Goal: Transaction & Acquisition: Purchase product/service

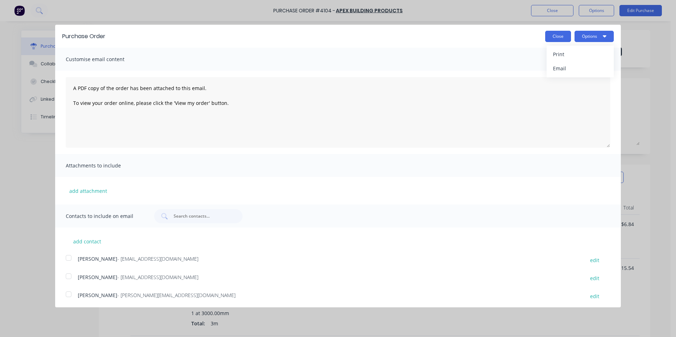
click at [548, 38] on button "Close" at bounding box center [558, 36] width 26 height 11
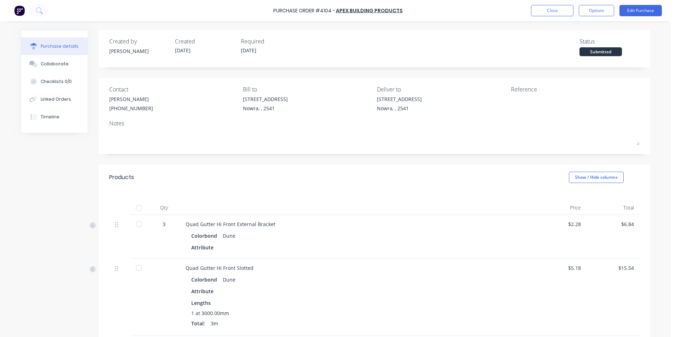
click at [20, 15] on img at bounding box center [19, 10] width 11 height 11
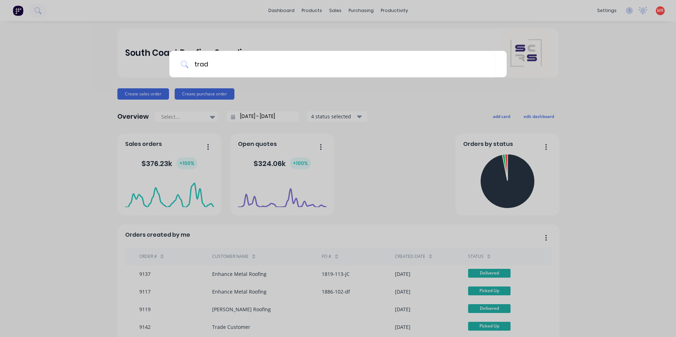
type input "trade"
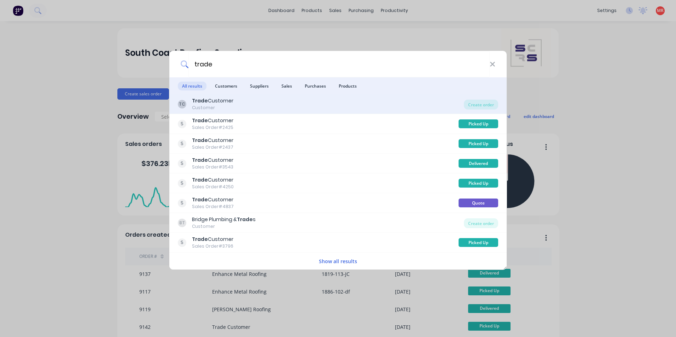
click at [351, 105] on div "TC Trade Customer Customer" at bounding box center [321, 104] width 286 height 14
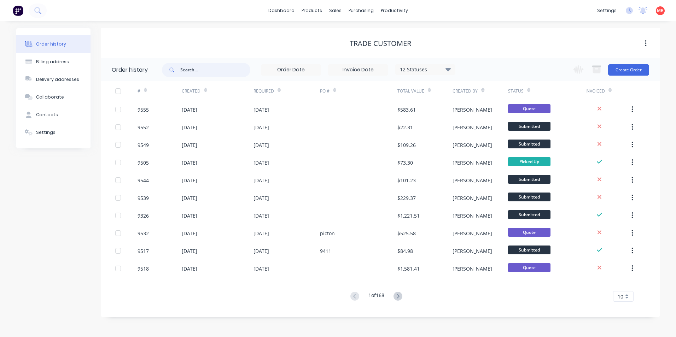
click at [196, 72] on input "text" at bounding box center [215, 70] width 70 height 14
type input "com"
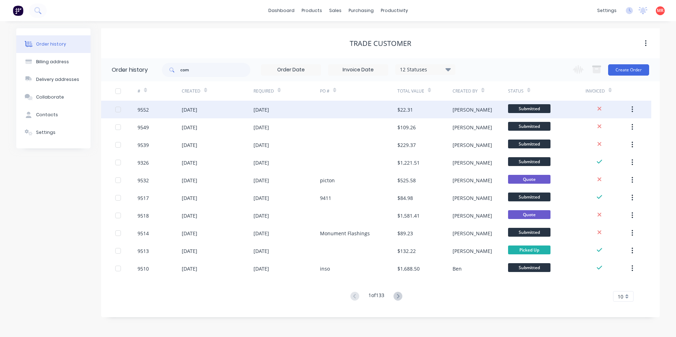
click at [311, 111] on div "02 Sep 2025" at bounding box center [286, 110] width 66 height 18
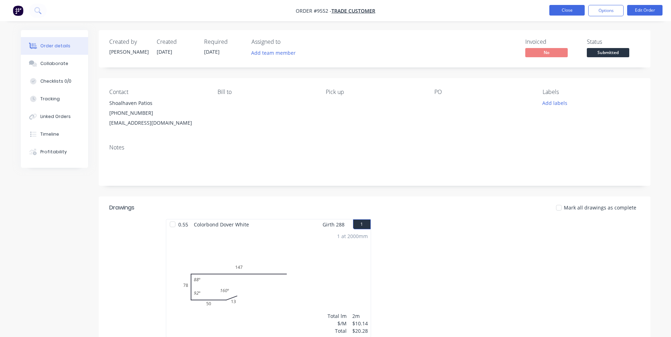
click at [574, 11] on button "Close" at bounding box center [566, 10] width 35 height 11
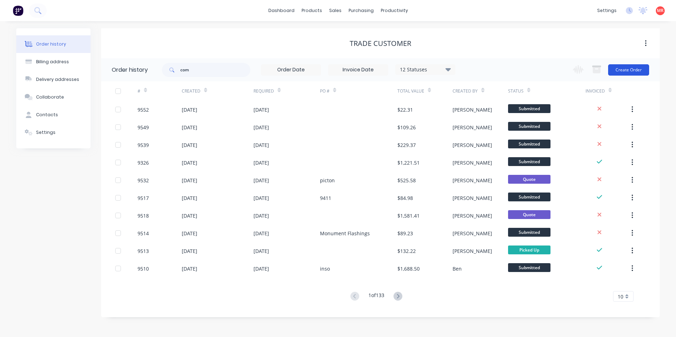
click at [622, 68] on button "Create Order" at bounding box center [628, 69] width 41 height 11
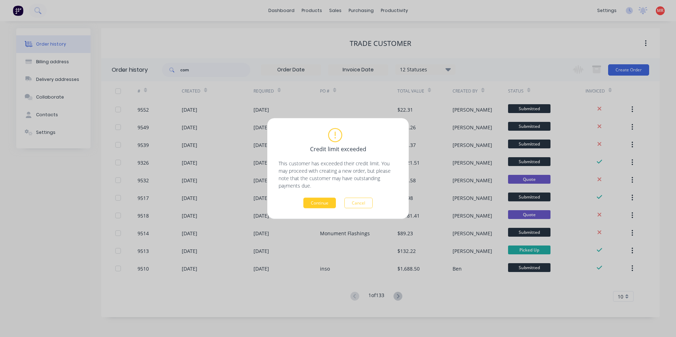
click at [319, 205] on button "Continue" at bounding box center [319, 203] width 33 height 11
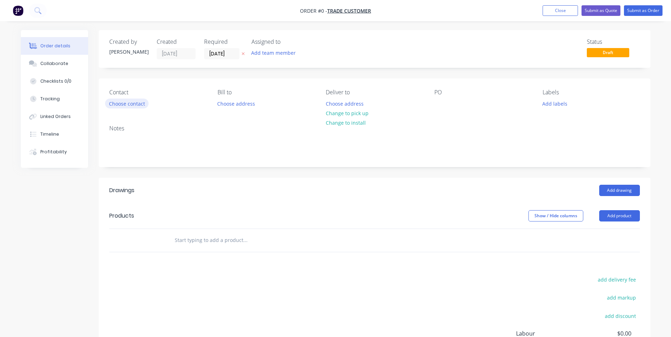
click at [114, 106] on button "Choose contact" at bounding box center [126, 104] width 43 height 10
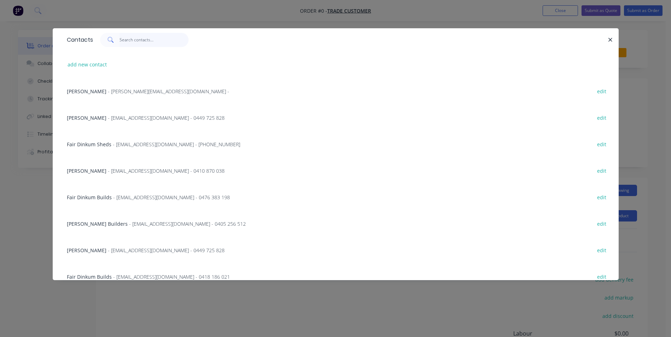
click at [133, 42] on input "text" at bounding box center [153, 40] width 69 height 14
type input "c"
click at [87, 64] on button "add new contact" at bounding box center [87, 65] width 47 height 10
select select "AU"
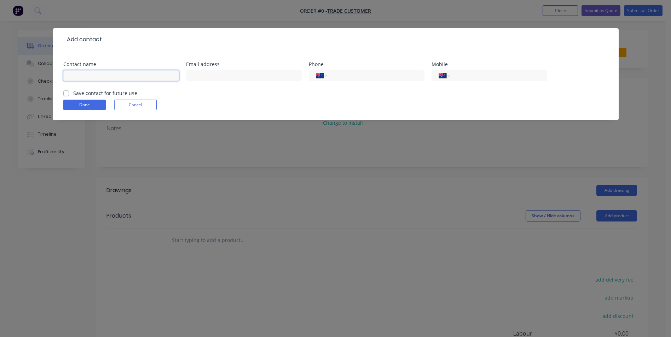
click at [103, 72] on input "text" at bounding box center [121, 75] width 116 height 11
type input "c"
type input "combined roofing Australia oty ltd"
click at [209, 78] on input "text" at bounding box center [244, 75] width 116 height 11
click at [232, 75] on input "Steve Billingham <steve@roofingsolutions.com.au>" at bounding box center [244, 75] width 116 height 11
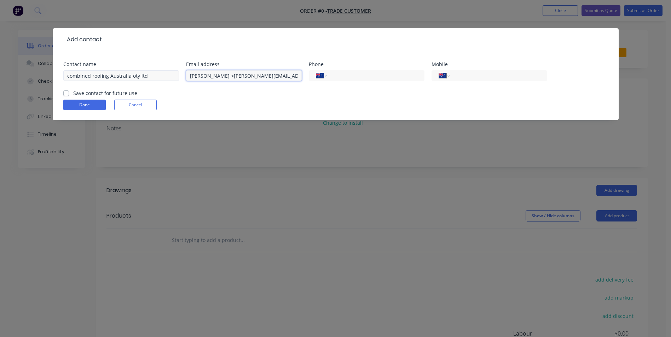
drag, startPoint x: 232, startPoint y: 75, endPoint x: 169, endPoint y: 76, distance: 63.3
click at [169, 76] on div "Contact name combined roofing Australia oty ltd Email address Steve Billingham …" at bounding box center [335, 76] width 544 height 28
click at [280, 77] on input "steve@roofingsolutions.com.au>" at bounding box center [244, 75] width 116 height 11
type input "steve@roofingsolutions.com.au"
click at [73, 93] on label "Save contact for future use" at bounding box center [105, 92] width 64 height 7
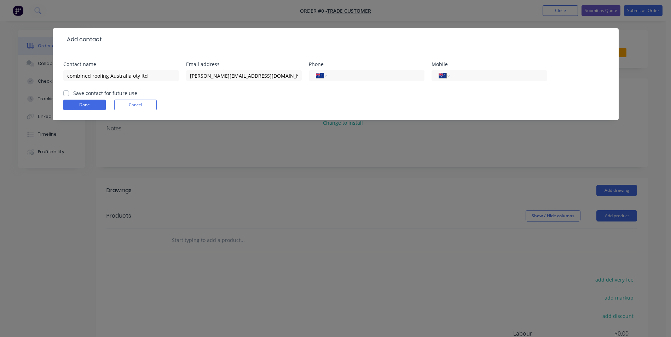
click at [68, 93] on input "Save contact for future use" at bounding box center [66, 92] width 6 height 7
checkbox input "true"
click at [76, 103] on button "Done" at bounding box center [84, 105] width 42 height 11
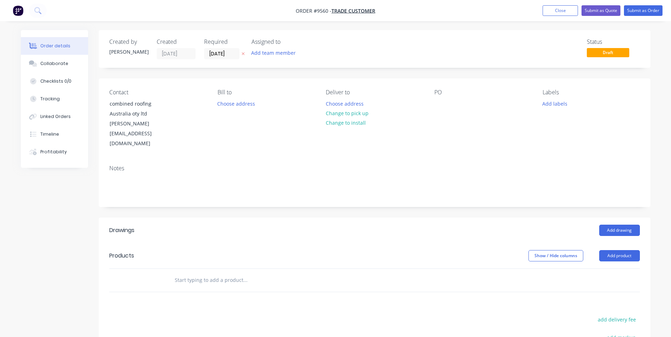
click at [213, 273] on input "text" at bounding box center [244, 280] width 141 height 14
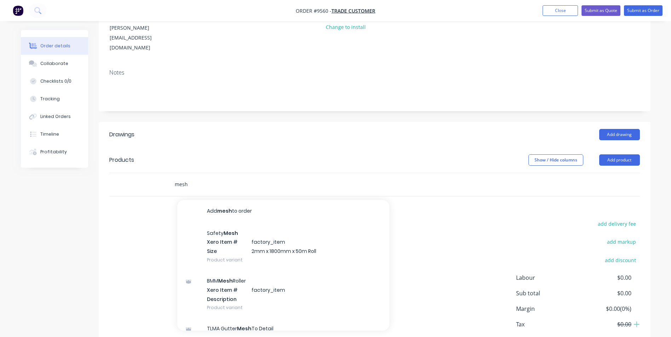
scroll to position [106, 0]
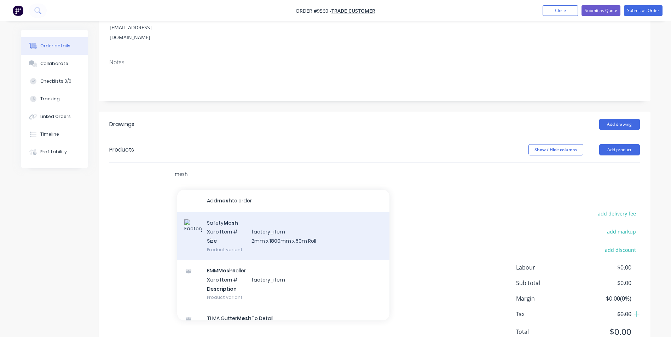
type input "mesh"
click at [263, 214] on div "Safety Mesh Xero Item # factory_item Size 2mm x 1800mm x 50m Roll Product varia…" at bounding box center [283, 236] width 212 height 48
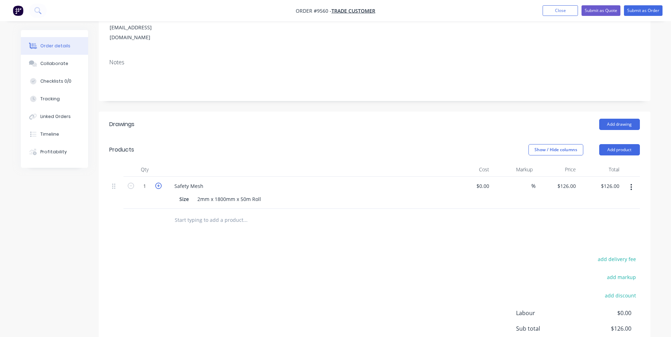
click at [159, 183] on icon "button" at bounding box center [158, 186] width 6 height 6
type input "2"
type input "$252.00"
click at [159, 183] on icon "button" at bounding box center [158, 186] width 6 height 6
type input "3"
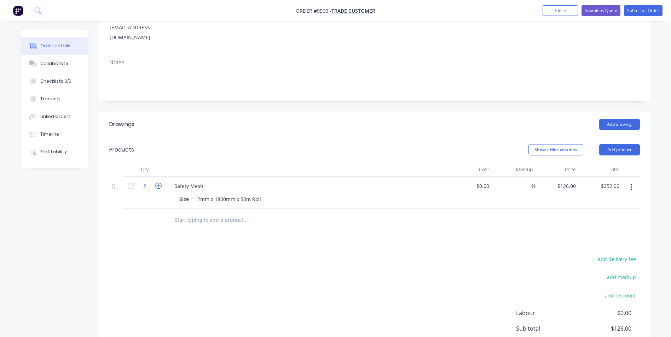
type input "$378.00"
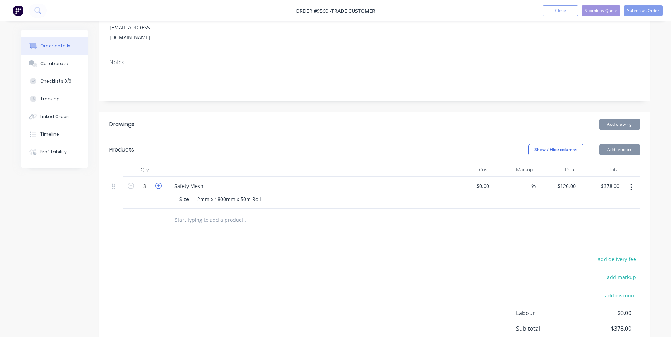
click at [159, 183] on icon "button" at bounding box center [158, 186] width 6 height 6
type input "4"
type input "$504.00"
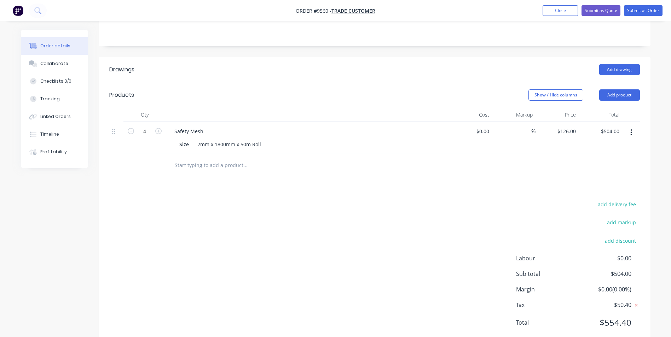
scroll to position [161, 0]
click at [221, 158] on input "text" at bounding box center [244, 165] width 141 height 14
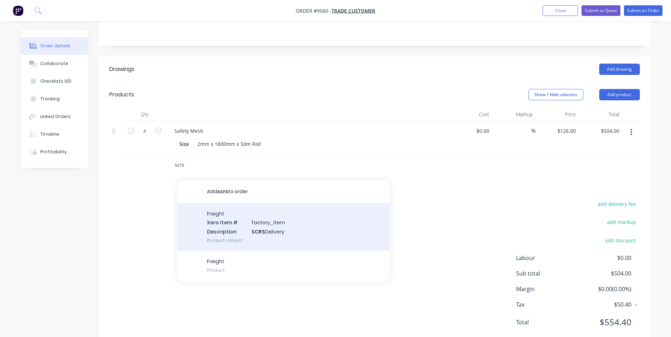
type input "scrs"
click at [214, 203] on div "Freight Xero Item # factory_item Description SCRS Delivery Product variant" at bounding box center [283, 227] width 212 height 48
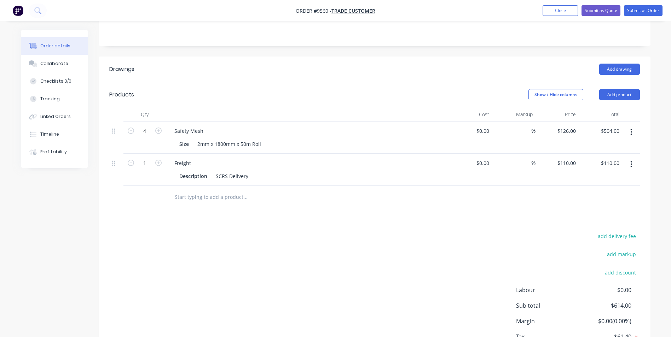
scroll to position [20, 0]
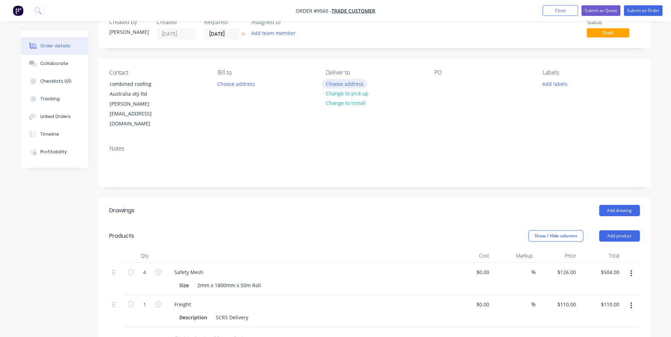
click at [333, 87] on button "Choose address" at bounding box center [344, 84] width 45 height 10
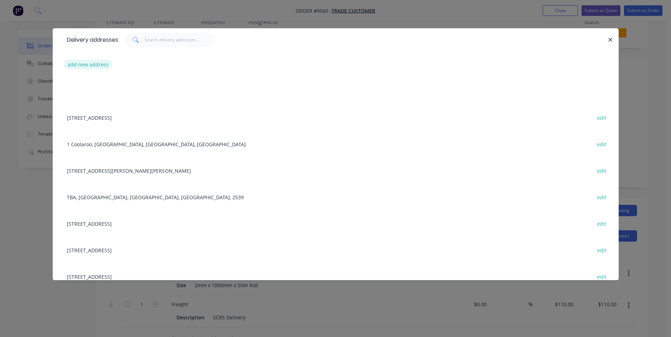
click at [98, 63] on button "add new address" at bounding box center [88, 65] width 48 height 10
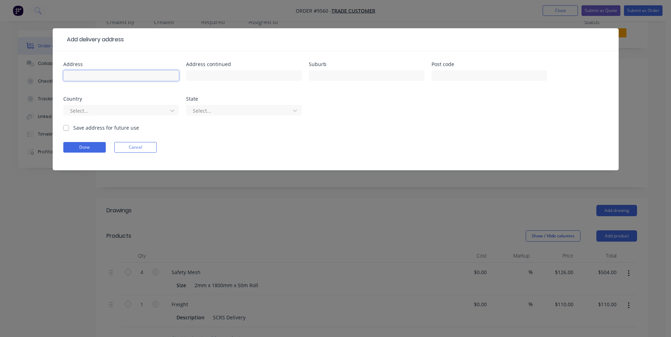
click at [145, 81] on input "text" at bounding box center [121, 75] width 116 height 11
type input "[GEOGRAPHIC_DATA]"
click at [73, 128] on label "Save address for future use" at bounding box center [106, 127] width 66 height 7
click at [66, 128] on input "Save address for future use" at bounding box center [66, 127] width 6 height 7
checkbox input "true"
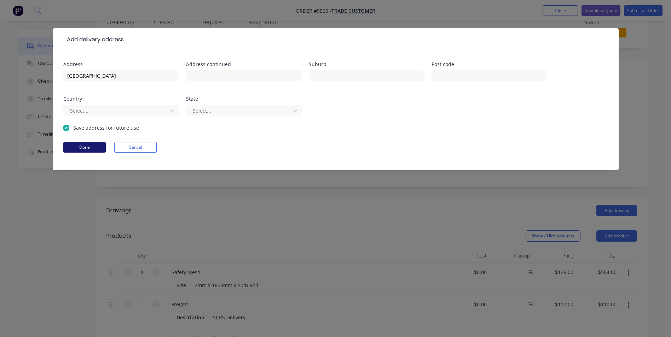
click at [72, 146] on button "Done" at bounding box center [84, 147] width 42 height 11
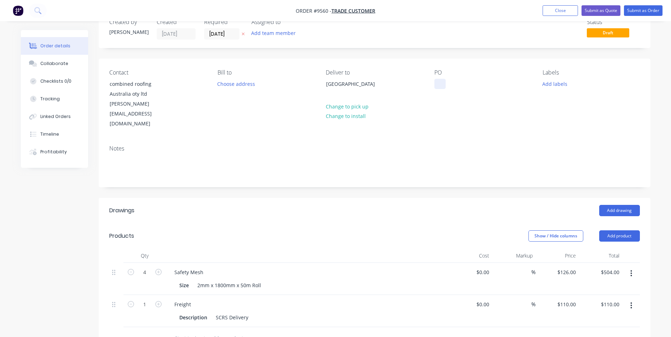
click at [435, 84] on div at bounding box center [439, 84] width 11 height 10
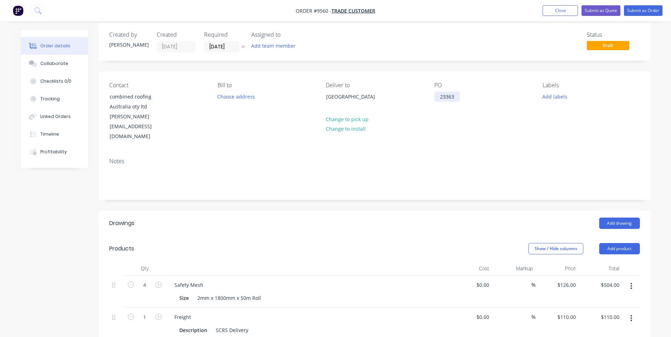
scroll to position [0, 0]
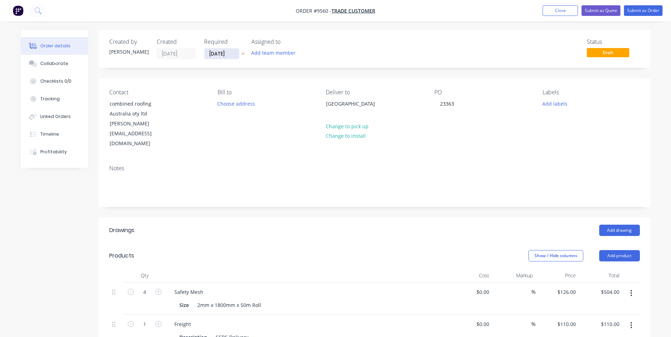
click at [231, 57] on input "[DATE]" at bounding box center [221, 53] width 35 height 11
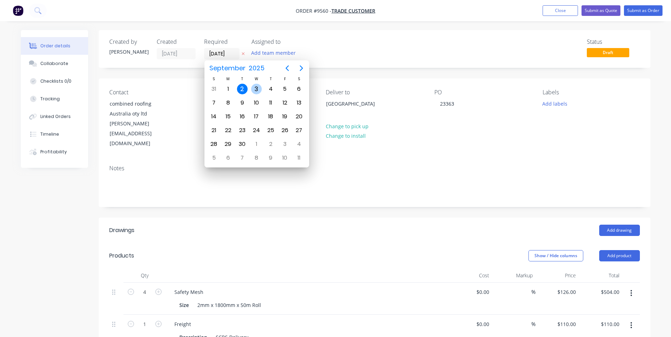
click at [256, 88] on div "3" at bounding box center [256, 89] width 11 height 11
type input "03/09/25"
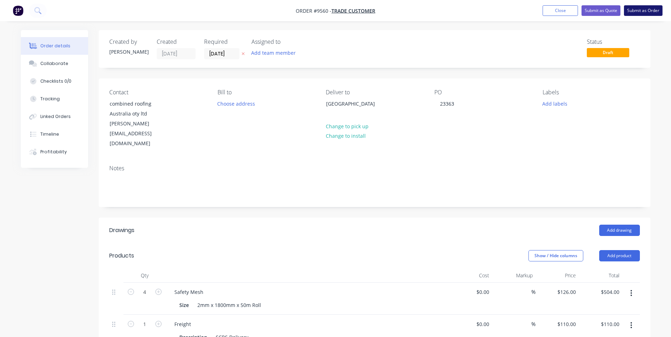
click at [645, 11] on button "Submit as Order" at bounding box center [643, 10] width 39 height 11
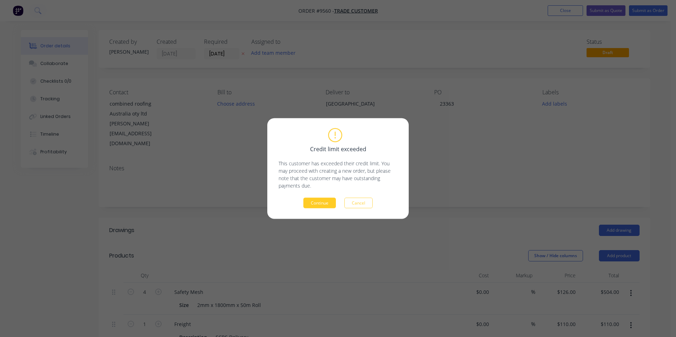
click at [315, 201] on button "Continue" at bounding box center [319, 203] width 33 height 11
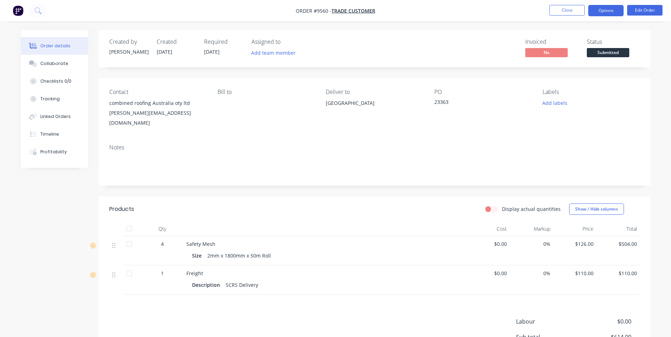
click at [601, 14] on button "Options" at bounding box center [605, 10] width 35 height 11
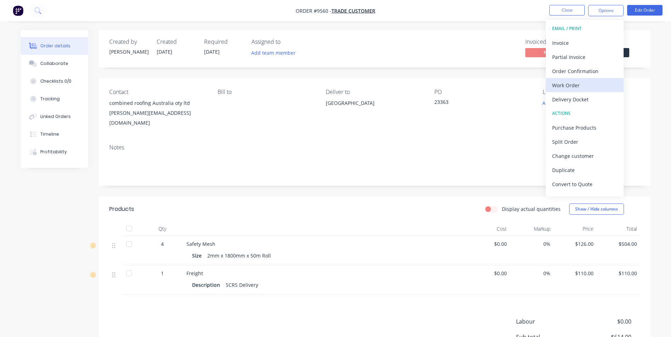
click at [574, 86] on div "Work Order" at bounding box center [584, 85] width 65 height 10
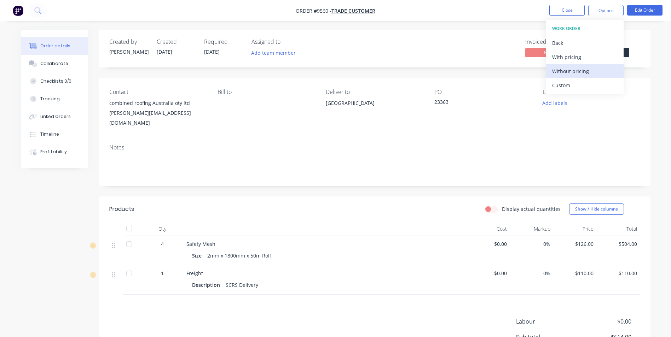
click at [578, 69] on div "Without pricing" at bounding box center [584, 71] width 65 height 10
click at [505, 30] on div "Order details Collaborate Checklists 0/0 Tracking Linked Orders Timeline Profit…" at bounding box center [335, 210] width 671 height 421
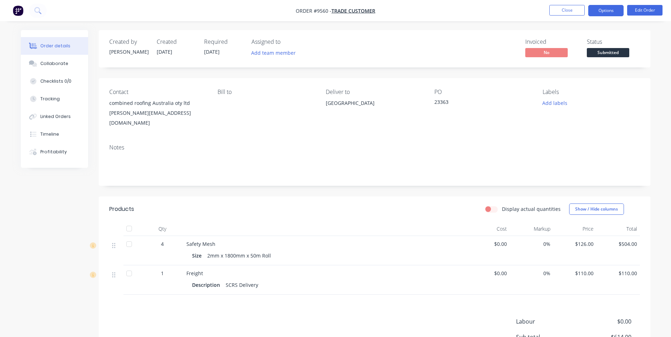
click at [593, 12] on button "Options" at bounding box center [605, 10] width 35 height 11
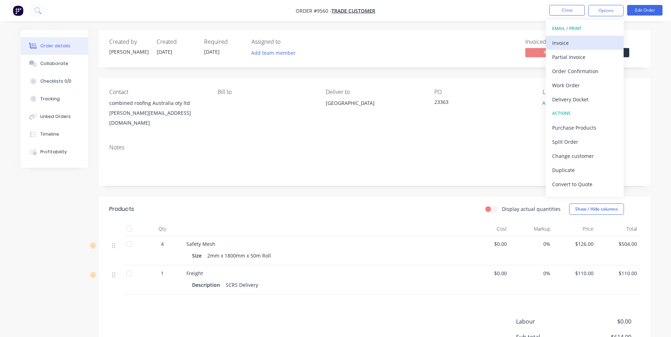
click at [569, 40] on div "Invoice" at bounding box center [584, 43] width 65 height 10
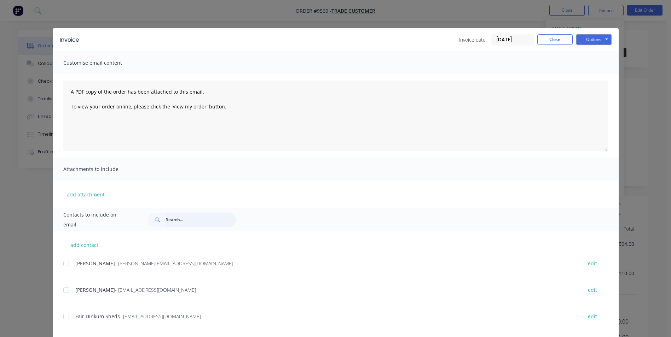
click at [177, 224] on input "text" at bounding box center [201, 220] width 70 height 14
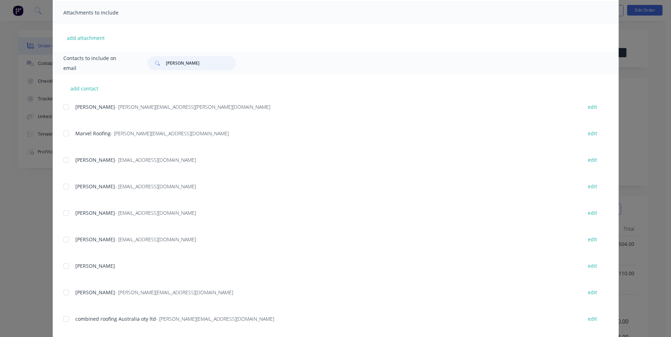
scroll to position [170, 0]
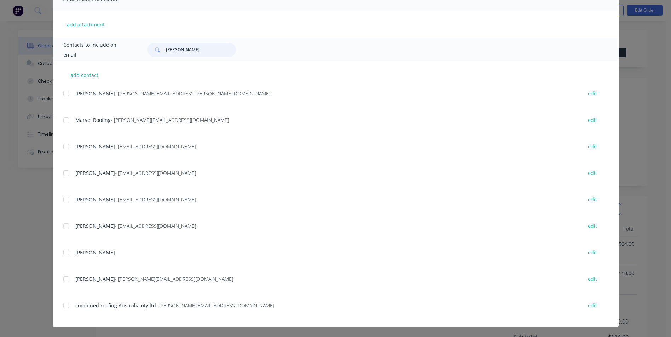
click at [65, 306] on div at bounding box center [66, 306] width 14 height 14
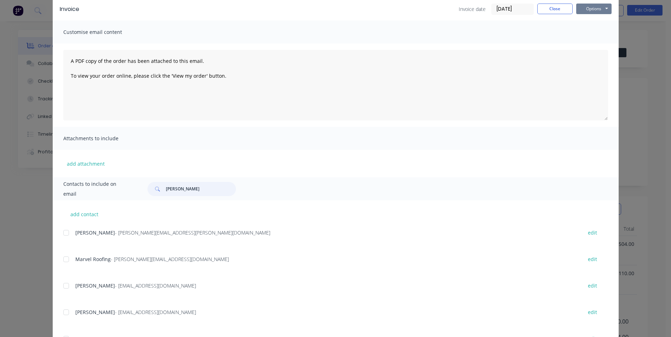
scroll to position [0, 0]
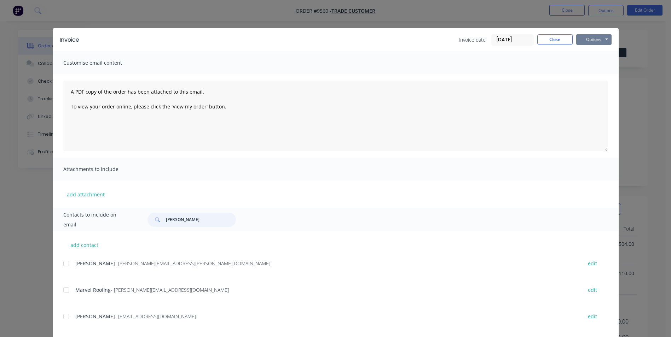
type input "steve"
click at [592, 37] on button "Options" at bounding box center [593, 39] width 35 height 11
click at [597, 74] on button "Email" at bounding box center [598, 76] width 45 height 12
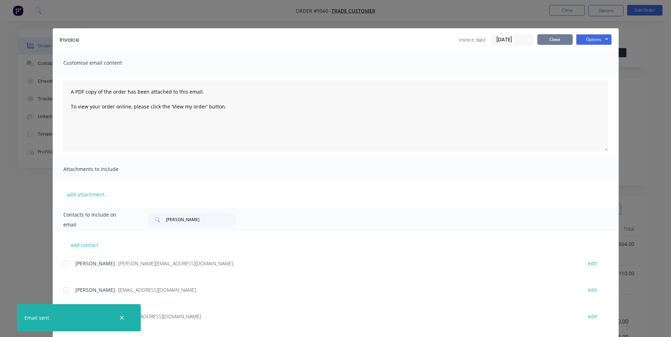
click at [548, 42] on button "Close" at bounding box center [554, 39] width 35 height 11
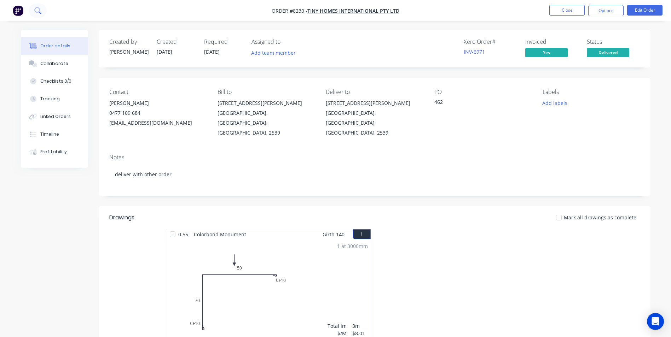
click at [39, 11] on icon at bounding box center [37, 10] width 6 height 6
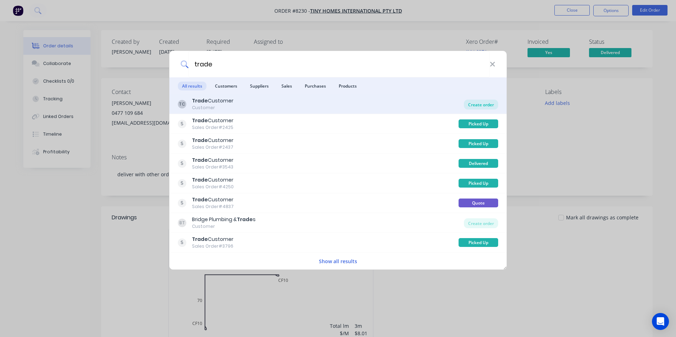
type input "trade"
click at [484, 100] on div "Create order" at bounding box center [481, 105] width 34 height 10
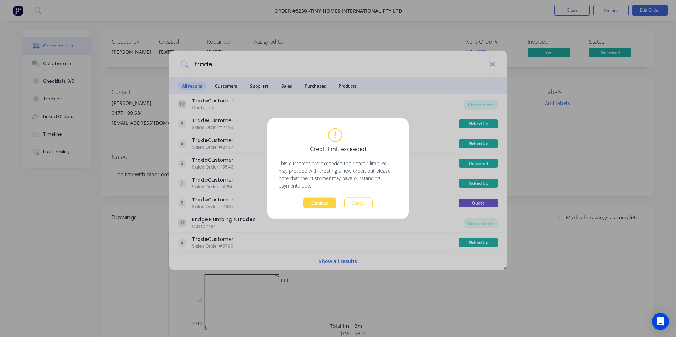
click at [331, 197] on div "Credit limit exceeded This customer has exceeded their credit limit. You may pr…" at bounding box center [338, 169] width 119 height 80
click at [329, 201] on button "Continue" at bounding box center [319, 203] width 33 height 11
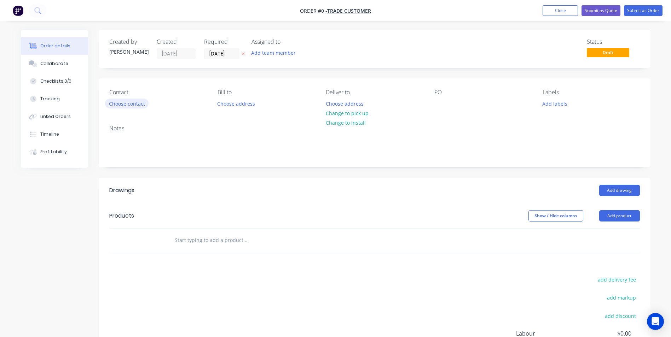
click at [119, 103] on button "Choose contact" at bounding box center [126, 104] width 43 height 10
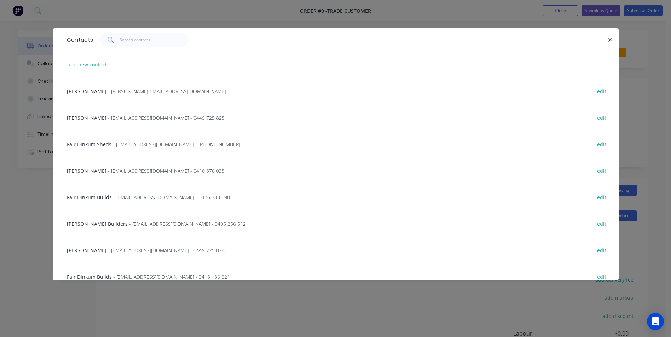
click at [43, 209] on div "Contacts add new contact Brian Montanari - brian@montbuildingco.com.au - edit L…" at bounding box center [335, 168] width 671 height 337
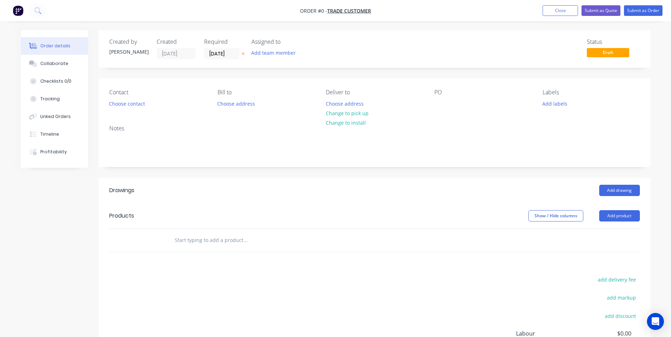
click at [211, 238] on input "text" at bounding box center [244, 240] width 141 height 14
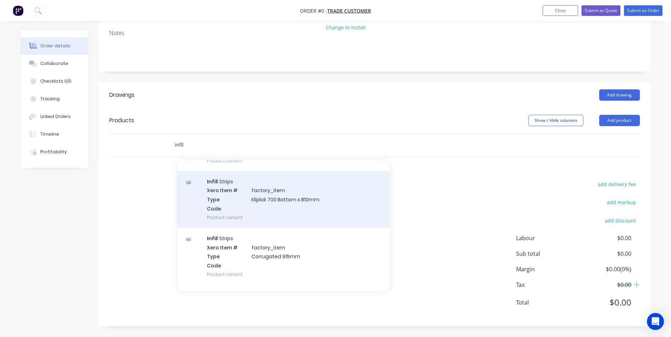
scroll to position [247, 0]
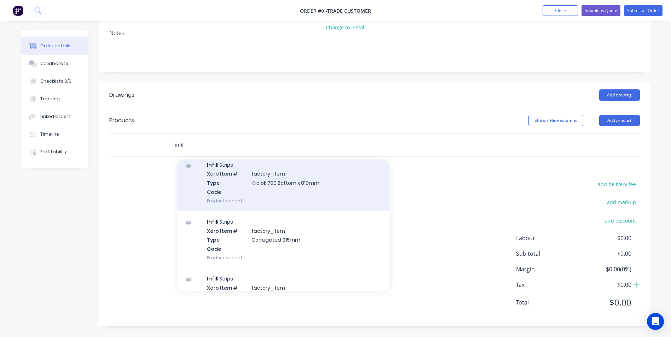
type input "infil"
click at [309, 236] on div "Infil l Strips Xero Item # factory_item Type Corrugated 915mm Code Product vari…" at bounding box center [283, 239] width 212 height 57
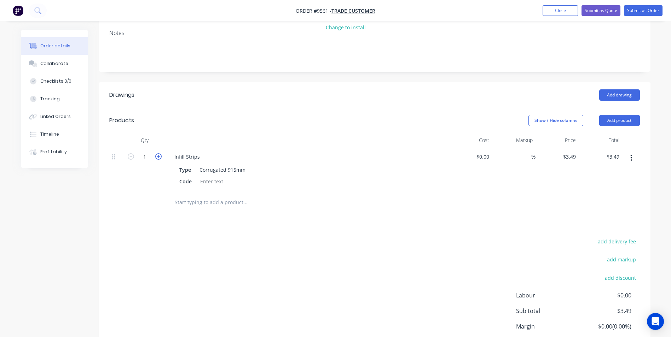
click at [156, 157] on icon "button" at bounding box center [158, 156] width 6 height 6
type input "2"
type input "$6.98"
click at [156, 157] on icon "button" at bounding box center [158, 156] width 6 height 6
type input "3"
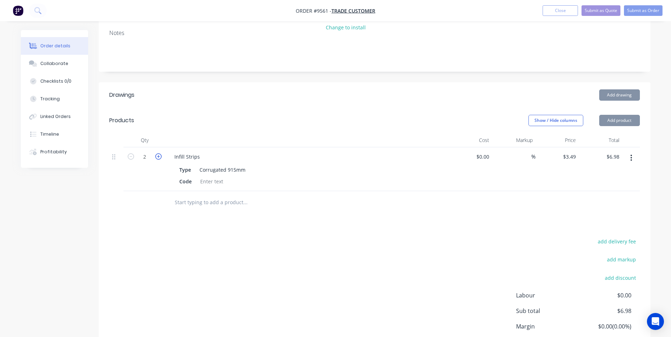
type input "$10.47"
click at [156, 157] on icon "button" at bounding box center [158, 156] width 6 height 6
type input "4"
type input "$13.96"
click at [156, 157] on icon "button" at bounding box center [158, 156] width 6 height 6
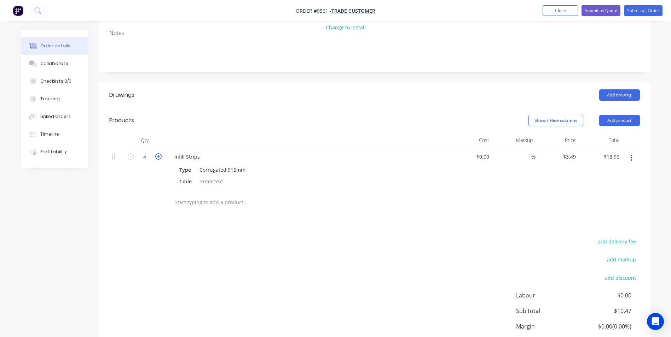
type input "5"
type input "$17.45"
click at [156, 157] on icon "button" at bounding box center [158, 156] width 6 height 6
type input "6"
type input "$20.94"
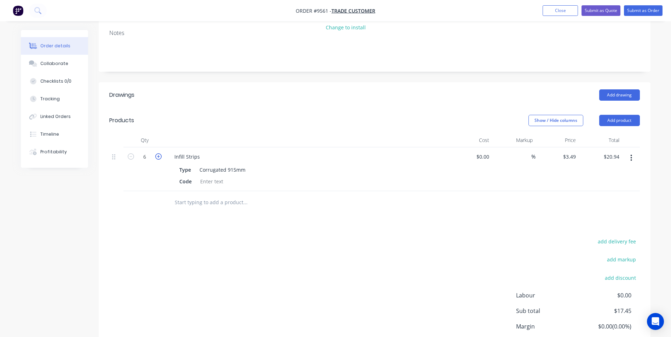
click at [156, 157] on icon "button" at bounding box center [158, 156] width 6 height 6
type input "7"
type input "$24.43"
click at [156, 157] on icon "button" at bounding box center [158, 156] width 6 height 6
type input "8"
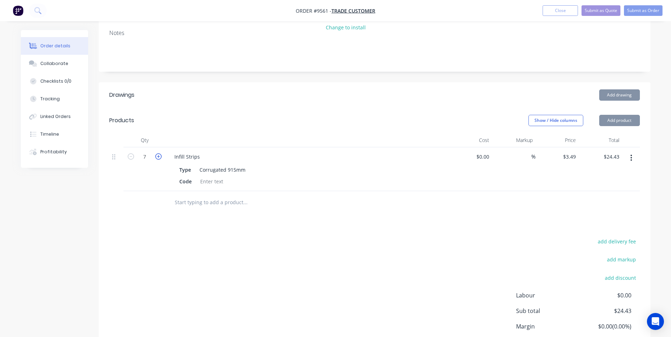
type input "$27.92"
click at [156, 157] on icon "button" at bounding box center [158, 156] width 6 height 6
type input "9"
type input "$31.41"
click at [156, 157] on icon "button" at bounding box center [158, 156] width 6 height 6
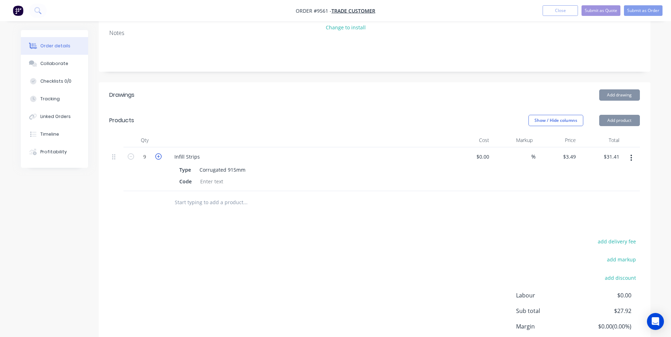
type input "10"
type input "$34.90"
click at [156, 157] on icon "button" at bounding box center [158, 156] width 6 height 6
type input "11"
type input "$38.39"
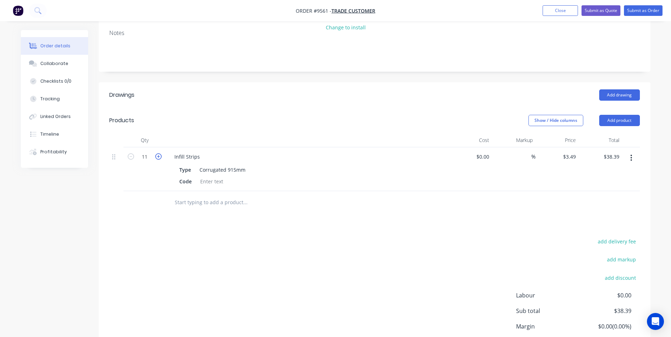
click at [156, 157] on icon "button" at bounding box center [158, 156] width 6 height 6
type input "12"
type input "$41.88"
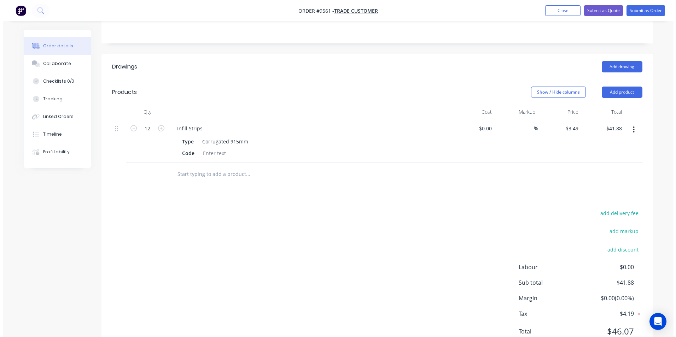
scroll to position [153, 0]
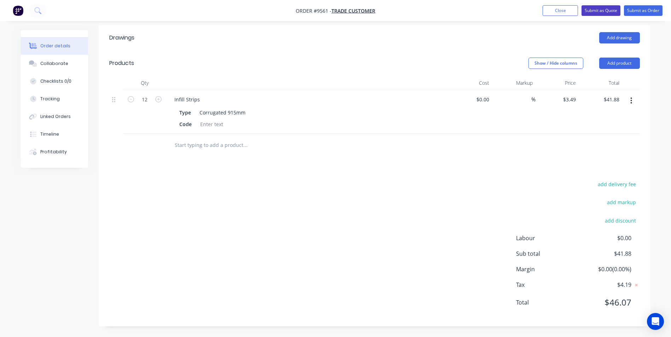
click at [610, 14] on button "Submit as Quote" at bounding box center [600, 10] width 39 height 11
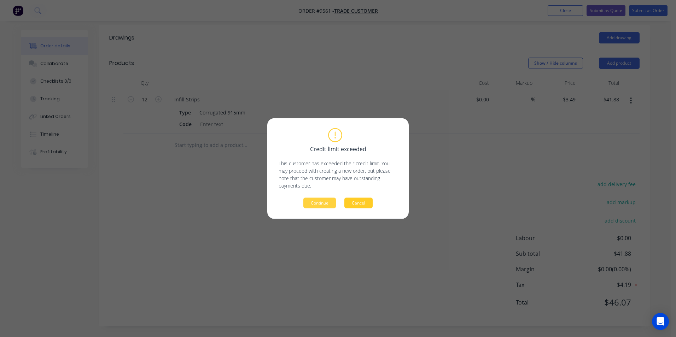
click at [348, 207] on button "Cancel" at bounding box center [358, 203] width 28 height 11
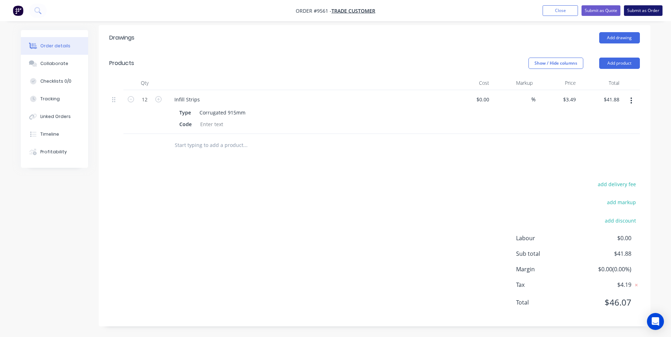
click at [630, 12] on button "Submit as Order" at bounding box center [643, 10] width 39 height 11
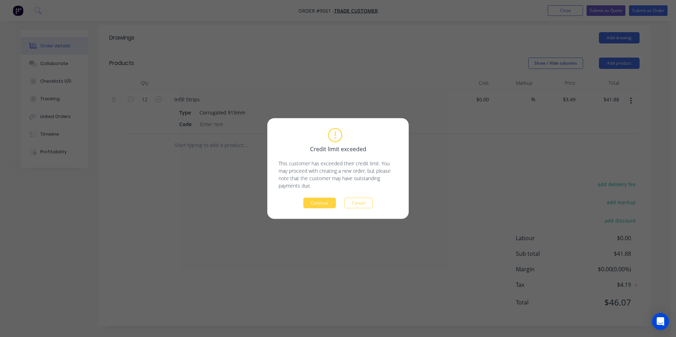
click at [316, 206] on button "Continue" at bounding box center [319, 203] width 33 height 11
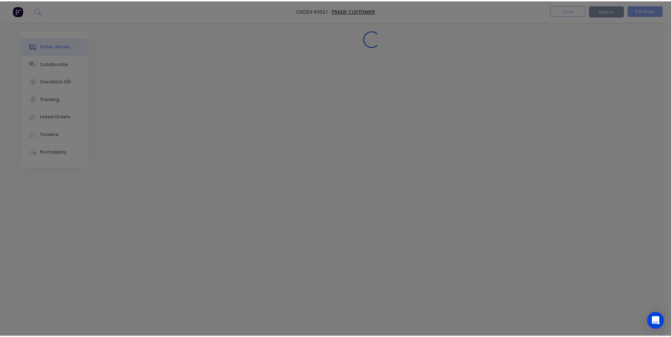
scroll to position [0, 0]
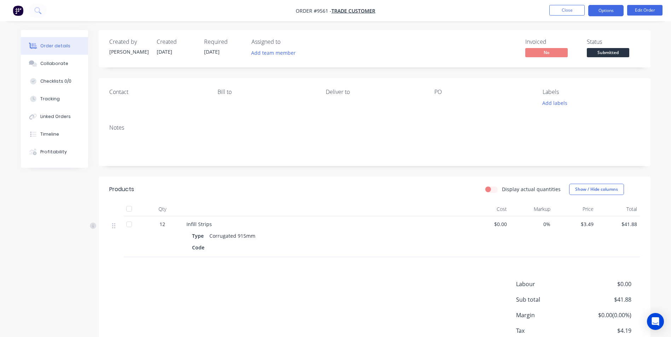
click at [613, 11] on button "Options" at bounding box center [605, 10] width 35 height 11
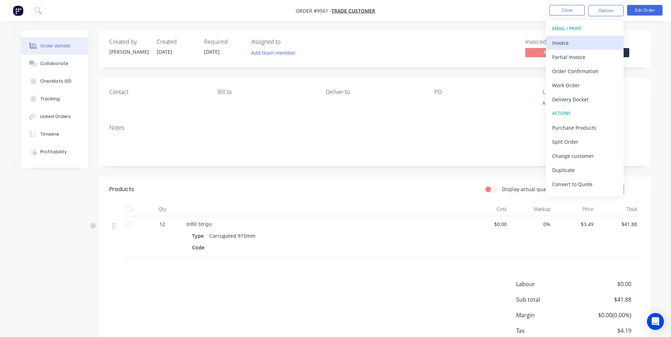
click at [581, 40] on div "Invoice" at bounding box center [584, 43] width 65 height 10
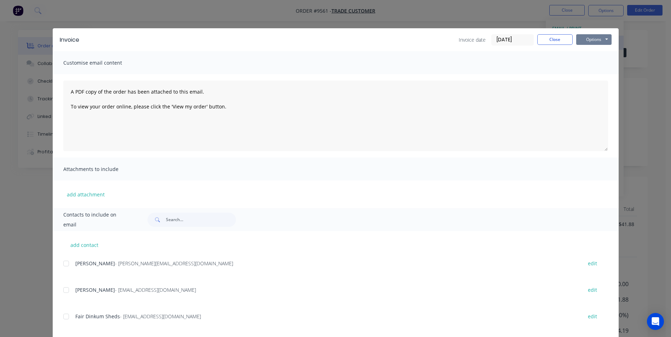
click at [581, 40] on button "Options" at bounding box center [593, 39] width 35 height 11
click at [579, 65] on button "Print" at bounding box center [598, 64] width 45 height 12
click at [557, 42] on button "Close" at bounding box center [554, 39] width 35 height 11
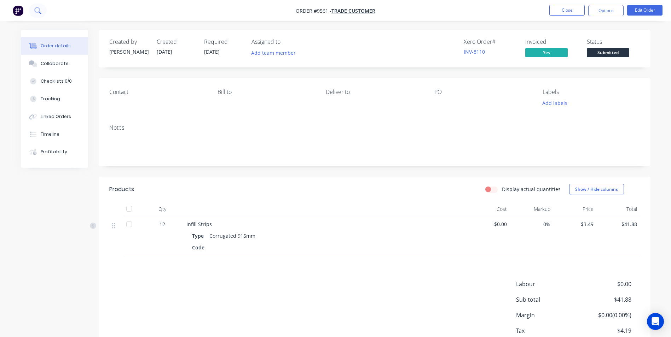
click at [38, 10] on icon at bounding box center [37, 10] width 7 height 7
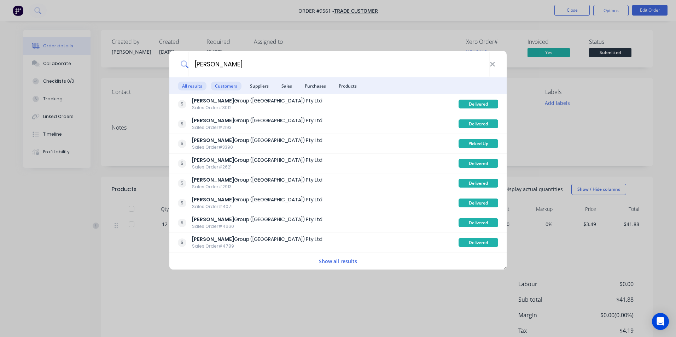
type input "parrish"
click at [234, 87] on span "Customers" at bounding box center [226, 86] width 31 height 9
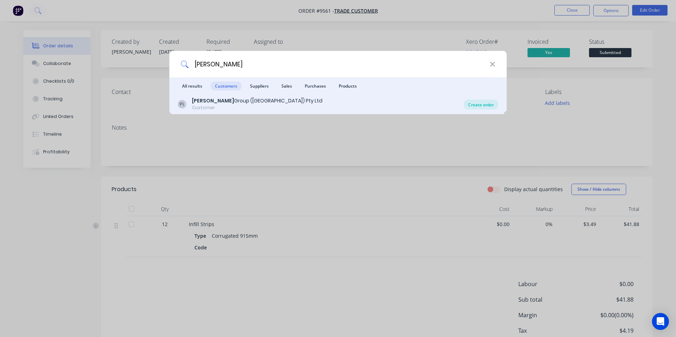
click at [488, 103] on div "Create order" at bounding box center [481, 105] width 34 height 10
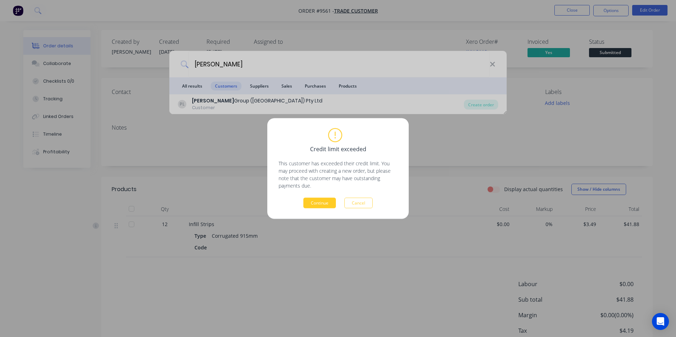
click at [324, 205] on button "Continue" at bounding box center [319, 203] width 33 height 11
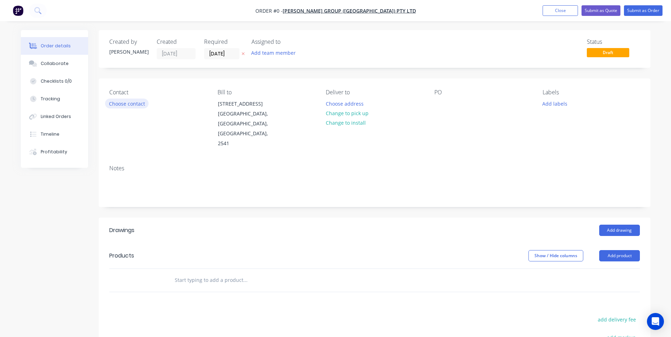
click at [136, 105] on button "Choose contact" at bounding box center [126, 104] width 43 height 10
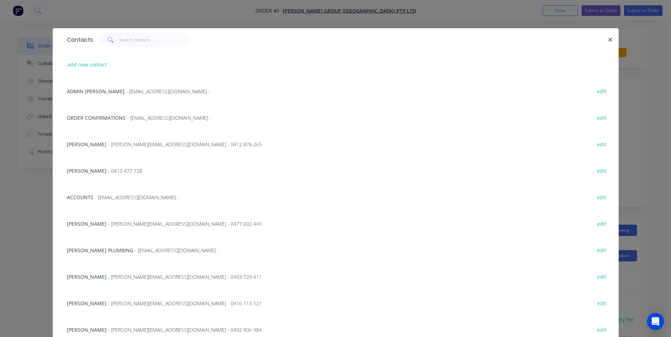
click at [127, 119] on span "- roofing@parrishgroup.com.au -" at bounding box center [169, 118] width 84 height 7
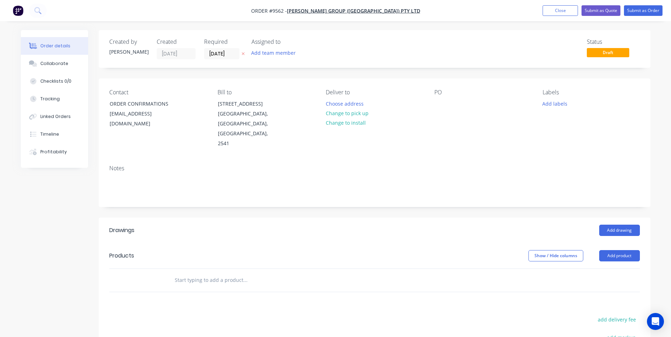
click at [200, 273] on input "text" at bounding box center [244, 280] width 141 height 14
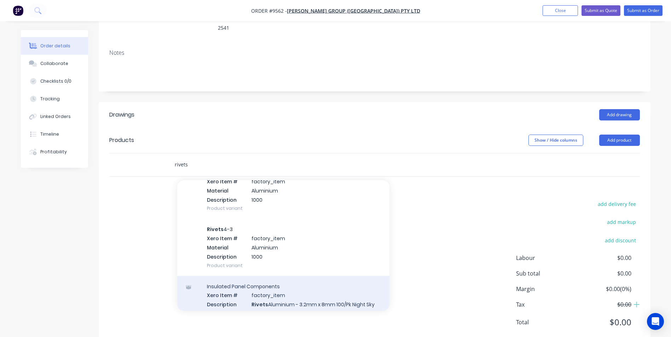
scroll to position [212, 0]
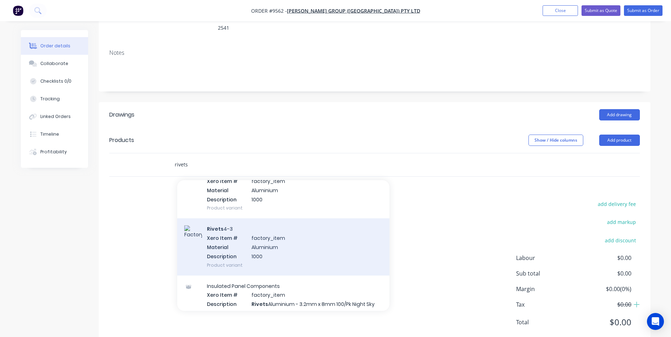
type input "rivets"
click at [250, 233] on div "Rivets 4-3 Xero Item # factory_item Material Aluminium Description 1000 Product…" at bounding box center [283, 246] width 212 height 57
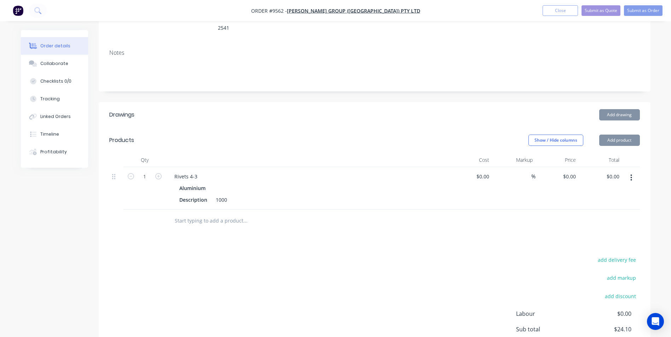
type input "$24.10"
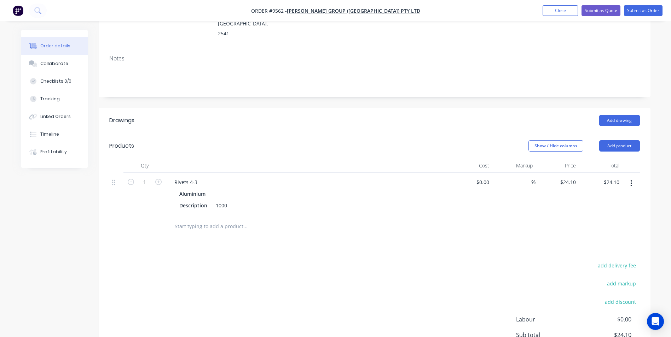
scroll to position [0, 0]
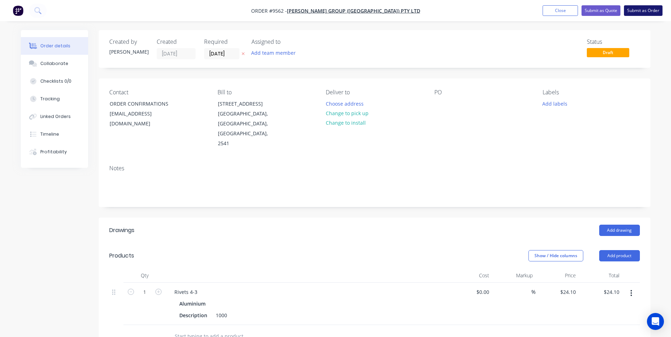
click at [630, 13] on button "Submit as Order" at bounding box center [643, 10] width 39 height 11
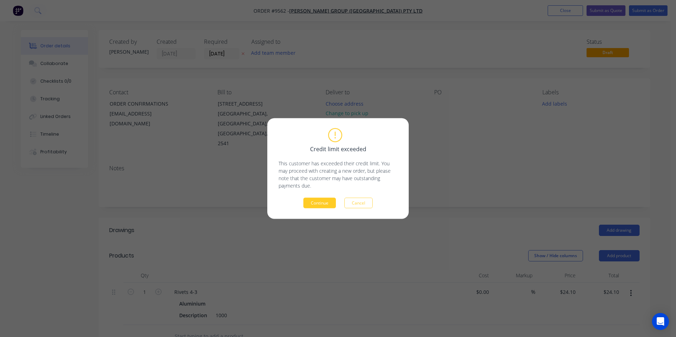
click at [328, 204] on button "Continue" at bounding box center [319, 203] width 33 height 11
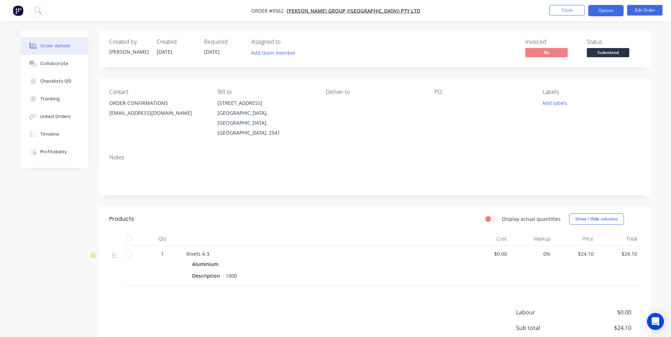
click at [615, 12] on button "Options" at bounding box center [605, 10] width 35 height 11
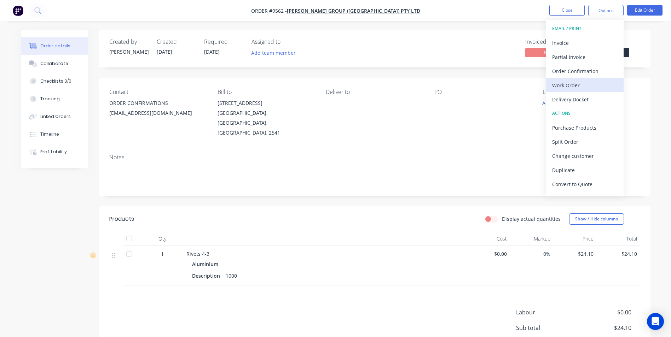
click at [581, 84] on div "Work Order" at bounding box center [584, 85] width 65 height 10
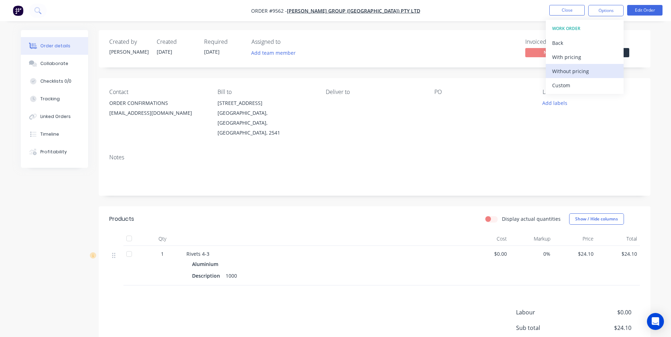
click at [565, 75] on div "Without pricing" at bounding box center [584, 71] width 65 height 10
click at [575, 74] on div "Order Confirmation" at bounding box center [584, 71] width 65 height 10
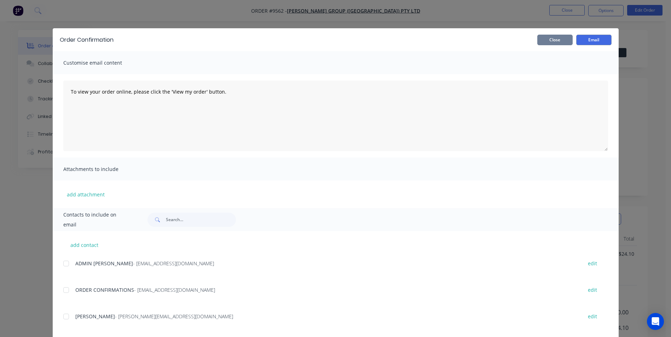
click at [537, 40] on button "Close" at bounding box center [554, 40] width 35 height 11
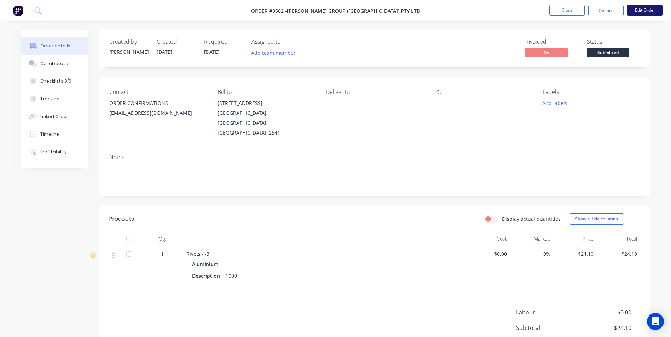
click at [641, 7] on button "Edit Order" at bounding box center [644, 10] width 35 height 11
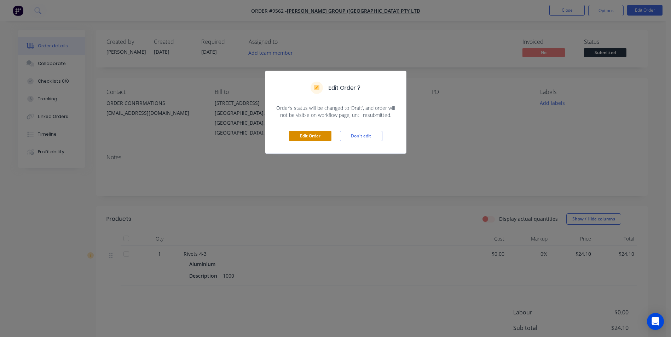
click at [318, 137] on button "Edit Order" at bounding box center [310, 136] width 42 height 11
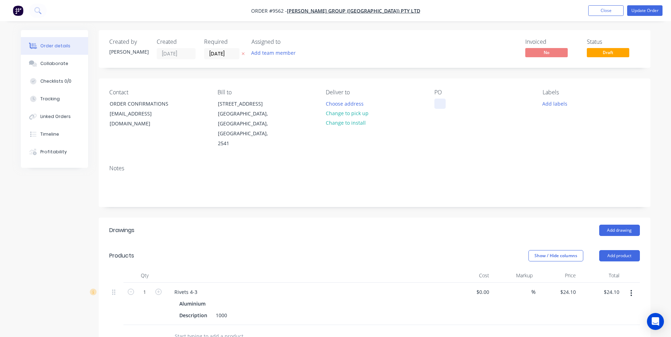
click at [434, 103] on div at bounding box center [439, 104] width 11 height 10
click at [363, 183] on div "Notes" at bounding box center [374, 182] width 551 height 47
click at [635, 9] on button "Update Order" at bounding box center [644, 10] width 35 height 11
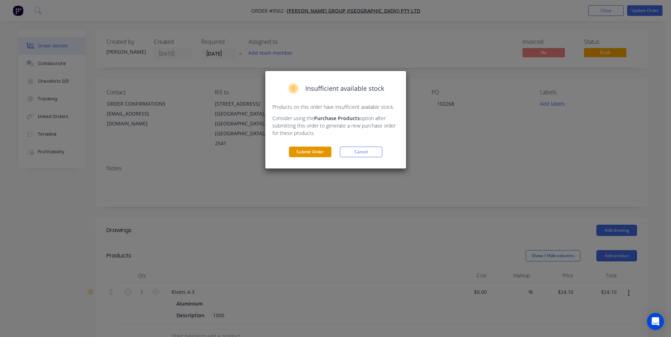
click at [309, 151] on button "Submit Order" at bounding box center [310, 152] width 42 height 11
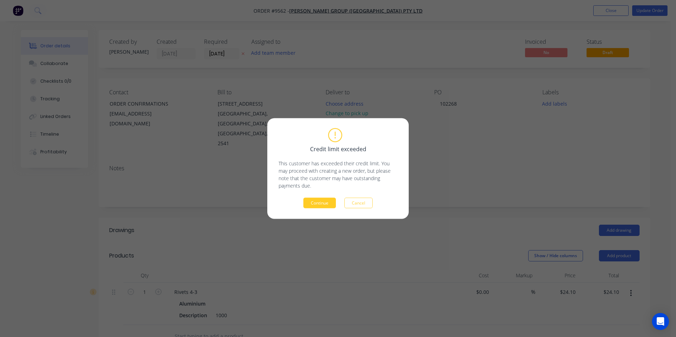
click at [310, 203] on button "Continue" at bounding box center [319, 203] width 33 height 11
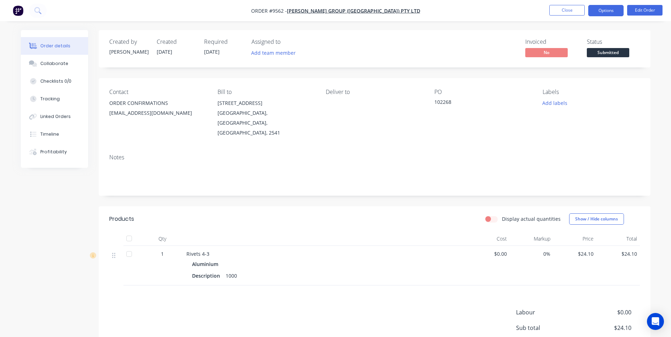
click at [604, 12] on button "Options" at bounding box center [605, 10] width 35 height 11
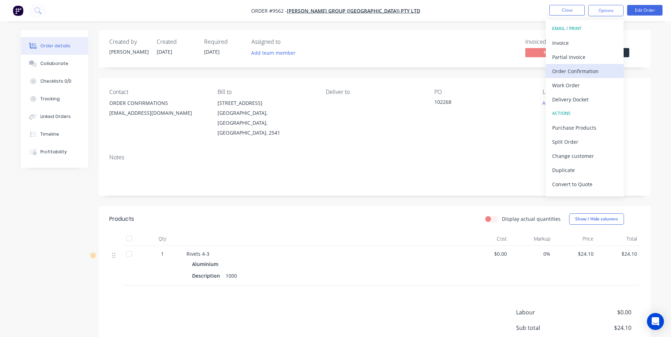
click at [581, 70] on div "Order Confirmation" at bounding box center [584, 71] width 65 height 10
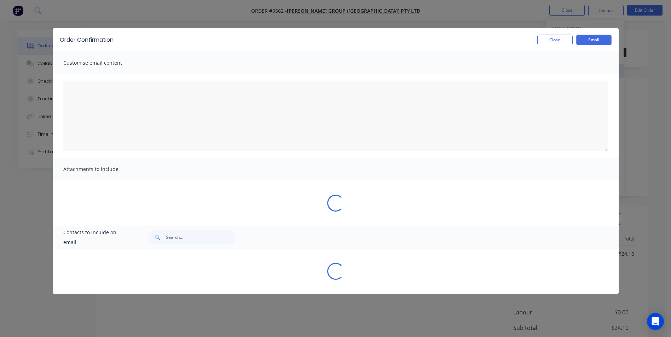
type textarea "To view your order online, please click the 'View my order' button."
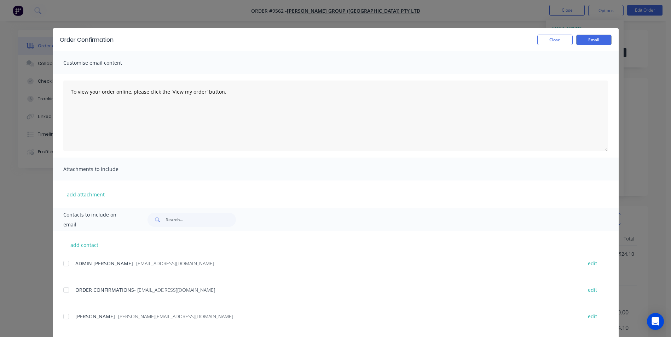
click at [65, 292] on div at bounding box center [66, 290] width 14 height 14
click at [589, 41] on button "Email" at bounding box center [593, 40] width 35 height 11
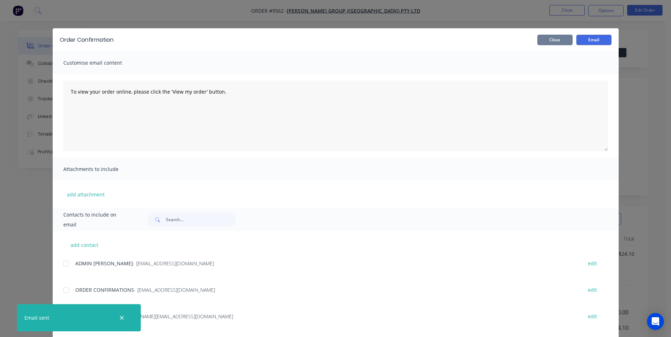
click at [566, 41] on button "Close" at bounding box center [554, 40] width 35 height 11
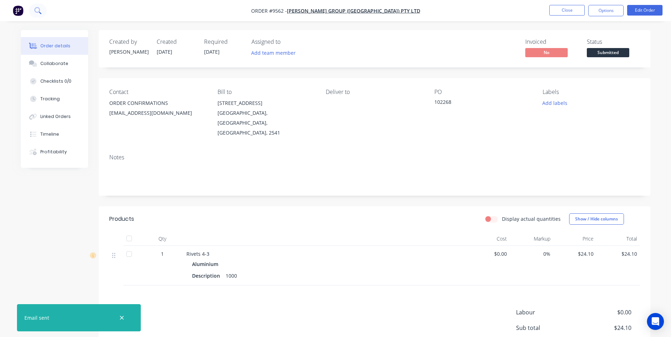
click at [36, 9] on icon at bounding box center [37, 10] width 7 height 7
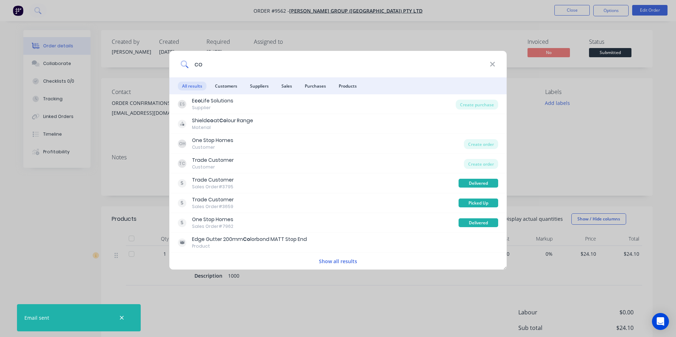
type input "c"
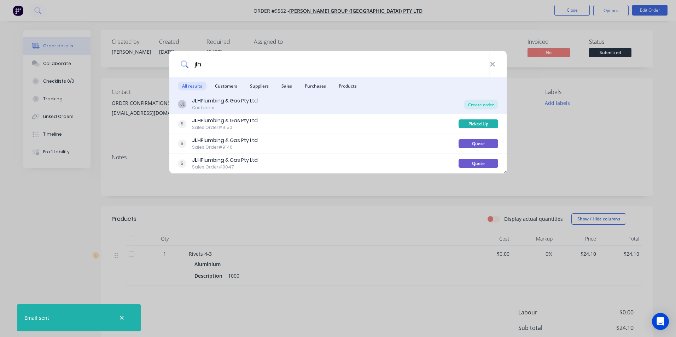
type input "jlh"
click at [478, 104] on div "Create order" at bounding box center [481, 105] width 34 height 10
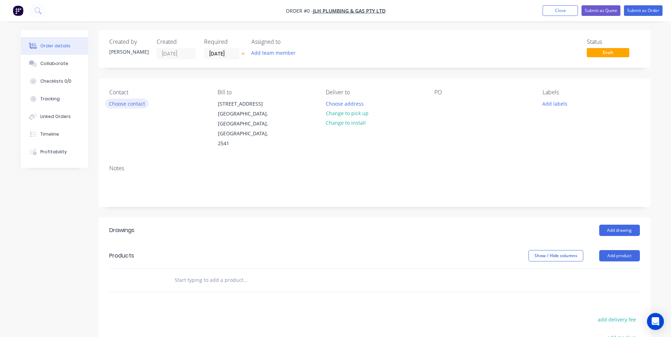
click at [118, 103] on button "Choose contact" at bounding box center [126, 104] width 43 height 10
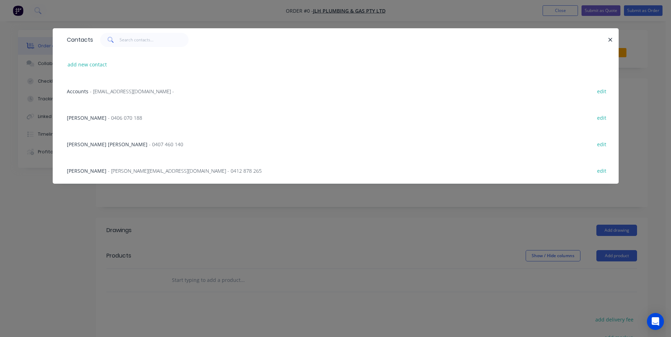
click at [171, 173] on span "- [PERSON_NAME][EMAIL_ADDRESS][DOMAIN_NAME] - 0412 878 265" at bounding box center [185, 171] width 154 height 7
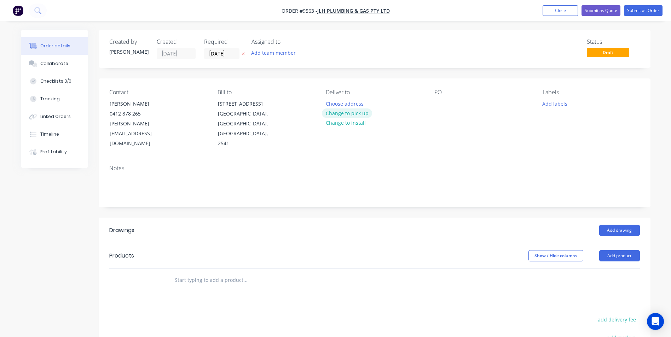
click at [350, 117] on button "Change to pick up" at bounding box center [347, 114] width 50 height 10
click at [223, 273] on input "text" at bounding box center [244, 280] width 141 height 14
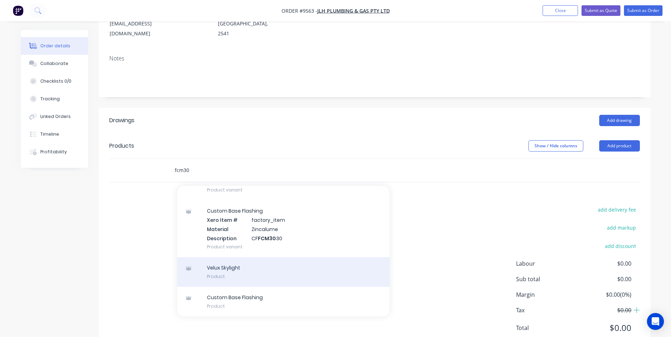
scroll to position [116, 0]
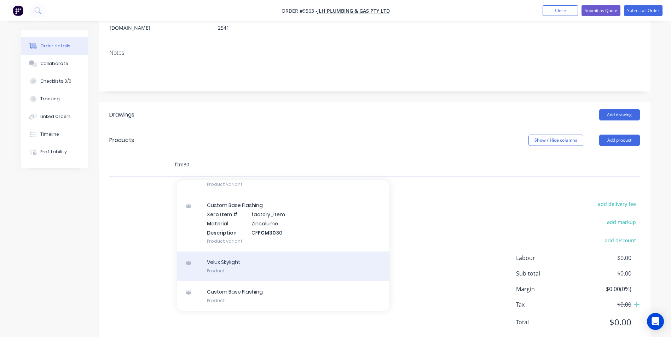
type input "fcm30"
click at [250, 252] on div "Velux Skylight Product" at bounding box center [283, 267] width 212 height 30
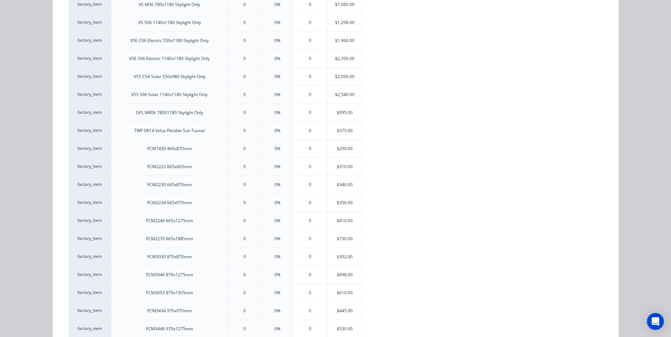
scroll to position [353, 0]
click at [341, 220] on div "$392.00" at bounding box center [344, 222] width 35 height 18
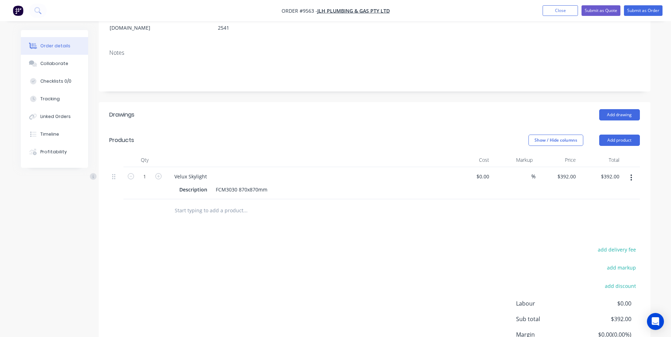
click at [207, 204] on input "text" at bounding box center [244, 211] width 141 height 14
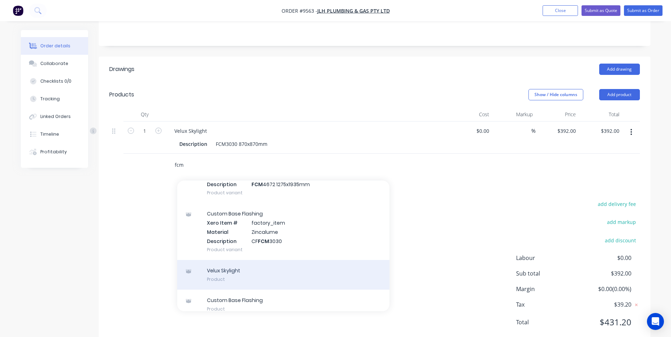
scroll to position [1295, 0]
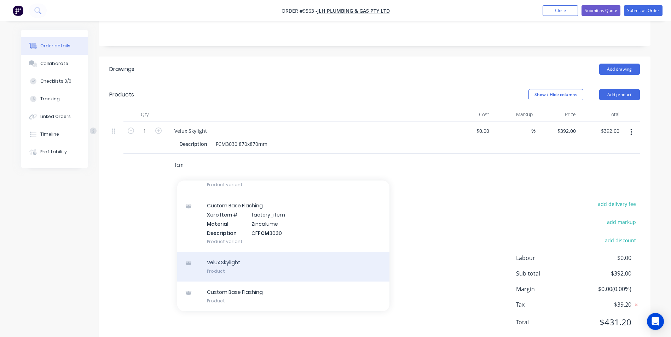
type input "fcm"
click at [265, 252] on div "Velux Skylight Product" at bounding box center [283, 267] width 212 height 30
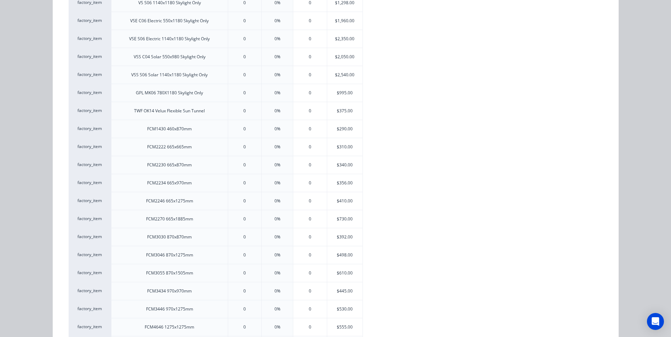
scroll to position [353, 0]
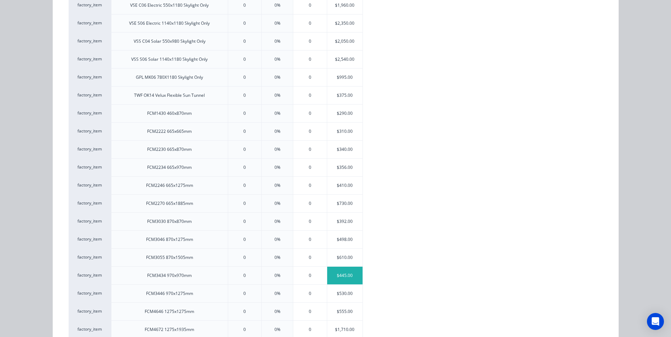
click at [335, 279] on div "$445.00" at bounding box center [344, 276] width 35 height 18
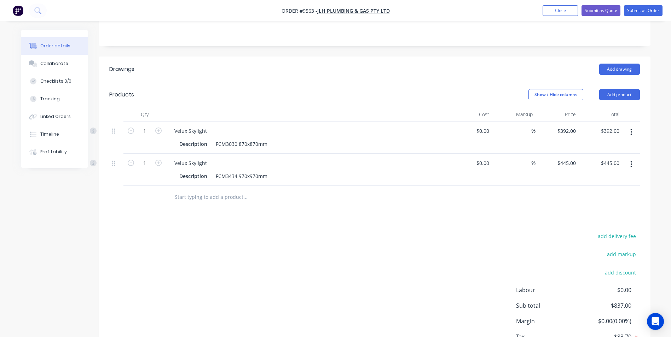
click at [223, 190] on input "text" at bounding box center [244, 197] width 141 height 14
type input "f"
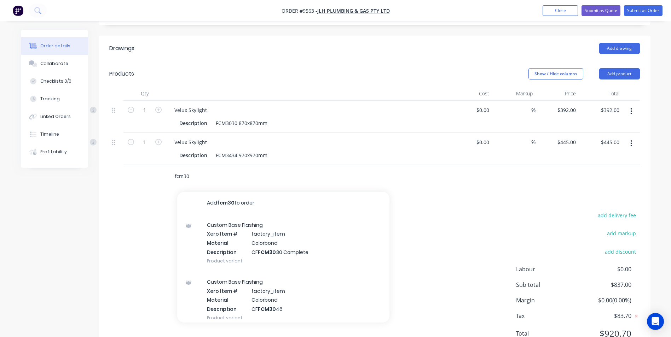
scroll to position [193, 0]
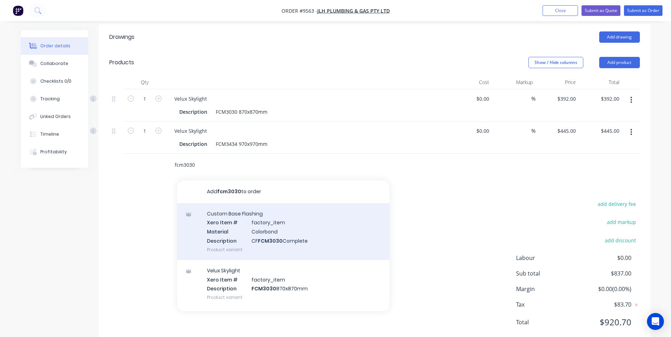
type input "fcm3030"
click at [291, 207] on div "Custom Base Flashing Xero Item # factory_item Material Colorbond Description CF…" at bounding box center [283, 231] width 212 height 57
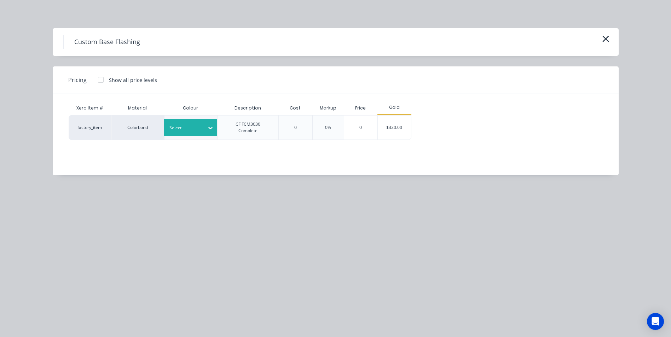
click at [203, 129] on div "Select" at bounding box center [184, 127] width 40 height 9
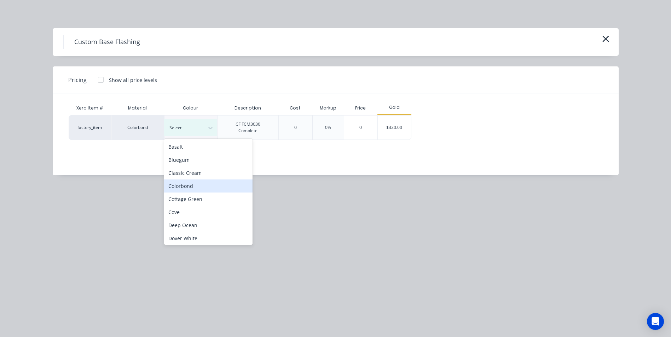
click at [195, 184] on div "Colorbond" at bounding box center [208, 186] width 88 height 13
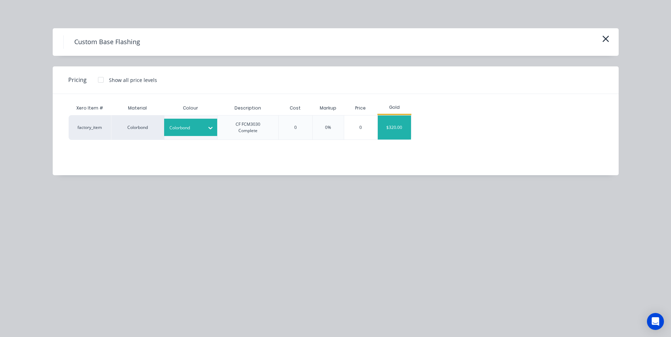
click at [391, 134] on div "$320.00" at bounding box center [394, 128] width 33 height 24
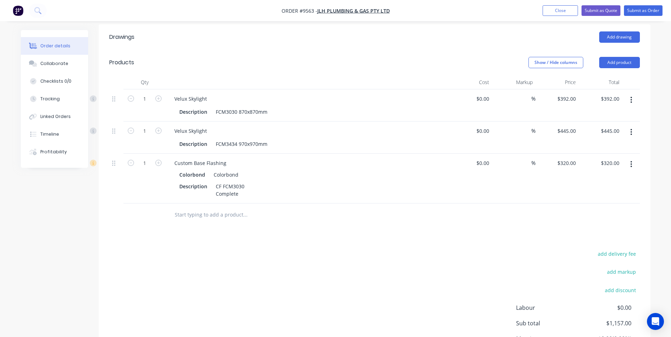
click at [201, 208] on input "text" at bounding box center [244, 215] width 141 height 14
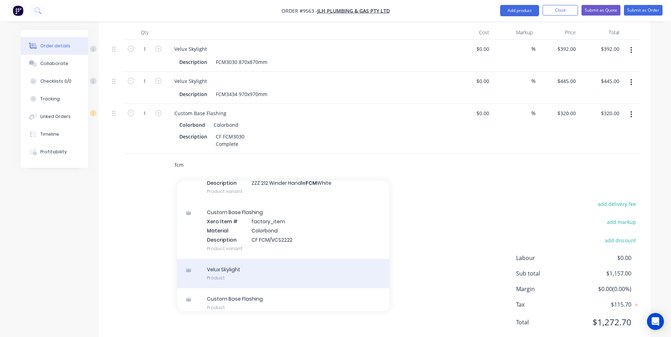
scroll to position [104, 0]
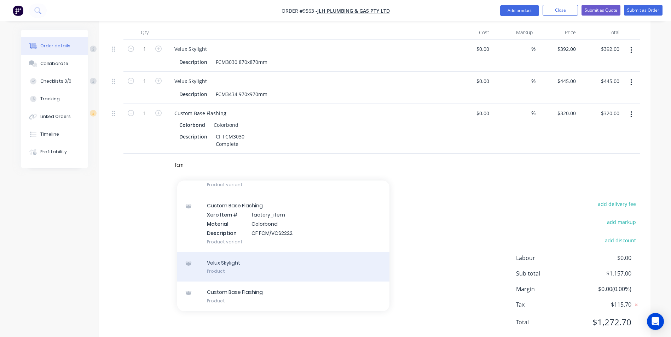
click at [281, 252] on div "Velux Skylight Product" at bounding box center [283, 267] width 212 height 30
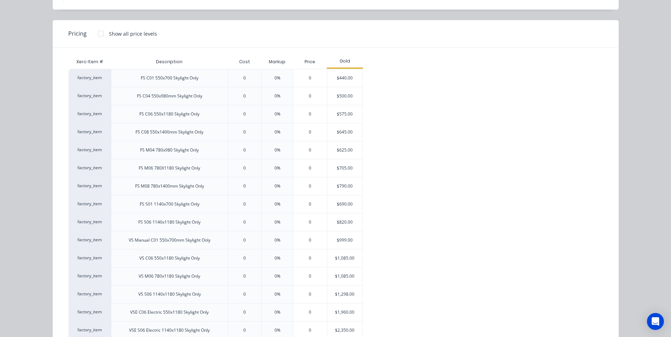
scroll to position [0, 0]
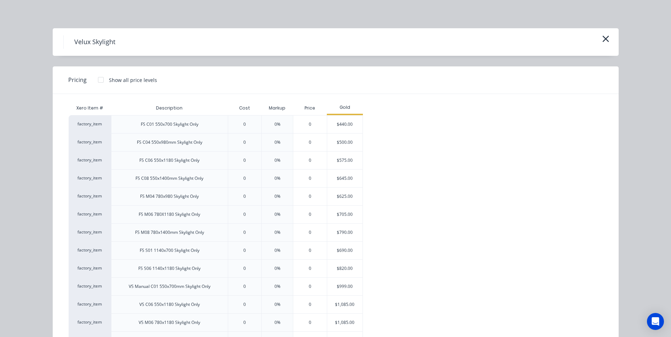
click at [595, 43] on div "Velux Skylight" at bounding box center [335, 41] width 544 height 13
click at [602, 39] on icon "button" at bounding box center [605, 39] width 7 height 10
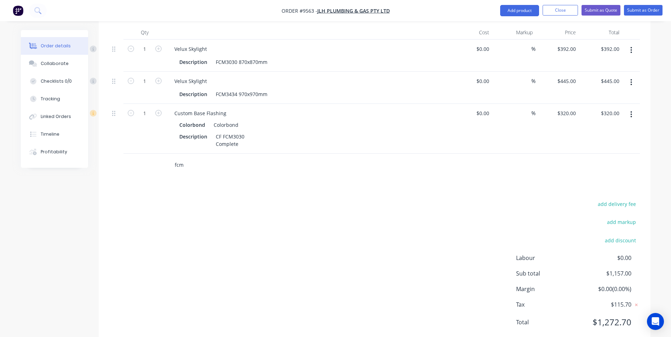
click at [193, 158] on input "fcm" at bounding box center [244, 165] width 141 height 14
click at [192, 158] on input "fcm343" at bounding box center [244, 165] width 141 height 14
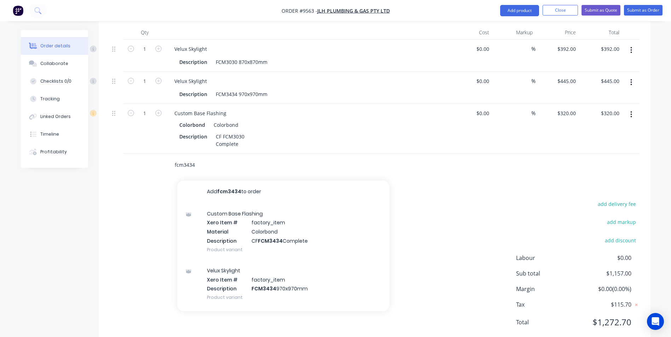
type input "fcm3434"
click at [232, 205] on div "Custom Base Flashing Xero Item # factory_item Material Colorbond Description CF…" at bounding box center [283, 231] width 212 height 57
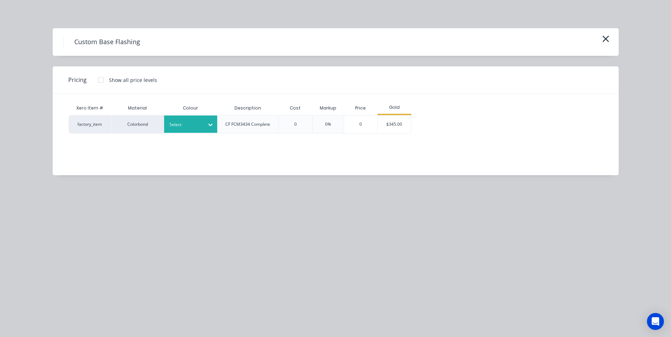
click at [199, 124] on div at bounding box center [185, 125] width 32 height 8
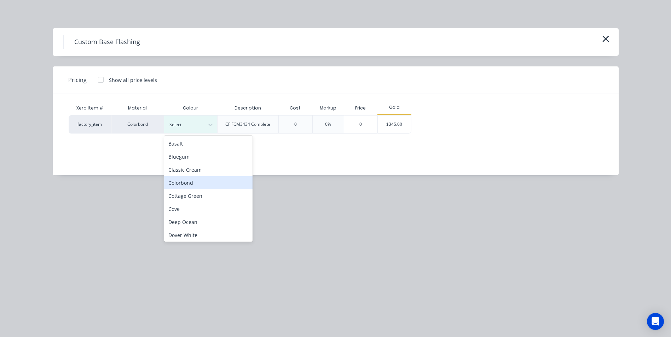
click at [199, 180] on div "Colorbond" at bounding box center [208, 182] width 88 height 13
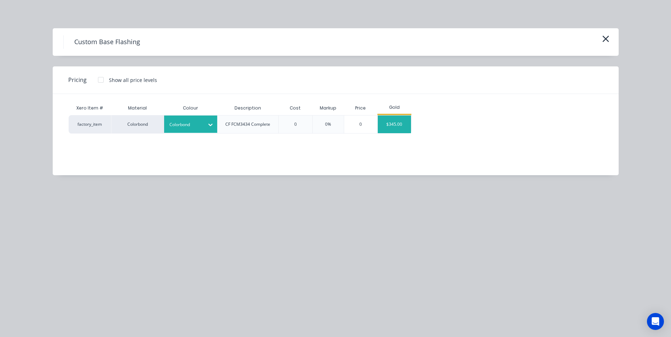
click at [397, 129] on div "$345.00" at bounding box center [394, 125] width 33 height 18
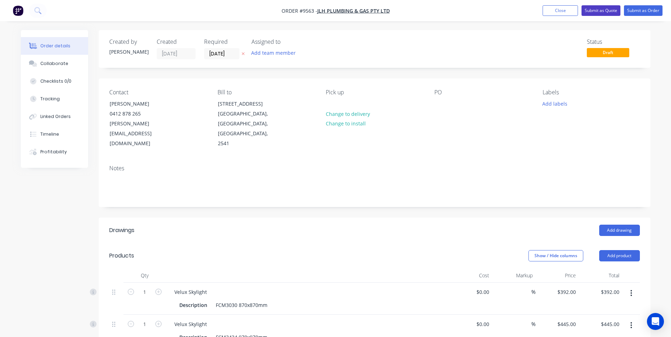
click at [602, 11] on button "Submit as Quote" at bounding box center [600, 10] width 39 height 11
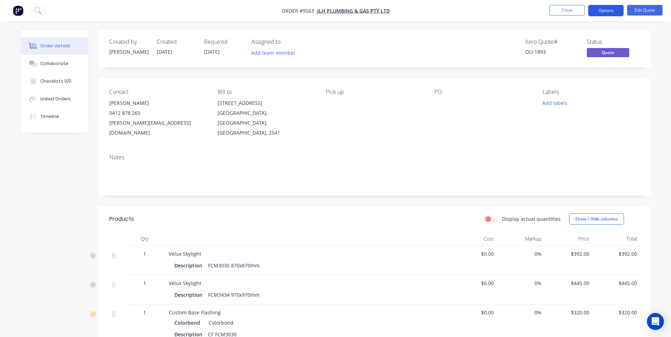
click at [603, 16] on button "Options" at bounding box center [605, 10] width 35 height 11
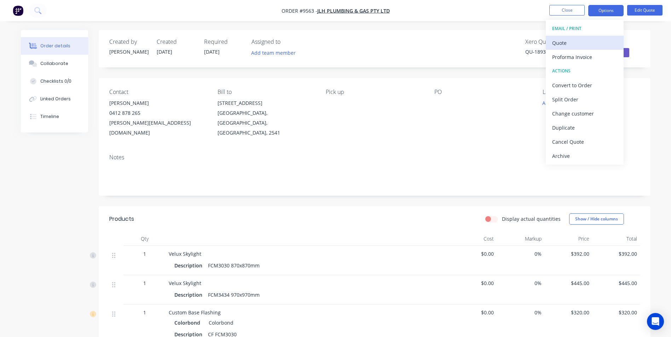
click at [576, 46] on div "Quote" at bounding box center [584, 43] width 65 height 10
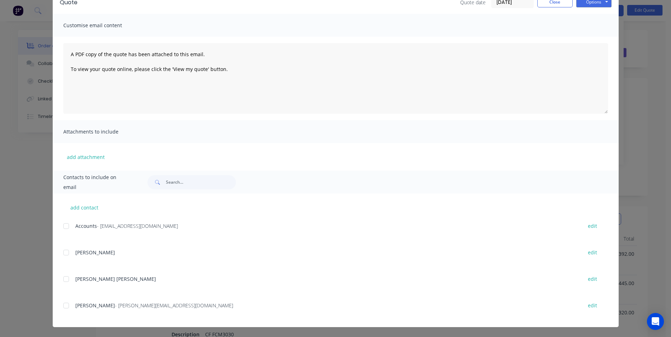
click at [68, 303] on div at bounding box center [66, 306] width 14 height 14
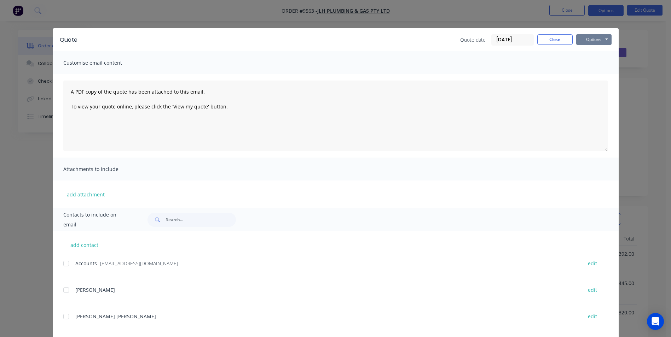
click at [588, 41] on button "Options" at bounding box center [593, 39] width 35 height 11
click at [584, 73] on button "Email" at bounding box center [598, 76] width 45 height 12
click at [560, 41] on div "Sending to your accounting package... Loading... This may take a few moments. P…" at bounding box center [335, 168] width 671 height 337
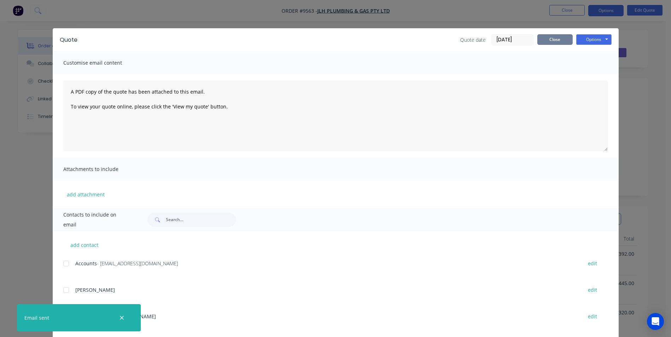
click at [558, 37] on button "Close" at bounding box center [554, 39] width 35 height 11
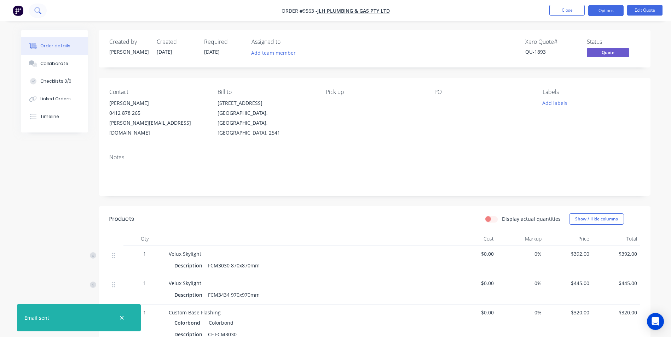
click at [38, 11] on icon at bounding box center [37, 10] width 7 height 7
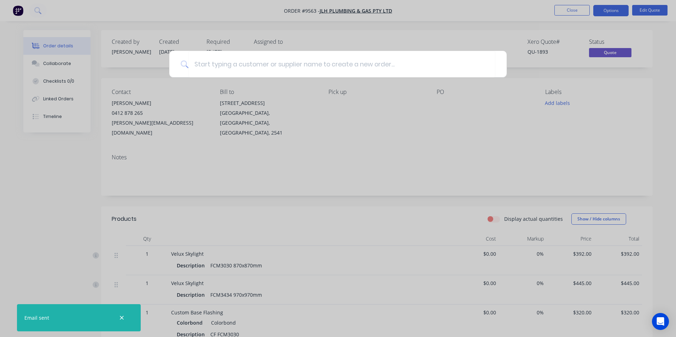
click at [100, 73] on div at bounding box center [338, 168] width 676 height 337
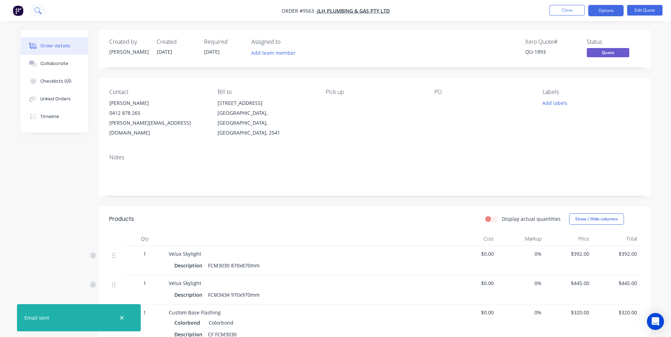
click at [38, 10] on icon at bounding box center [37, 10] width 7 height 7
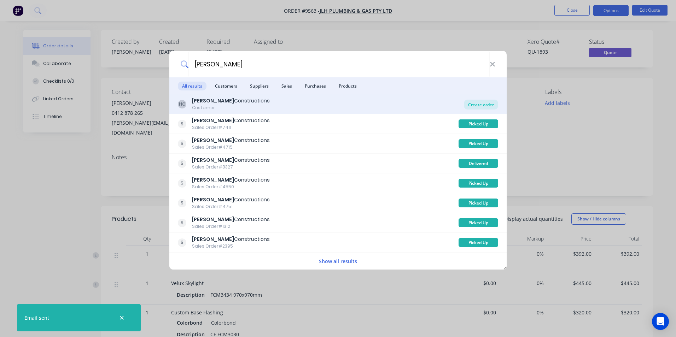
type input "hobbs"
click at [482, 105] on div "Create order" at bounding box center [481, 105] width 34 height 10
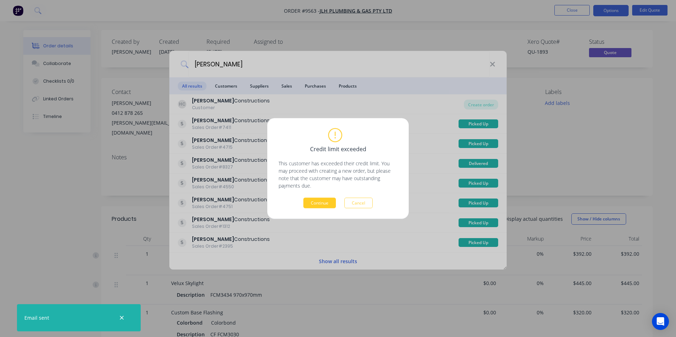
click at [332, 200] on button "Continue" at bounding box center [319, 203] width 33 height 11
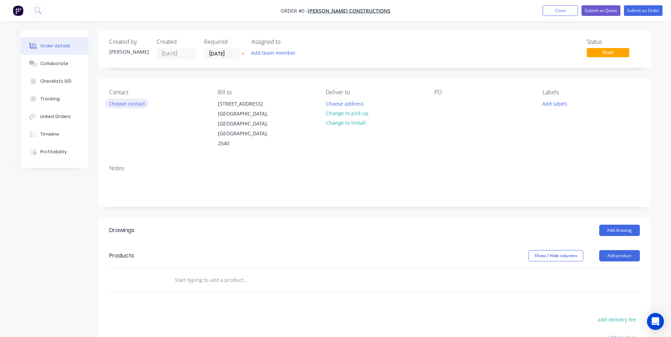
click at [138, 106] on button "Choose contact" at bounding box center [126, 104] width 43 height 10
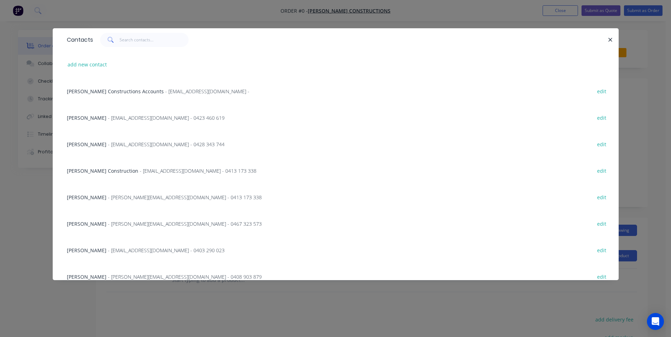
click at [130, 96] on div "[PERSON_NAME] Constructions Accounts - [EMAIL_ADDRESS][DOMAIN_NAME] - edit" at bounding box center [335, 91] width 544 height 27
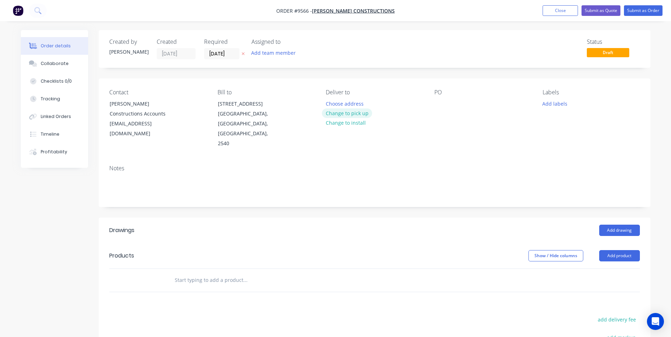
click at [366, 112] on button "Change to pick up" at bounding box center [347, 114] width 50 height 10
click at [444, 105] on div at bounding box center [439, 104] width 11 height 10
click at [180, 273] on input "text" at bounding box center [244, 280] width 141 height 14
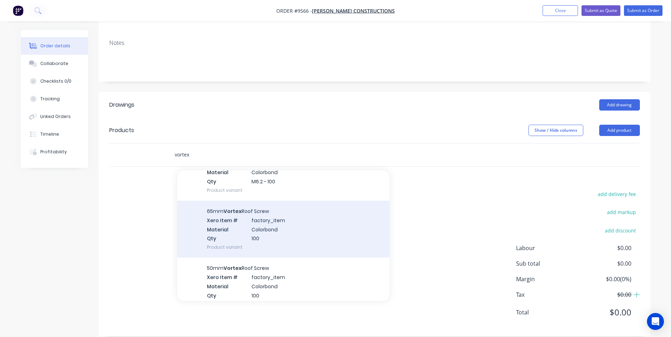
scroll to position [177, 0]
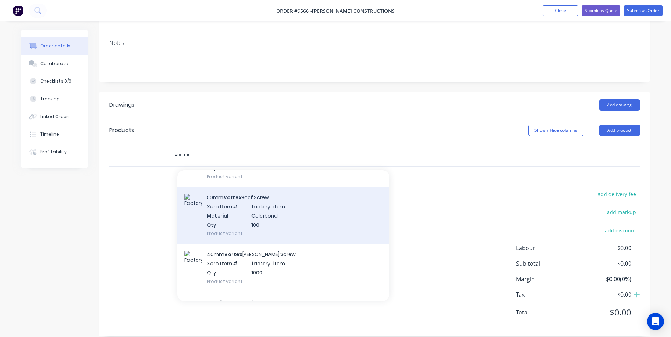
type input "vortex"
click at [256, 204] on div "50mm Vortex Roof Screw Xero Item # factory_item Material Colorbond Qty 100 Prod…" at bounding box center [283, 215] width 212 height 57
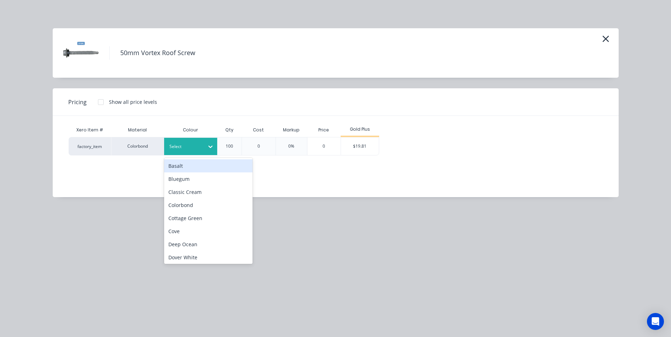
click at [197, 148] on div at bounding box center [185, 147] width 32 height 8
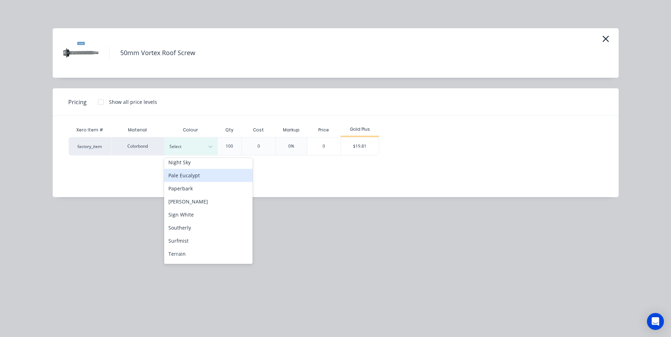
scroll to position [212, 0]
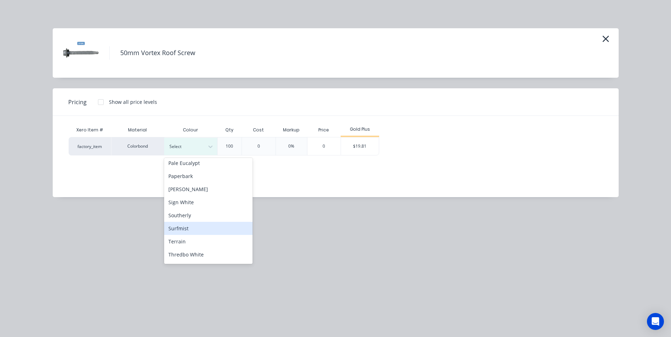
click at [198, 225] on div "Surfmist" at bounding box center [208, 228] width 88 height 13
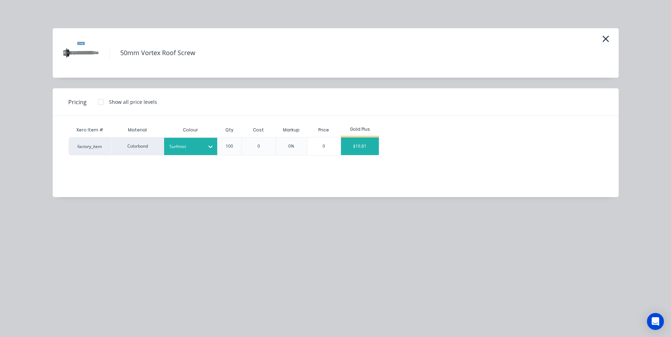
click at [364, 150] on div "$19.81" at bounding box center [360, 147] width 38 height 18
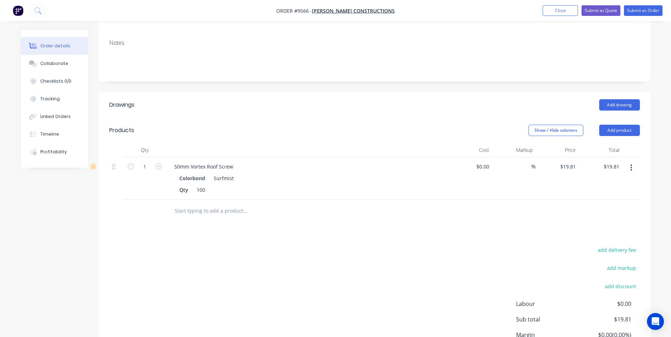
click at [191, 204] on input "text" at bounding box center [244, 211] width 141 height 14
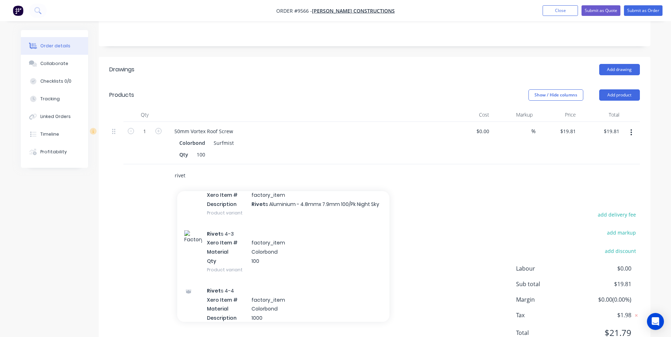
scroll to position [424, 0]
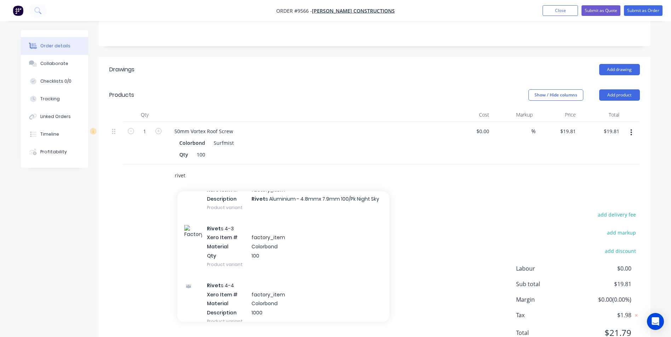
type input "rivet"
click at [228, 233] on div "Rivet s 4-3 Xero Item # factory_item Material Colorbond Qty 100 Product variant" at bounding box center [283, 246] width 212 height 57
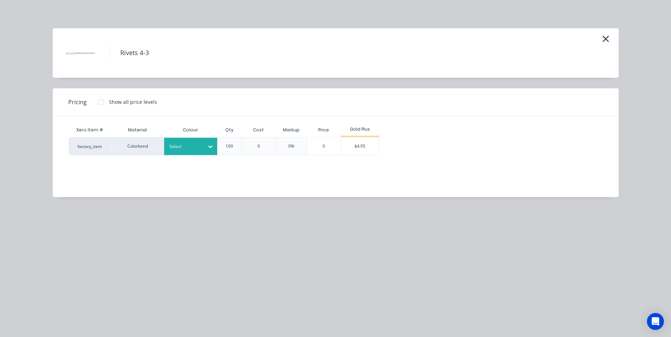
drag, startPoint x: 195, startPoint y: 146, endPoint x: 196, endPoint y: 153, distance: 7.1
click at [196, 146] on div at bounding box center [185, 147] width 32 height 8
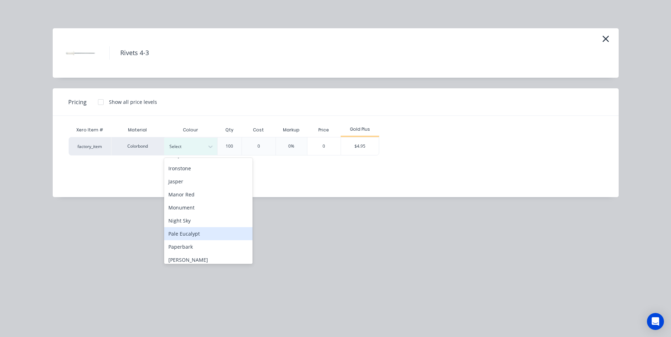
scroll to position [177, 0]
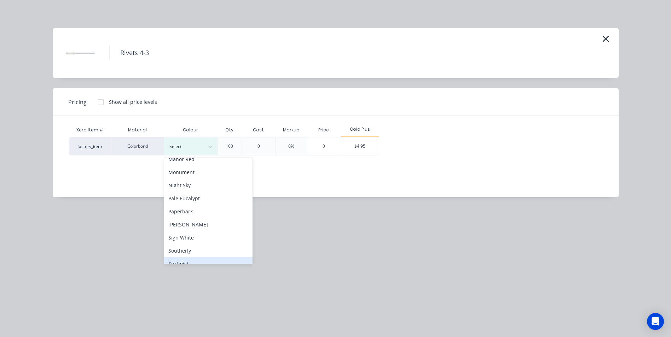
click at [187, 261] on div "Surfmist" at bounding box center [208, 263] width 88 height 13
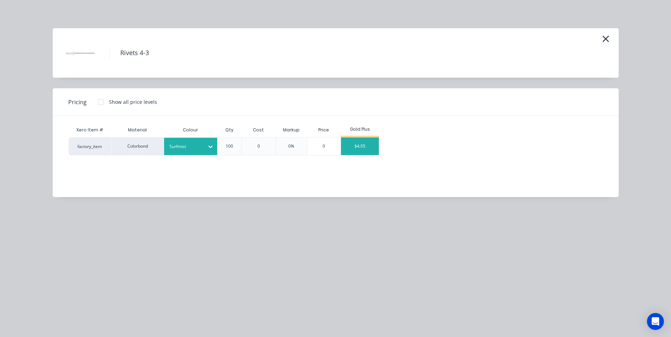
click at [352, 146] on div "$4.95" at bounding box center [360, 147] width 38 height 18
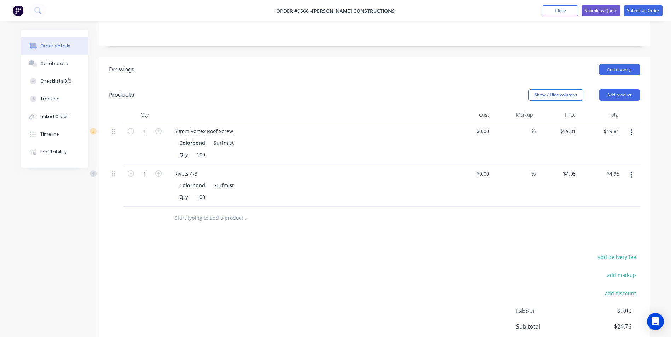
click at [201, 211] on input "text" at bounding box center [244, 218] width 141 height 14
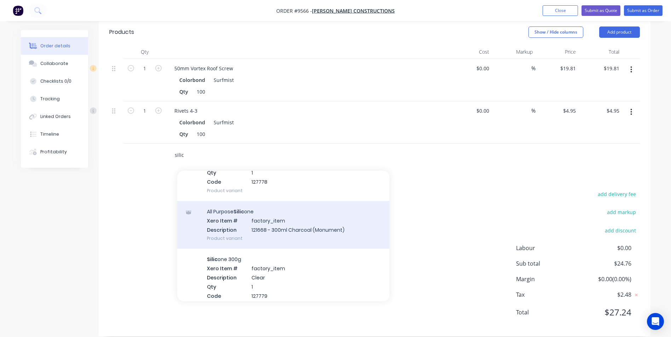
scroll to position [141, 0]
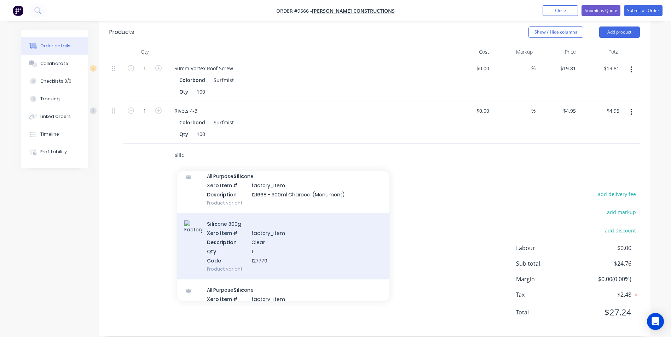
type input "silic"
click at [241, 242] on div "Silic one 300g Xero Item # factory_item Description Clear Qty 1 Code 127779 Pro…" at bounding box center [283, 247] width 212 height 66
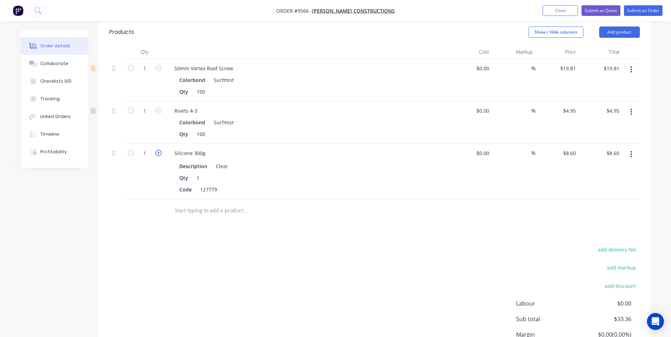
click at [157, 150] on icon "button" at bounding box center [158, 153] width 6 height 6
type input "2"
type input "$17.20"
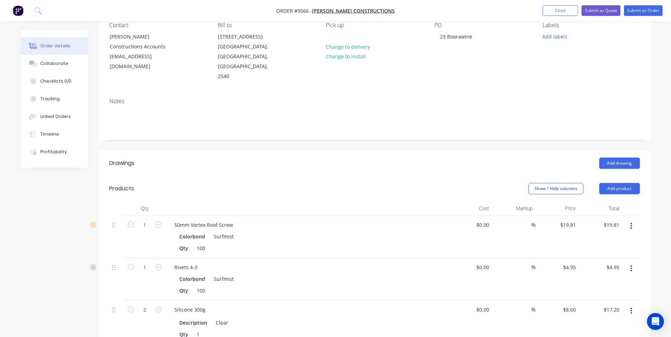
scroll to position [0, 0]
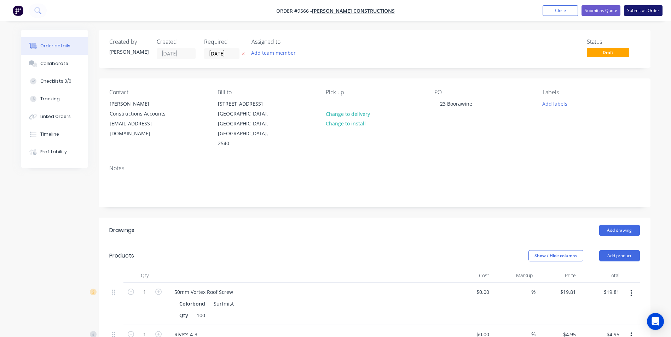
click at [636, 11] on button "Submit as Order" at bounding box center [643, 10] width 39 height 11
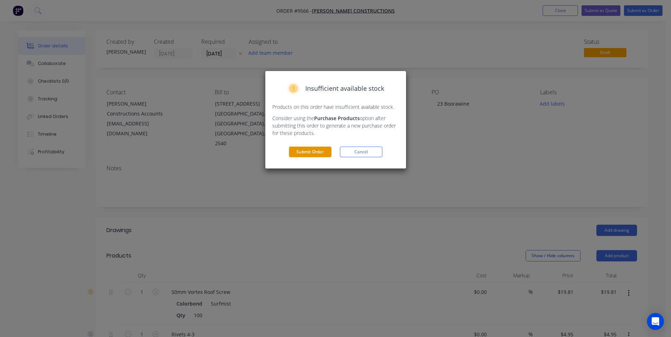
click at [318, 149] on button "Submit Order" at bounding box center [310, 152] width 42 height 11
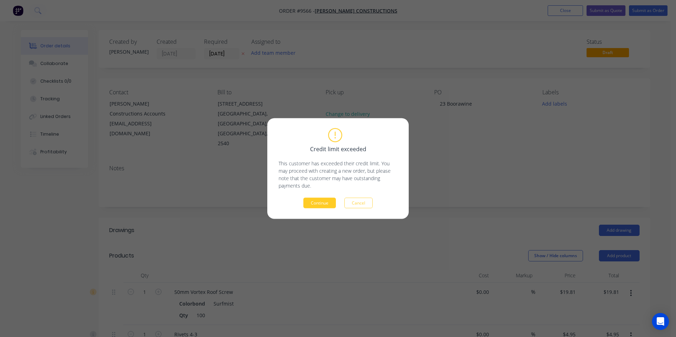
click at [327, 198] on button "Continue" at bounding box center [319, 203] width 33 height 11
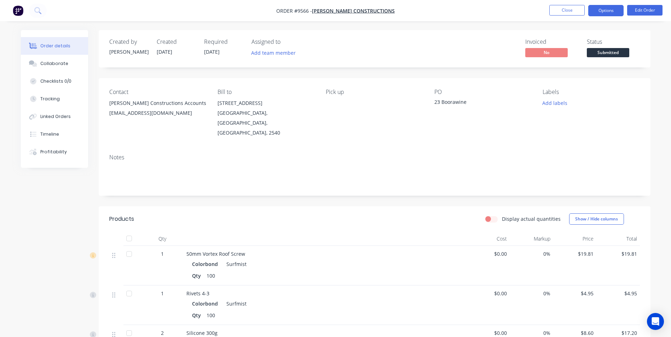
click at [604, 12] on button "Options" at bounding box center [605, 10] width 35 height 11
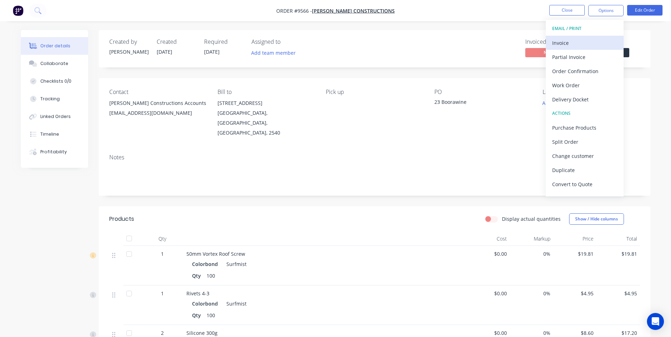
click at [562, 47] on div "Invoice" at bounding box center [584, 43] width 65 height 10
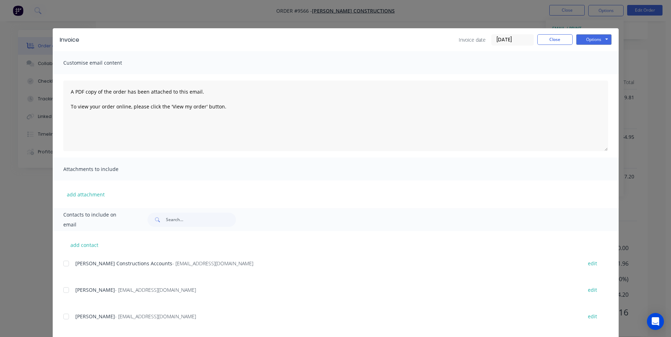
click at [68, 287] on div at bounding box center [66, 290] width 14 height 14
click at [609, 40] on div "Invoice Invoice date 02/09/25 Close Options Preview Print Email" at bounding box center [336, 39] width 566 height 23
click at [603, 41] on button "Options" at bounding box center [593, 39] width 35 height 11
click at [595, 74] on button "Email" at bounding box center [598, 76] width 45 height 12
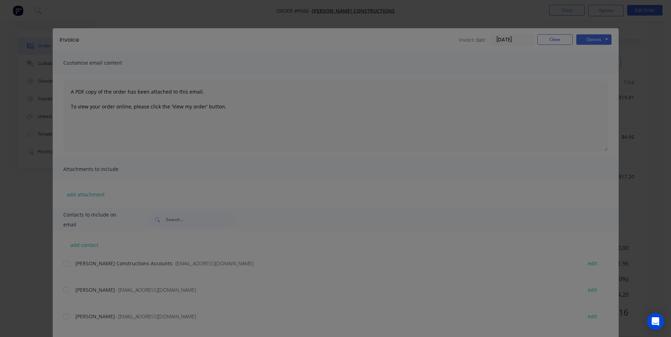
click at [553, 41] on div "Sending to your accounting package... Loading... This may take a few moments. P…" at bounding box center [335, 168] width 671 height 337
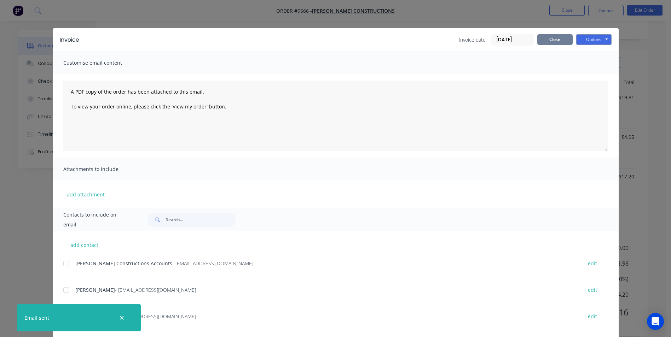
click at [560, 45] on button "Close" at bounding box center [554, 39] width 35 height 11
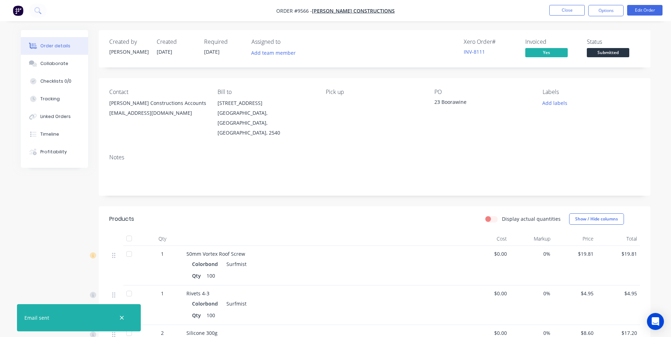
click at [606, 49] on span "Submitted" at bounding box center [607, 52] width 42 height 9
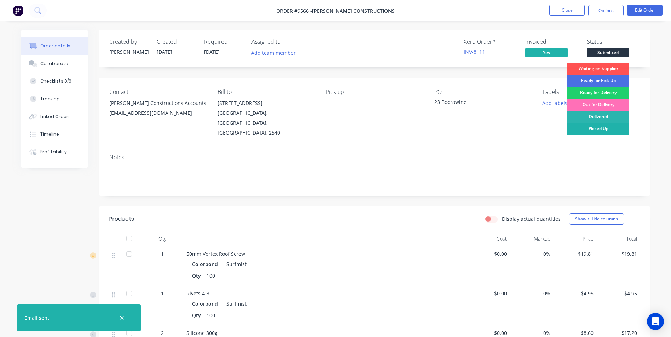
click at [597, 126] on div "Picked Up" at bounding box center [598, 129] width 62 height 12
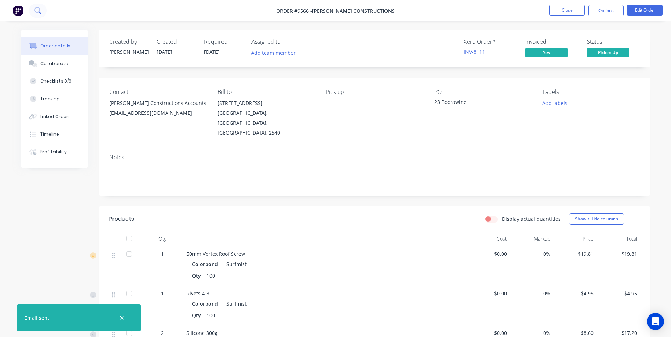
click at [35, 11] on icon at bounding box center [37, 10] width 6 height 6
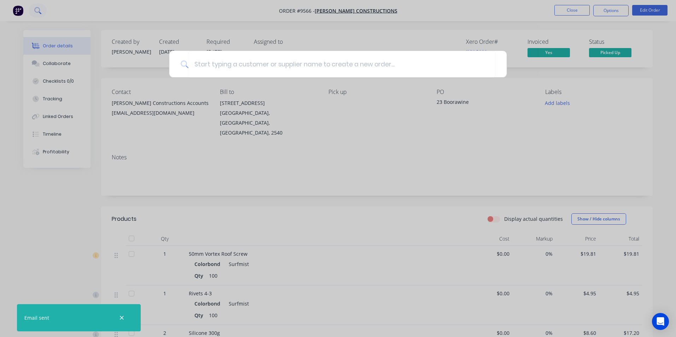
type input "l"
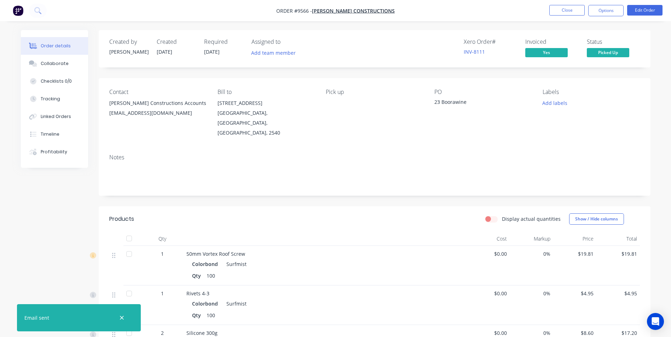
click at [17, 10] on img "button" at bounding box center [18, 10] width 11 height 11
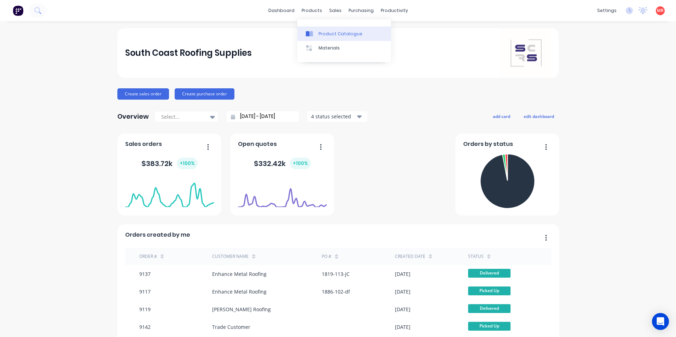
click at [322, 34] on div "Product Catalogue" at bounding box center [340, 34] width 44 height 6
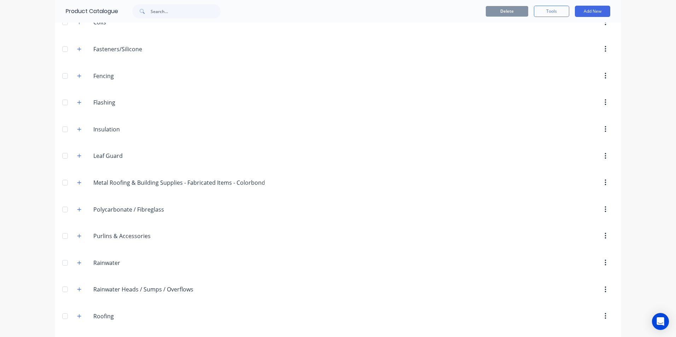
scroll to position [115, 0]
click at [77, 264] on icon "button" at bounding box center [79, 262] width 4 height 5
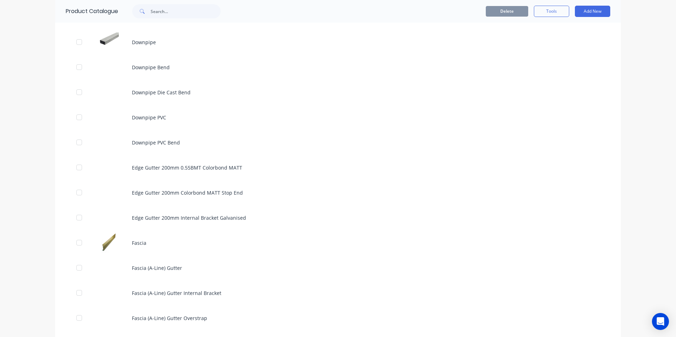
scroll to position [999, 0]
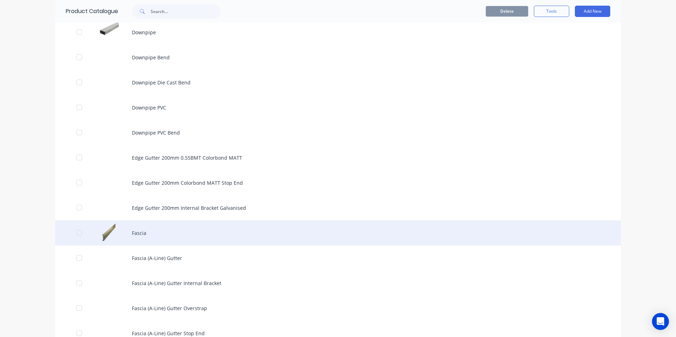
click at [159, 232] on div "Fascia" at bounding box center [338, 233] width 566 height 25
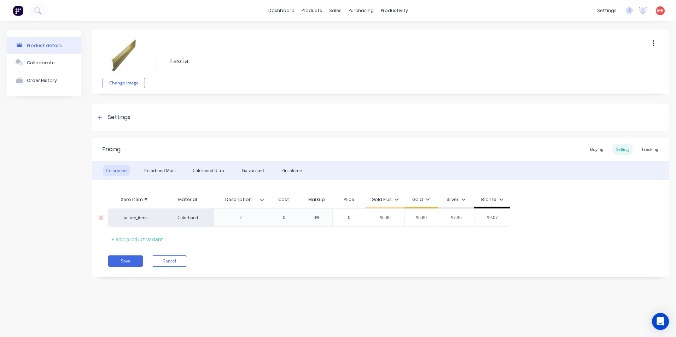
type textarea "x"
click at [597, 153] on div "Buying" at bounding box center [596, 149] width 21 height 11
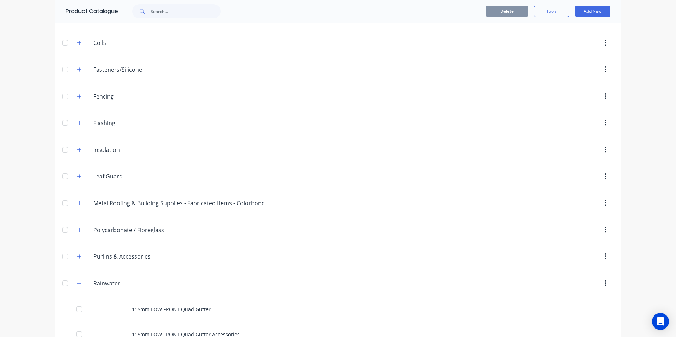
scroll to position [35, 0]
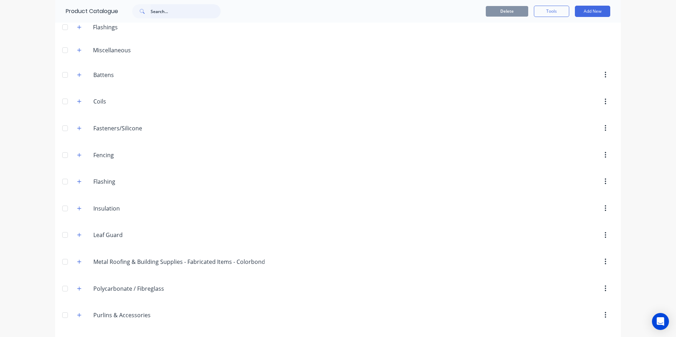
click at [164, 12] on input "text" at bounding box center [186, 11] width 70 height 14
type input "fascia"
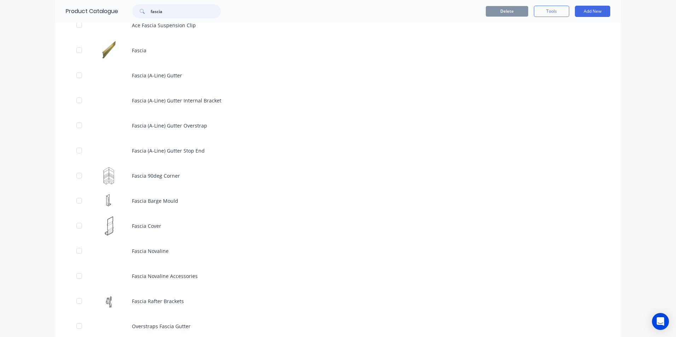
scroll to position [298, 0]
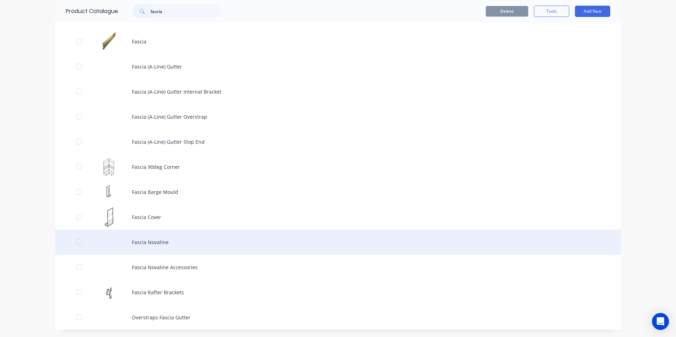
click at [177, 246] on div "Fascia Novaline" at bounding box center [338, 242] width 566 height 25
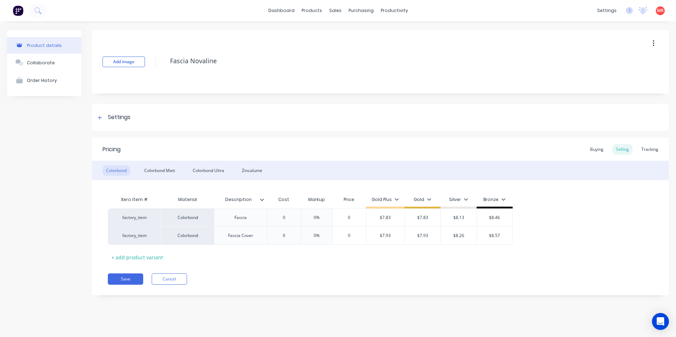
type textarea "x"
click at [602, 146] on div "Buying" at bounding box center [596, 149] width 21 height 11
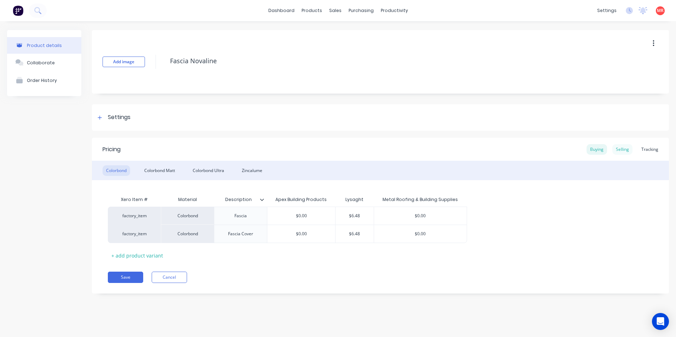
click at [622, 147] on div "Selling" at bounding box center [622, 149] width 20 height 11
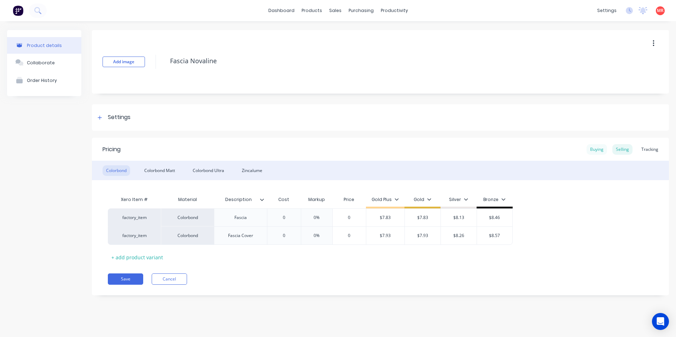
click at [594, 150] on div "Buying" at bounding box center [596, 149] width 21 height 11
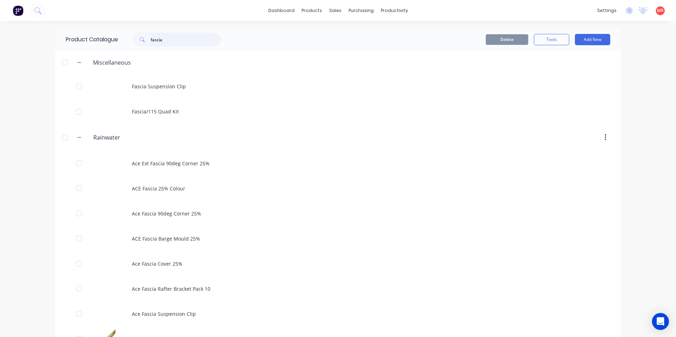
click at [168, 39] on input "fascia" at bounding box center [186, 40] width 70 height 14
type input "f"
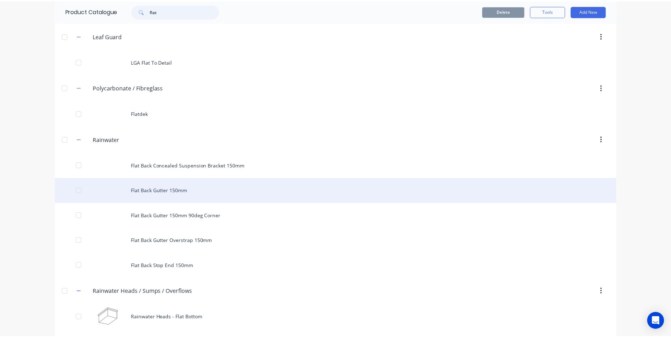
scroll to position [177, 0]
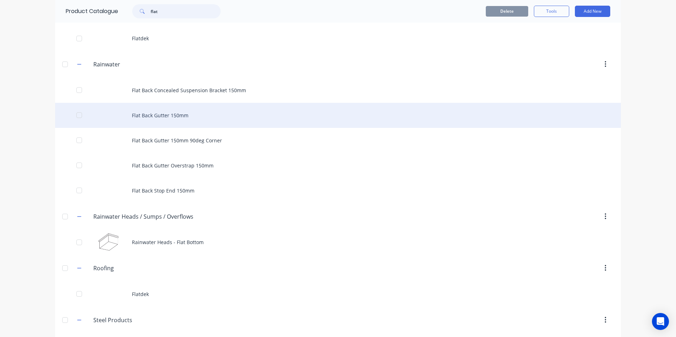
type input "flat"
click at [176, 110] on div "Flat Back Gutter 150mm" at bounding box center [338, 115] width 566 height 25
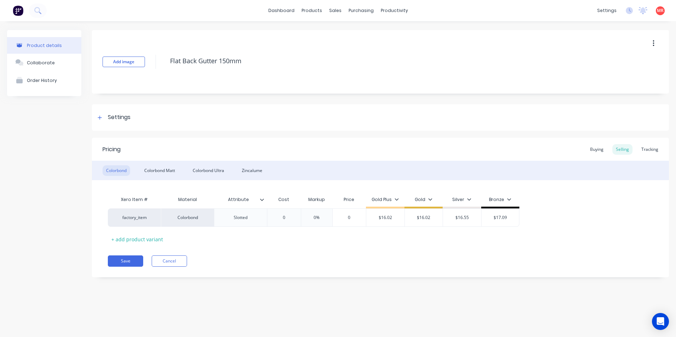
type textarea "x"
click at [606, 151] on div "Buying" at bounding box center [596, 149] width 21 height 11
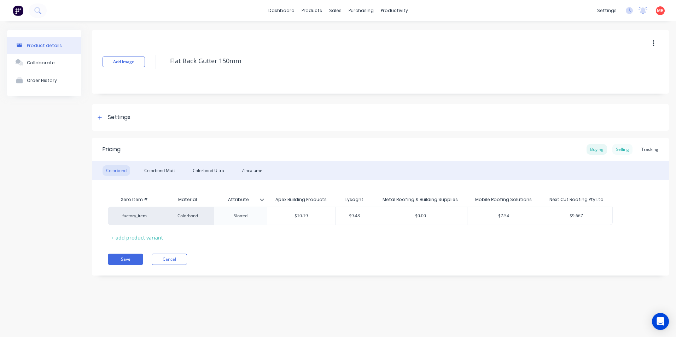
click at [618, 150] on div "Selling" at bounding box center [622, 149] width 20 height 11
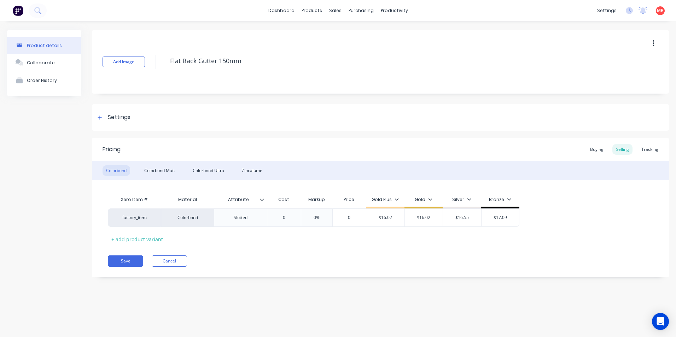
click at [18, 15] on img at bounding box center [18, 10] width 11 height 11
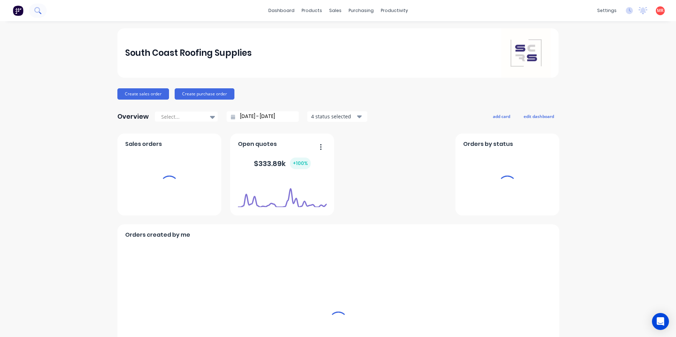
click at [35, 11] on icon at bounding box center [37, 10] width 6 height 6
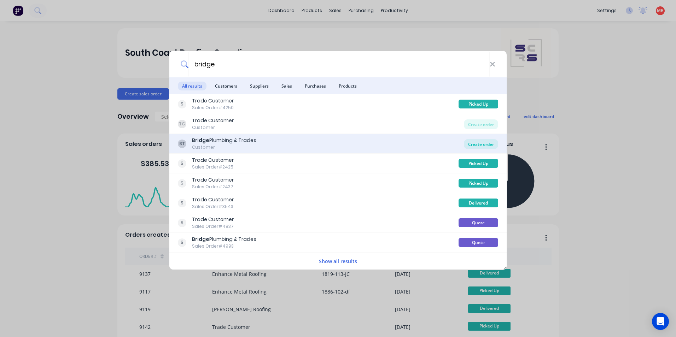
type input "bridge"
click at [471, 143] on div "Create order" at bounding box center [481, 144] width 34 height 10
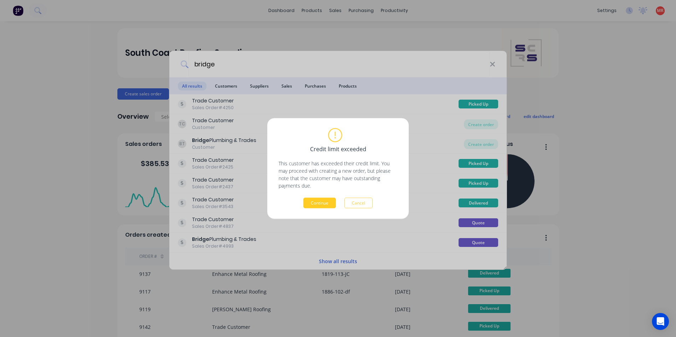
click at [326, 201] on button "Continue" at bounding box center [319, 203] width 33 height 11
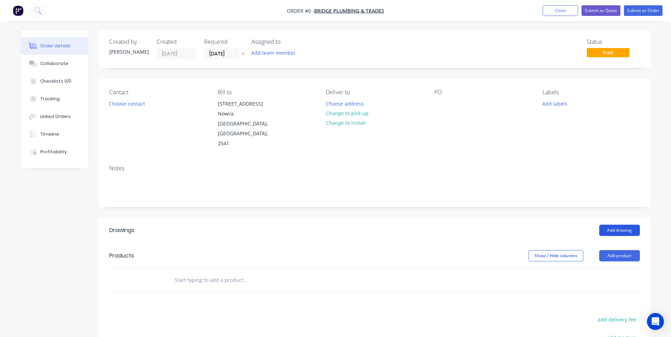
click at [616, 225] on button "Add drawing" at bounding box center [619, 230] width 41 height 11
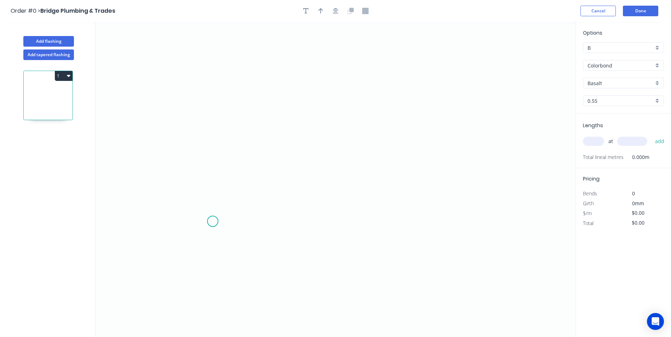
click at [212, 220] on icon "0" at bounding box center [335, 179] width 480 height 315
click at [216, 186] on icon "0" at bounding box center [335, 179] width 480 height 315
click at [531, 181] on icon "0 ?" at bounding box center [335, 179] width 480 height 315
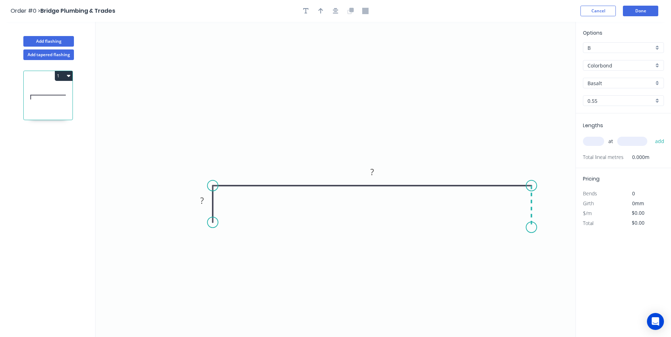
click at [532, 228] on icon "0 ? ?" at bounding box center [335, 179] width 480 height 315
click at [532, 228] on circle at bounding box center [531, 227] width 11 height 11
click at [349, 15] on button at bounding box center [350, 11] width 11 height 11
click at [348, 12] on icon at bounding box center [350, 11] width 6 height 6
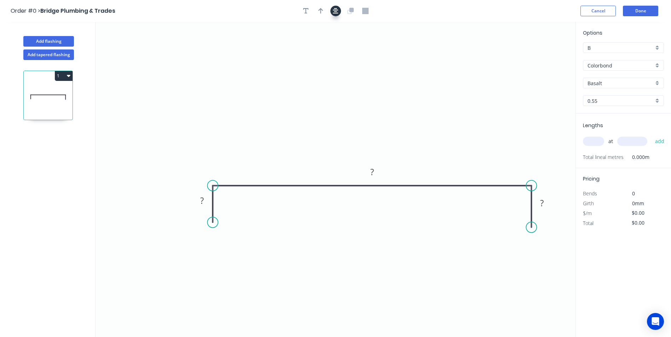
click at [333, 11] on icon "button" at bounding box center [336, 11] width 6 height 6
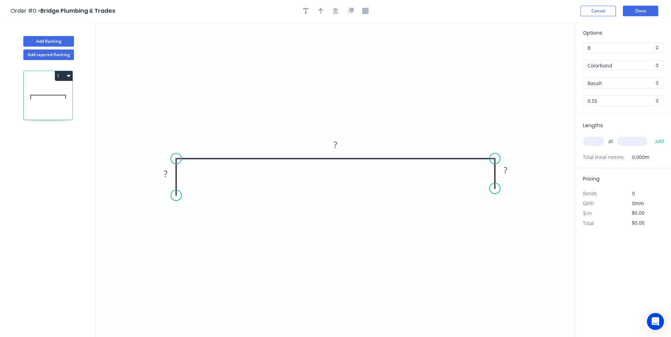
drag, startPoint x: 493, startPoint y: 197, endPoint x: 493, endPoint y: 189, distance: 8.5
click at [493, 189] on circle at bounding box center [494, 188] width 11 height 11
click at [178, 195] on circle at bounding box center [176, 194] width 11 height 11
click at [166, 174] on tspan "?" at bounding box center [166, 174] width 4 height 12
click at [355, 101] on icon "0 35 1130 35" at bounding box center [335, 179] width 480 height 315
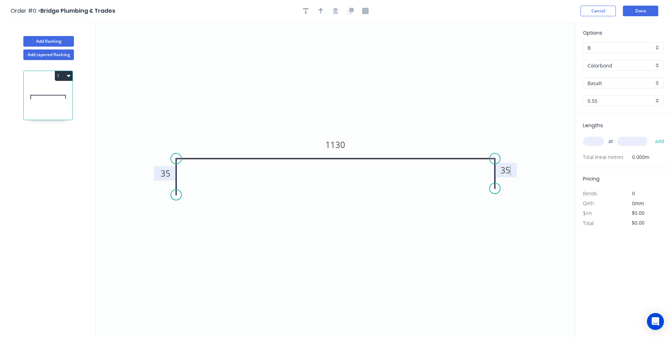
type input "$38.98"
click at [598, 143] on input "text" at bounding box center [593, 141] width 21 height 9
type input "1"
type input "33"
type input "1350"
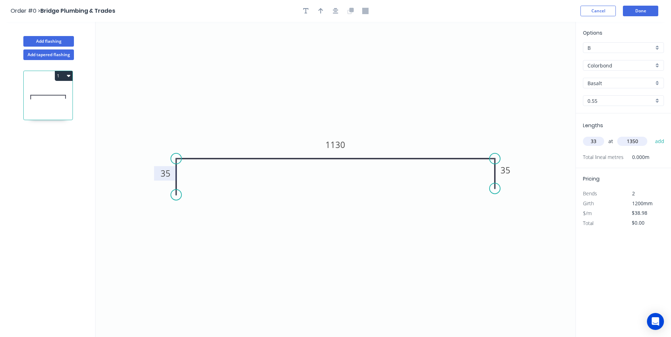
click at [651, 135] on button "add" at bounding box center [659, 141] width 17 height 12
type input "$1,736.56"
click at [657, 47] on div "B" at bounding box center [623, 47] width 81 height 11
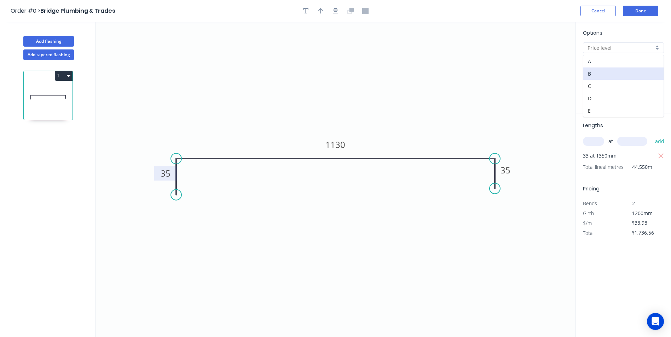
click at [635, 61] on div "A" at bounding box center [623, 61] width 80 height 12
type input "A"
type input "$28.87"
type input "$1,286.16"
click at [372, 70] on icon "0 35 1130 35" at bounding box center [335, 179] width 480 height 315
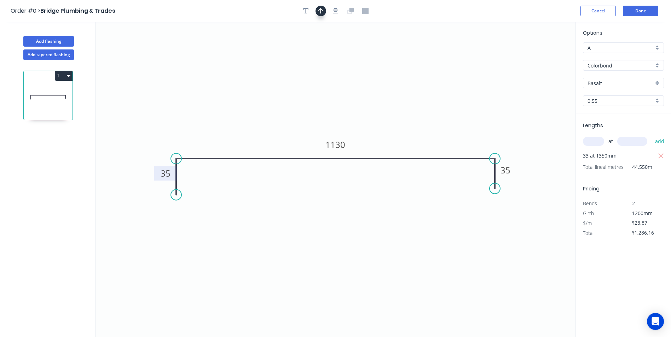
click at [321, 12] on icon "button" at bounding box center [320, 11] width 5 height 6
drag, startPoint x: 335, startPoint y: 79, endPoint x: 307, endPoint y: 107, distance: 39.5
click at [307, 107] on icon at bounding box center [307, 98] width 6 height 23
drag, startPoint x: 234, startPoint y: 72, endPoint x: 309, endPoint y: 28, distance: 87.3
click at [234, 72] on icon "0 35 1130 35" at bounding box center [335, 179] width 480 height 315
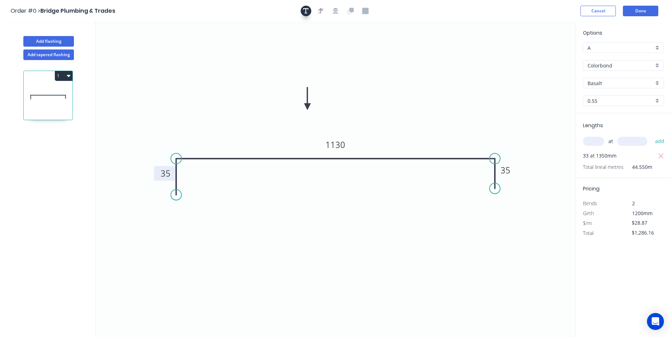
click at [308, 14] on icon "button" at bounding box center [306, 11] width 6 height 6
click at [162, 47] on textarea at bounding box center [140, 50] width 57 height 26
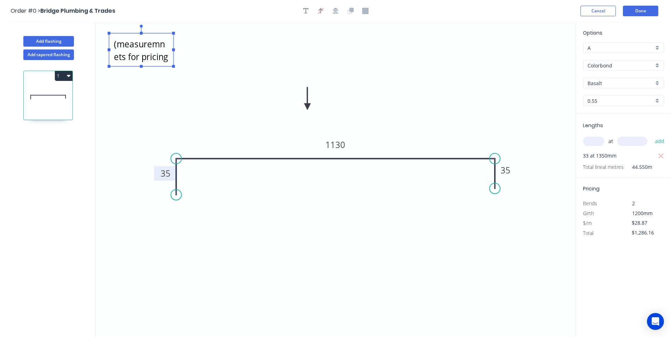
scroll to position [13, 0]
click at [186, 92] on icon "1280 wide (measuremnets for pricing only 35 1130 35" at bounding box center [335, 179] width 480 height 315
type textarea "1280 wide (measuremnets for pricing only"
click at [162, 57] on textarea "1280 wide (measuremnets for pricing only" at bounding box center [140, 50] width 57 height 26
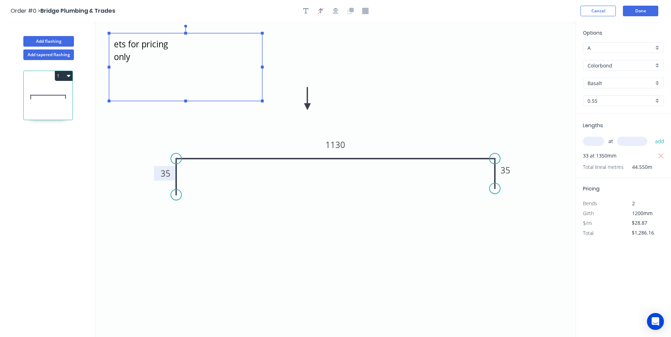
drag, startPoint x: 173, startPoint y: 67, endPoint x: 233, endPoint y: 83, distance: 62.3
click at [263, 102] on rect at bounding box center [262, 101] width 3 height 3
drag, startPoint x: 226, startPoint y: 118, endPoint x: 185, endPoint y: 85, distance: 52.8
click at [226, 117] on icon "1280 wide (measuremnets for pricing only 35 1130 35" at bounding box center [335, 179] width 480 height 315
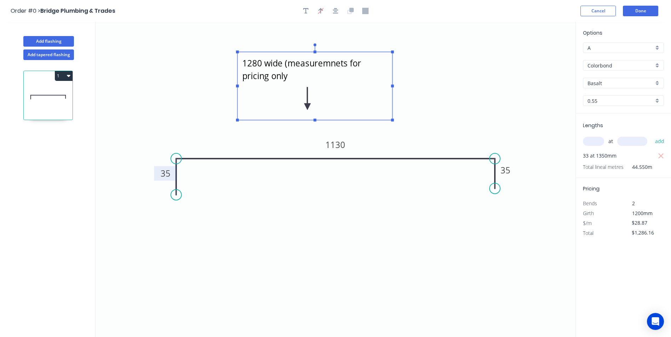
drag, startPoint x: 185, startPoint y: 84, endPoint x: 314, endPoint y: 106, distance: 130.2
click at [314, 106] on textarea "1280 wide (measuremnets for pricing only" at bounding box center [315, 85] width 148 height 61
click at [475, 91] on icon "1280 wide (measuremnets for pricing only 35 1130 35" at bounding box center [335, 179] width 480 height 315
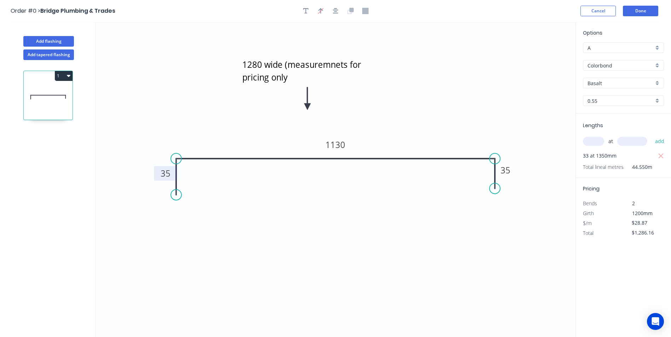
click at [64, 75] on button "1" at bounding box center [64, 76] width 18 height 10
click at [42, 95] on div "Duplicate" at bounding box center [39, 93] width 54 height 10
type input "$0.00"
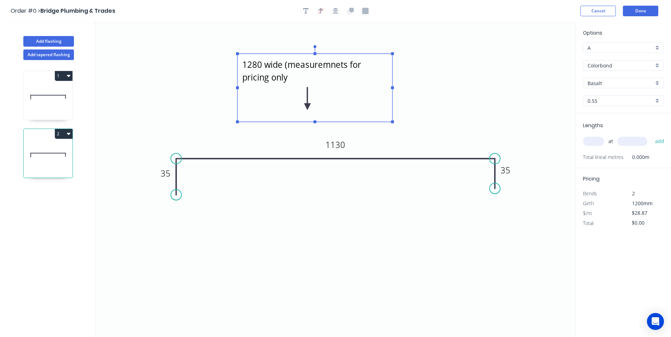
click at [289, 82] on textarea "1280 wide (measuremnets for pricing only" at bounding box center [315, 87] width 148 height 61
click at [305, 95] on textarea at bounding box center [315, 87] width 148 height 61
click at [339, 140] on tspan "1130" at bounding box center [336, 145] width 20 height 12
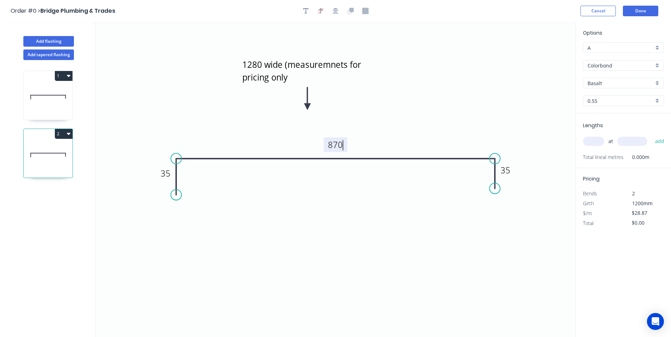
click at [586, 143] on input "text" at bounding box center [593, 141] width 21 height 9
type input "$24.41"
type input "3"
type input "3000"
click at [651, 135] on button "add" at bounding box center [659, 141] width 17 height 12
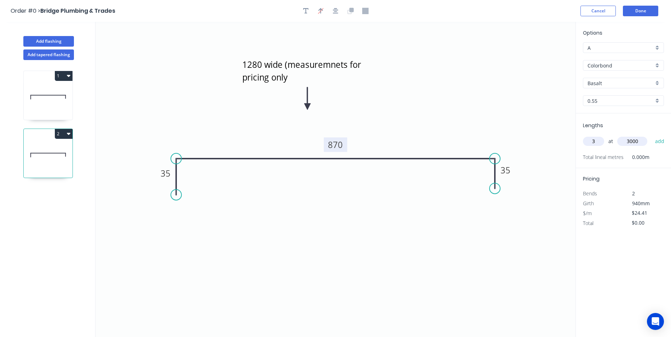
type input "$219.69"
click at [658, 81] on div "Basalt" at bounding box center [623, 83] width 81 height 11
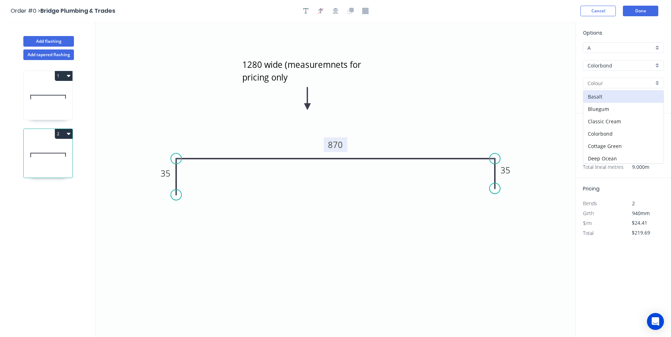
click at [658, 65] on div "Colorbond" at bounding box center [623, 65] width 81 height 11
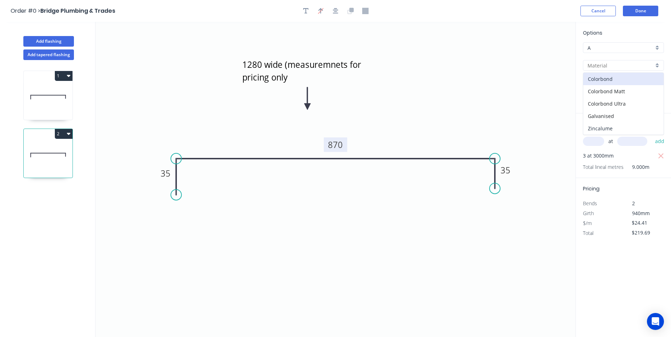
click at [609, 126] on div "Zincalume" at bounding box center [623, 128] width 80 height 12
type input "Zincalume"
type input "Unpainted"
type input "$25.63"
type input "$230.67"
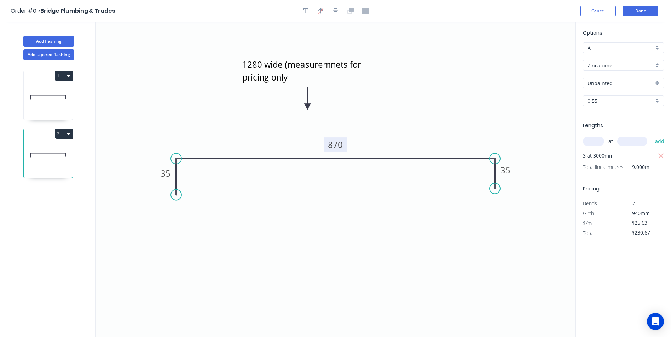
click at [503, 125] on icon "35 870 35" at bounding box center [335, 179] width 480 height 315
click at [62, 102] on icon at bounding box center [48, 97] width 49 height 45
type input "Colorbond"
type input "Basalt"
type input "$28.87"
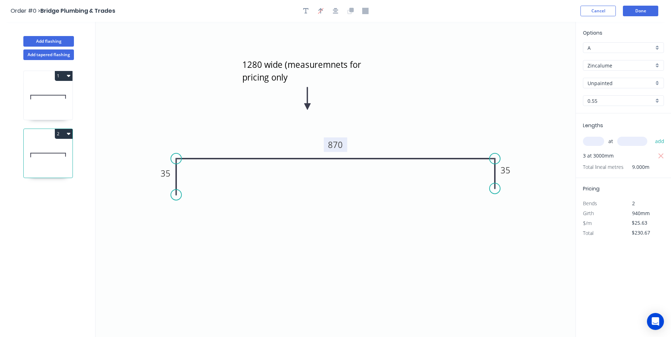
type input "$1,286.16"
click at [656, 66] on div "Colorbond" at bounding box center [623, 65] width 81 height 11
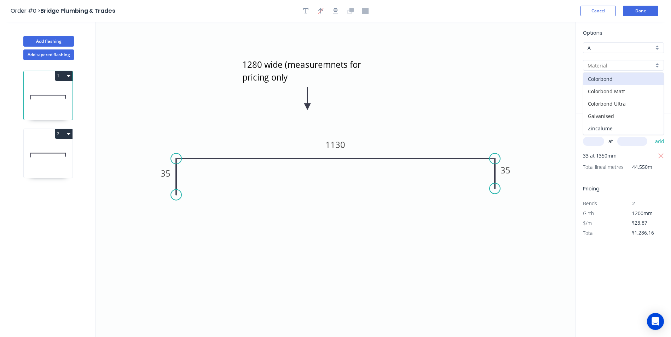
click at [609, 126] on div "Zincalume" at bounding box center [623, 128] width 80 height 12
type input "Zincalume"
type input "Unpainted"
type input "$30.31"
type input "$1,350.31"
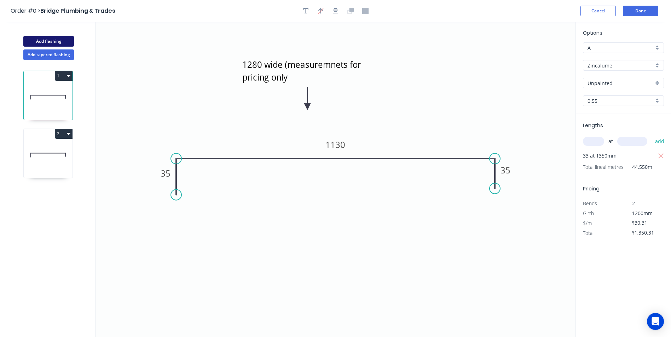
click at [58, 42] on button "Add flashing" at bounding box center [48, 41] width 51 height 11
type input "B"
type input "$0.00"
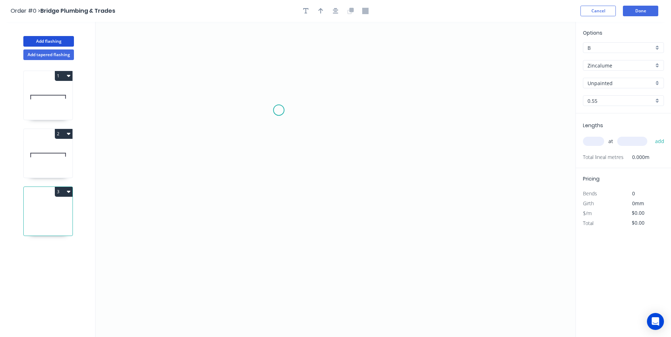
click at [280, 110] on icon "0" at bounding box center [335, 179] width 480 height 315
click at [445, 114] on icon "0" at bounding box center [335, 179] width 480 height 315
click at [445, 131] on icon "0 ?" at bounding box center [335, 179] width 480 height 315
click at [365, 95] on rect at bounding box center [362, 97] width 14 height 10
drag, startPoint x: 347, startPoint y: 176, endPoint x: 128, endPoint y: 194, distance: 219.2
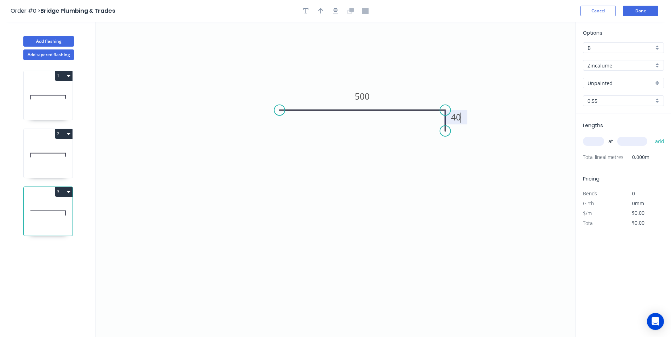
click at [346, 176] on icon "0 500 40" at bounding box center [335, 179] width 480 height 315
type input "$20.46"
click at [55, 158] on icon at bounding box center [48, 155] width 49 height 45
type input "A"
type input "$25.63"
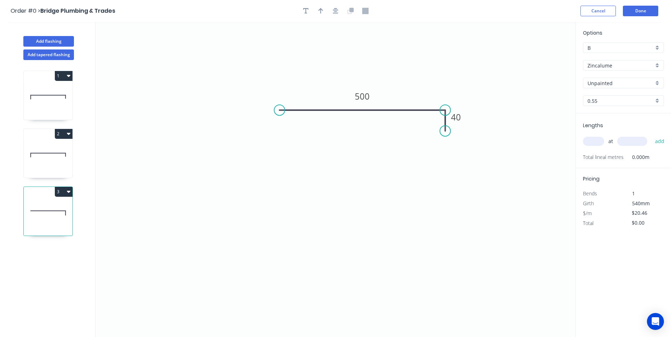
type input "$230.67"
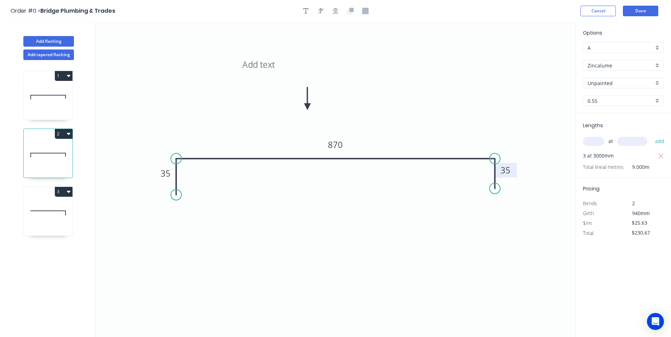
click at [504, 173] on tspan "35" at bounding box center [505, 170] width 10 height 12
click at [501, 231] on icon "40 870 40" at bounding box center [335, 179] width 480 height 315
click at [63, 204] on icon at bounding box center [48, 213] width 49 height 45
type input "B"
type input "$20.46"
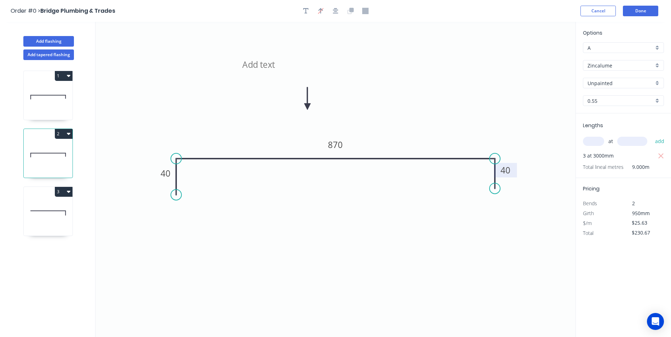
type input "$0.00"
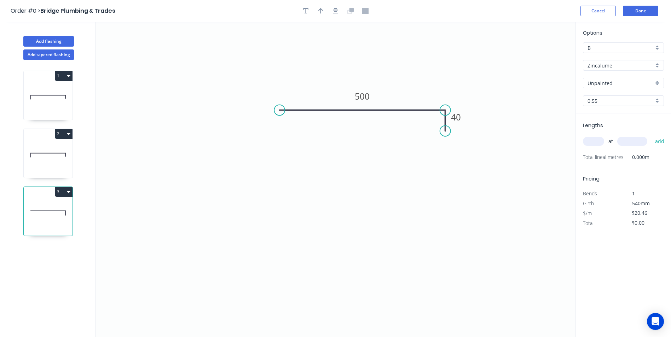
click at [653, 47] on div "B" at bounding box center [623, 47] width 81 height 11
click at [640, 61] on div "A" at bounding box center [623, 61] width 80 height 12
type input "A"
type input "$15.16"
click at [590, 143] on input "text" at bounding box center [593, 141] width 21 height 9
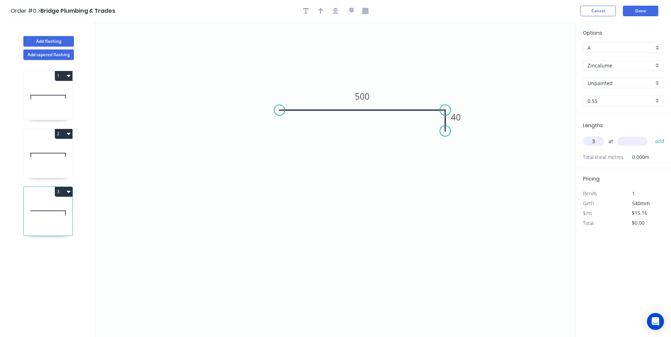
type input "3"
type input "3000"
click at [651, 135] on button "add" at bounding box center [659, 141] width 17 height 12
type input "$136.44"
click at [641, 12] on button "Done" at bounding box center [639, 11] width 35 height 11
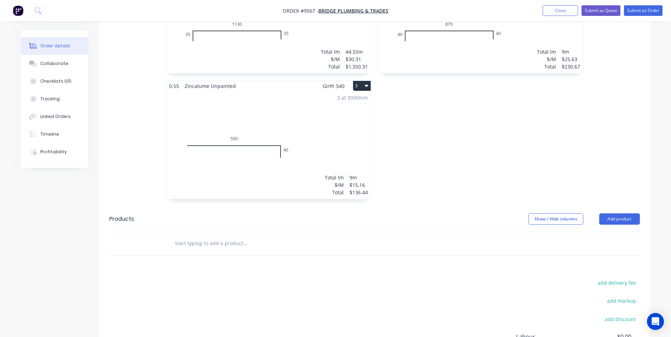
scroll to position [318, 0]
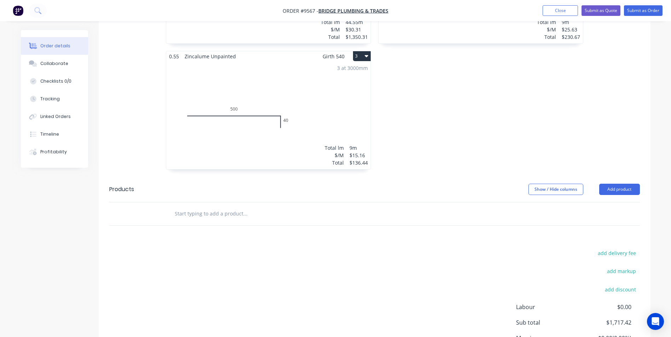
click at [202, 207] on input "text" at bounding box center [244, 214] width 141 height 14
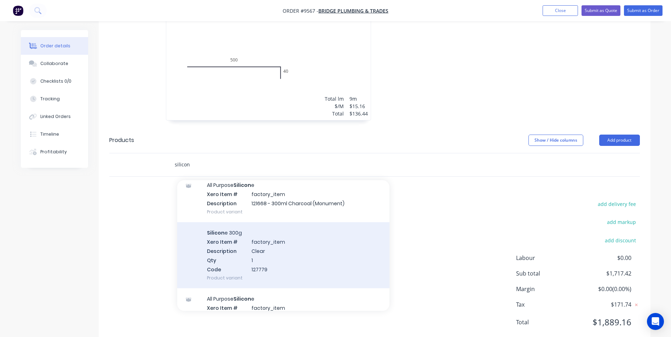
scroll to position [141, 0]
type input "silicon"
click at [262, 246] on div "Silicon e 300g Xero Item # factory_item Description Clear Qty 1 Code 127779 Pro…" at bounding box center [283, 256] width 212 height 66
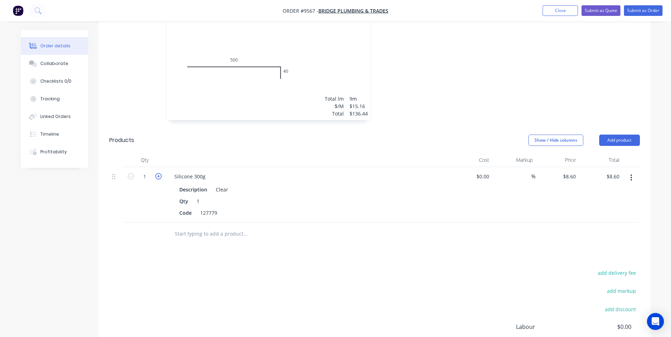
click at [160, 173] on icon "button" at bounding box center [158, 176] width 6 height 6
type input "2"
type input "$17.20"
click at [160, 173] on icon "button" at bounding box center [158, 176] width 6 height 6
type input "3"
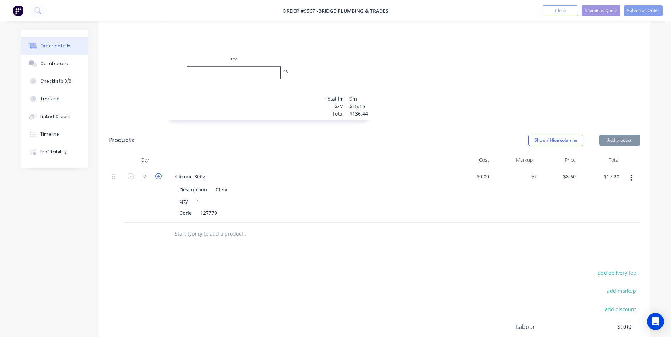
type input "$25.80"
click at [160, 173] on icon "button" at bounding box center [158, 176] width 6 height 6
type input "4"
type input "$34.40"
click at [160, 173] on icon "button" at bounding box center [158, 176] width 6 height 6
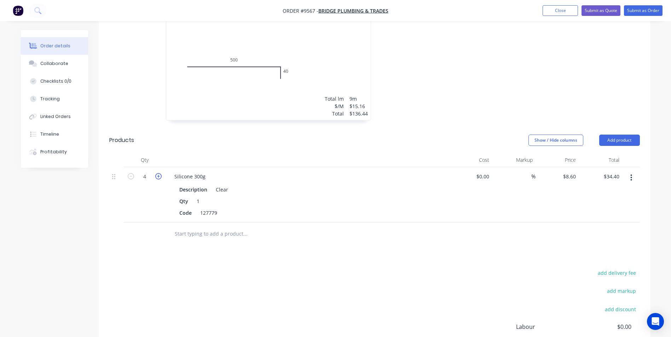
type input "5"
type input "$43.00"
click at [160, 173] on icon "button" at bounding box center [158, 176] width 6 height 6
type input "6"
type input "$51.60"
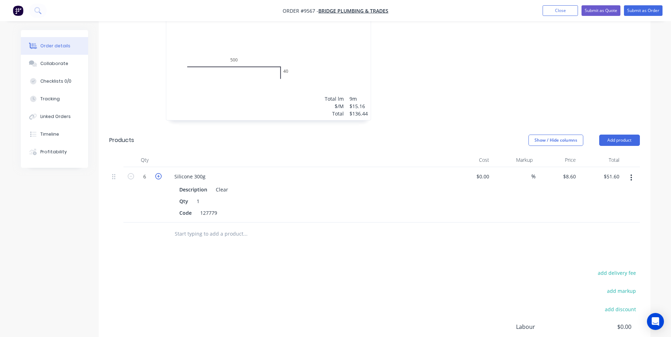
click at [157, 173] on icon "button" at bounding box center [158, 176] width 6 height 6
type input "7"
type input "$60.20"
click at [157, 173] on icon "button" at bounding box center [158, 176] width 6 height 6
type input "8"
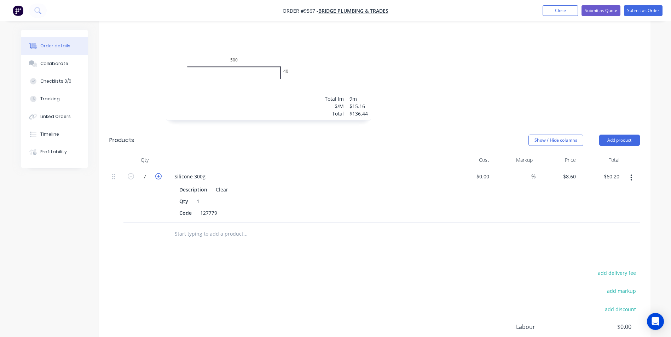
type input "$68.80"
click at [133, 173] on icon "button" at bounding box center [131, 176] width 6 height 6
type input "7"
type input "$60.20"
click at [133, 173] on icon "button" at bounding box center [131, 176] width 6 height 6
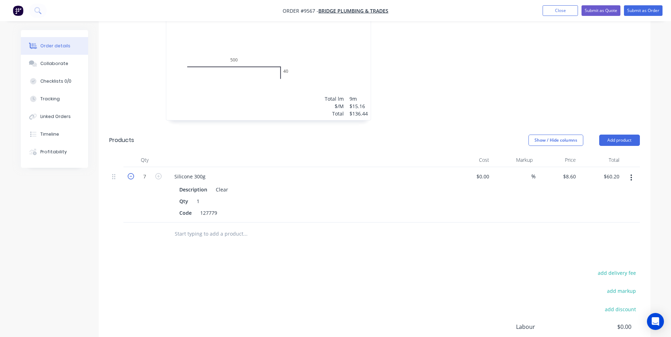
type input "6"
type input "$51.60"
click at [220, 227] on input "text" at bounding box center [244, 234] width 141 height 14
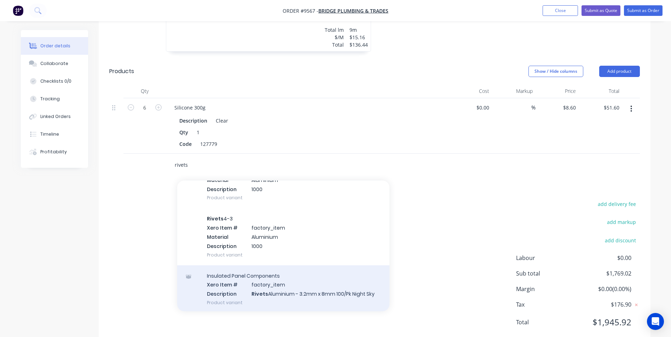
scroll to position [247, 0]
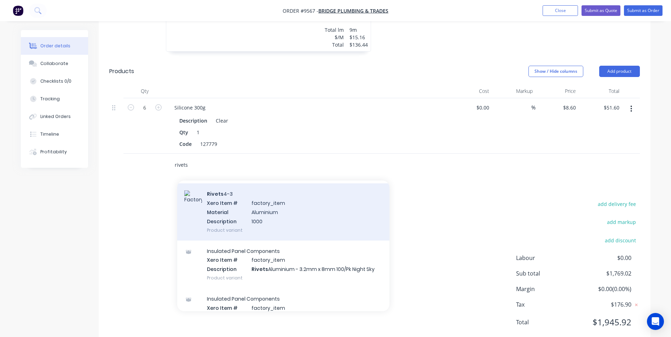
type input "rivets"
click at [257, 201] on div "Rivets 4-3 Xero Item # factory_item Material Aluminium Description 1000 Product…" at bounding box center [283, 211] width 212 height 57
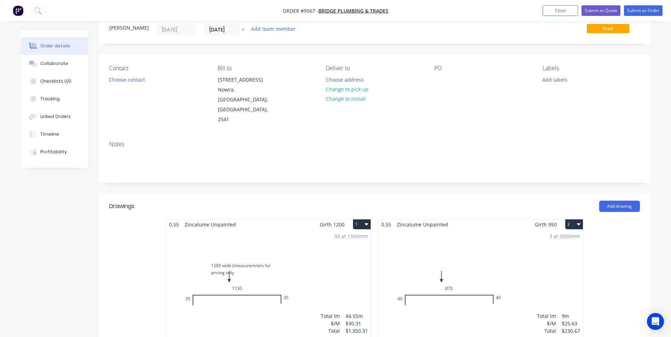
scroll to position [0, 0]
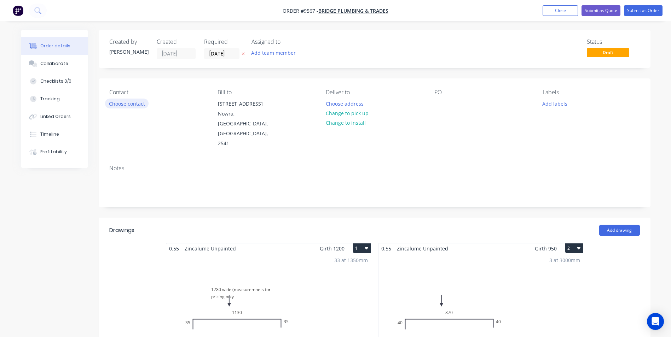
click at [140, 100] on button "Choose contact" at bounding box center [126, 104] width 43 height 10
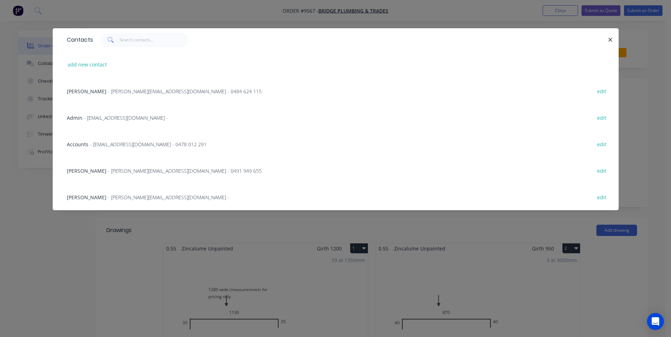
click at [112, 95] on div "Aaron Gage - aaron@bridgetrades.com.au - 0484 624 115" at bounding box center [164, 91] width 195 height 7
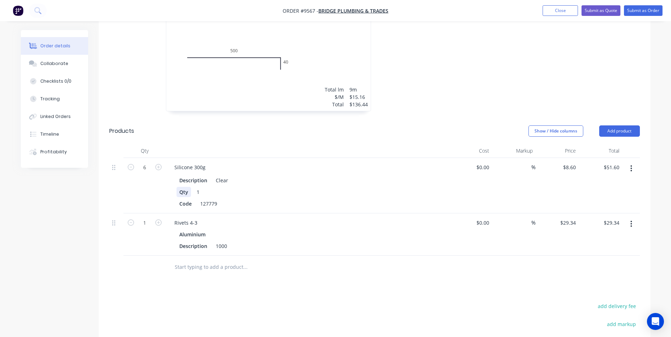
scroll to position [373, 0]
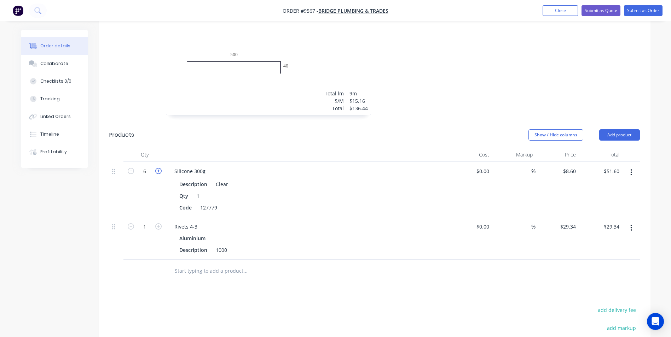
click at [160, 168] on icon "button" at bounding box center [158, 171] width 6 height 6
type input "7"
type input "$60.20"
click at [160, 168] on icon "button" at bounding box center [158, 171] width 6 height 6
type input "8"
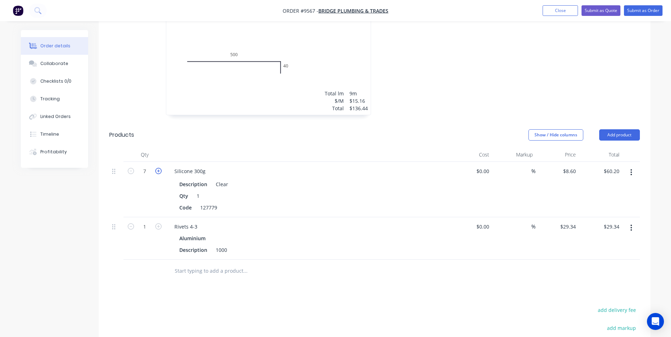
type input "$68.80"
click at [160, 168] on icon "button" at bounding box center [158, 171] width 6 height 6
type input "9"
type input "$77.40"
click at [160, 168] on icon "button" at bounding box center [158, 171] width 6 height 6
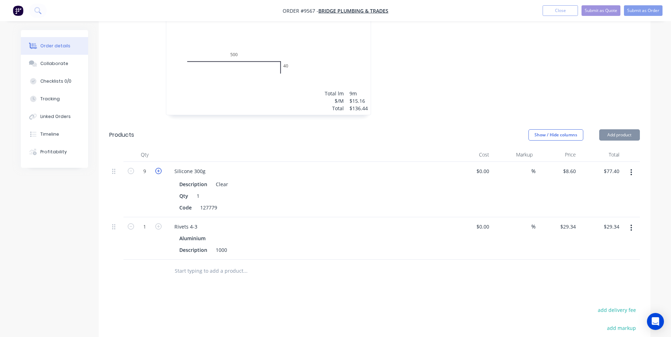
type input "10"
type input "$86.00"
click at [160, 168] on icon "button" at bounding box center [158, 171] width 6 height 6
type input "11"
type input "$94.60"
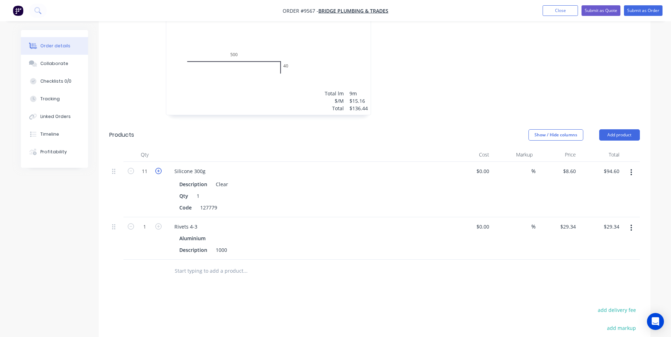
click at [160, 168] on icon "button" at bounding box center [158, 171] width 6 height 6
type input "12"
type input "$103.20"
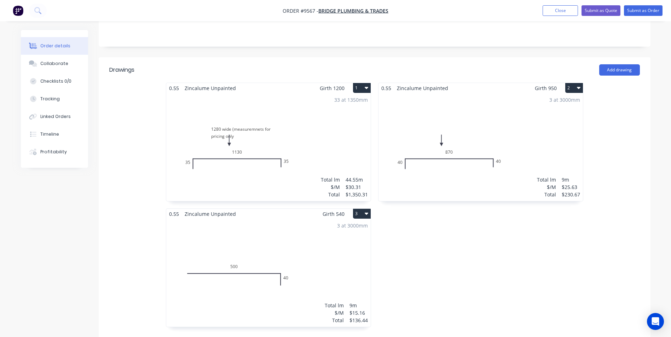
scroll to position [0, 0]
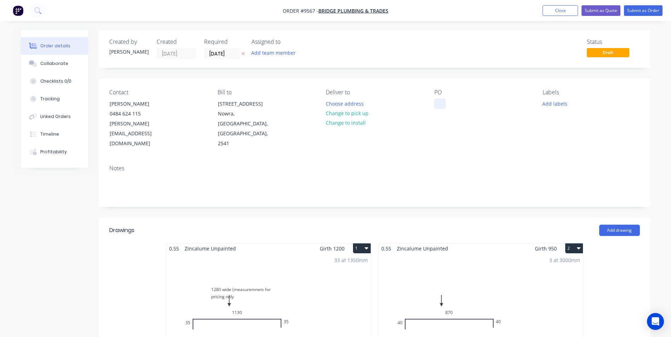
click at [437, 101] on div at bounding box center [439, 104] width 11 height 10
click at [444, 103] on div "jn3057" at bounding box center [447, 104] width 27 height 10
click at [339, 110] on button "Change to pick up" at bounding box center [347, 114] width 50 height 10
click at [604, 11] on button "Submit as Quote" at bounding box center [600, 10] width 39 height 11
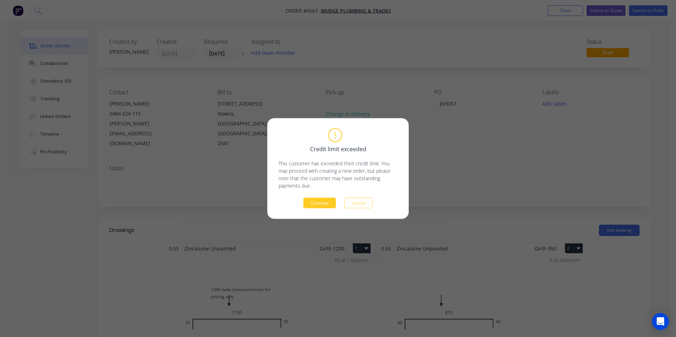
click at [325, 204] on button "Continue" at bounding box center [319, 203] width 33 height 11
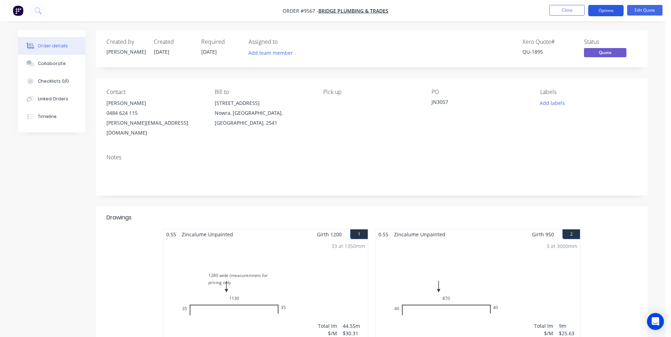
click at [610, 12] on button "Options" at bounding box center [605, 10] width 35 height 11
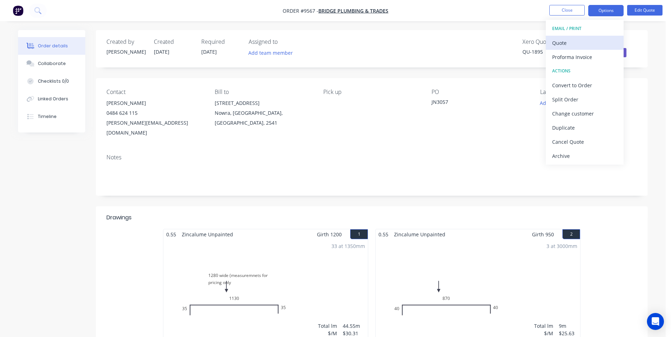
click at [585, 36] on button "Quote" at bounding box center [584, 43] width 78 height 14
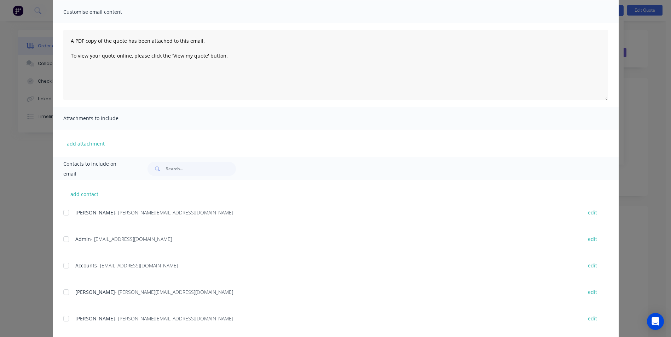
scroll to position [64, 0]
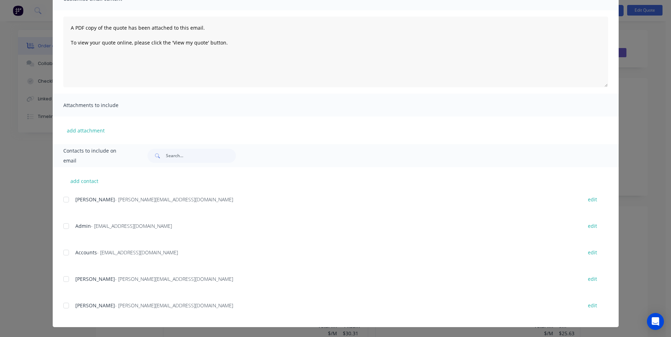
click at [65, 203] on div at bounding box center [66, 200] width 14 height 14
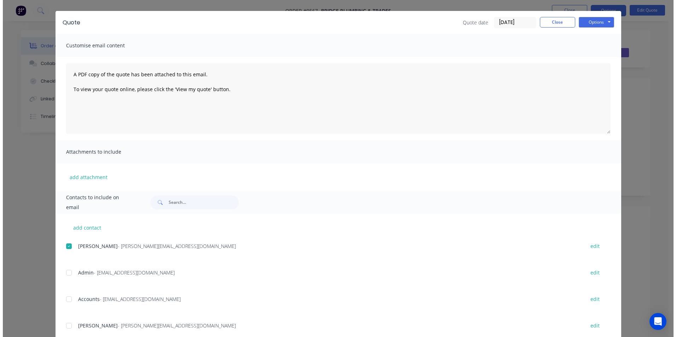
scroll to position [0, 0]
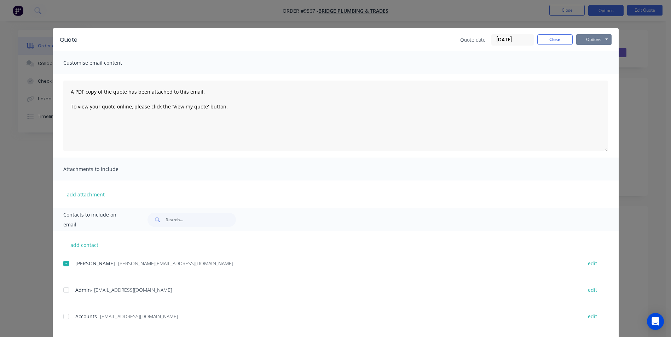
click at [599, 44] on button "Options" at bounding box center [593, 39] width 35 height 11
click at [597, 75] on button "Email" at bounding box center [598, 76] width 45 height 12
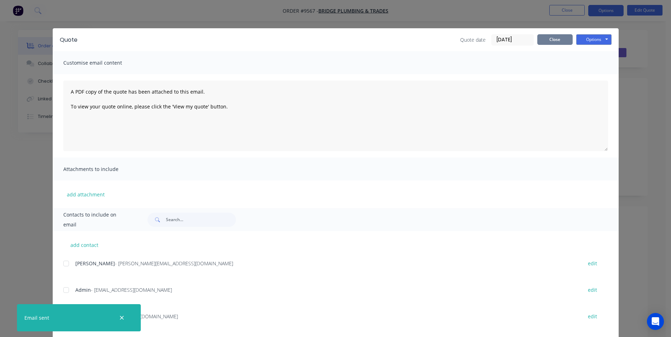
click at [558, 38] on button "Close" at bounding box center [554, 39] width 35 height 11
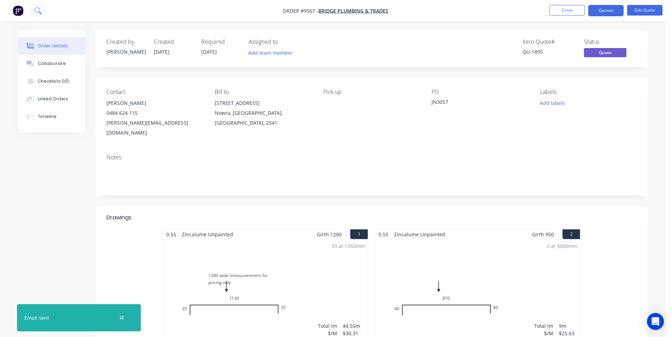
click at [36, 12] on icon at bounding box center [37, 10] width 6 height 6
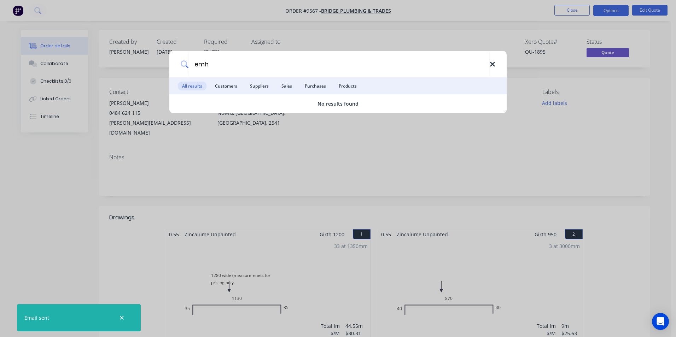
type input "emh"
click at [493, 66] on icon at bounding box center [493, 64] width 6 height 8
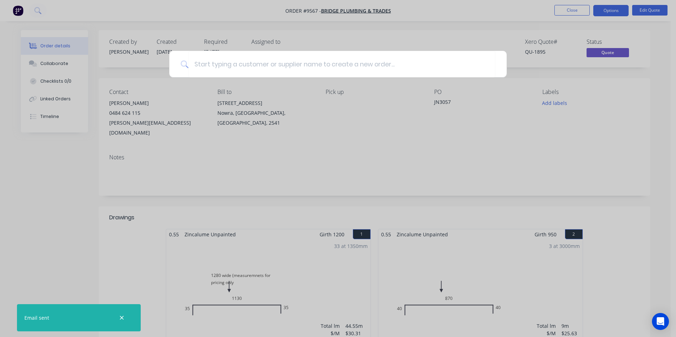
click at [346, 40] on div at bounding box center [338, 168] width 676 height 337
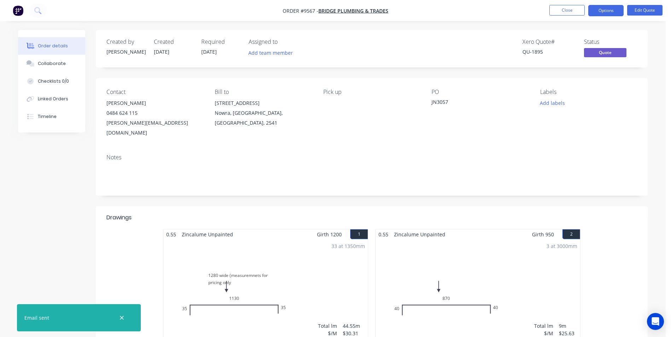
click at [16, 10] on img "button" at bounding box center [18, 10] width 11 height 11
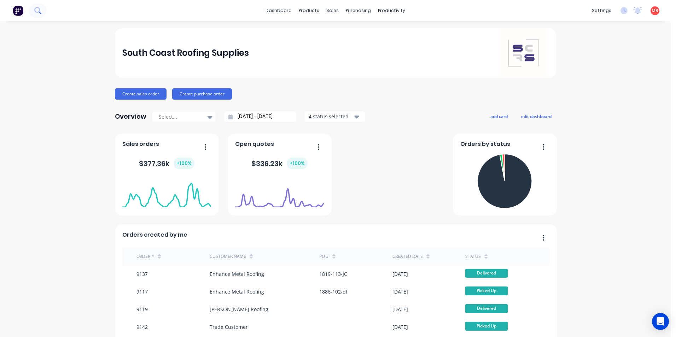
click at [40, 7] on button at bounding box center [38, 11] width 18 height 14
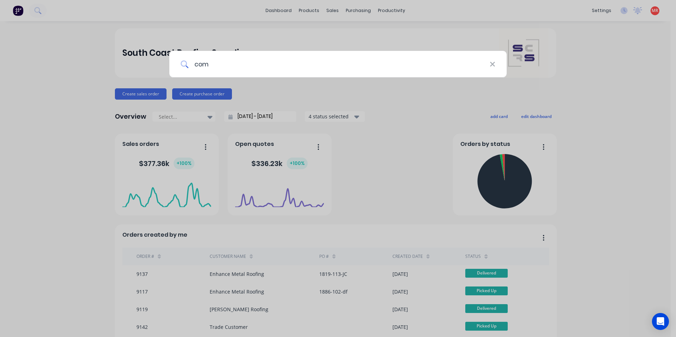
click at [239, 68] on input "com" at bounding box center [338, 64] width 301 height 27
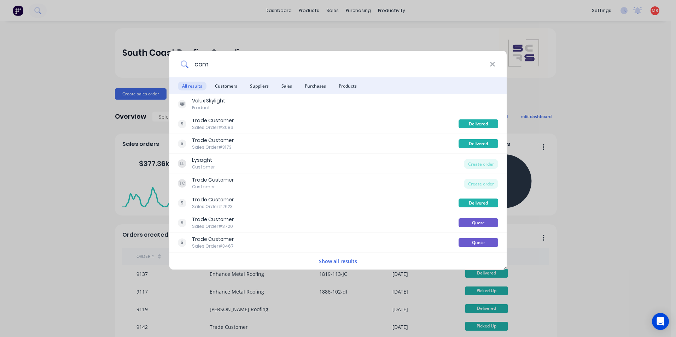
type input "co"
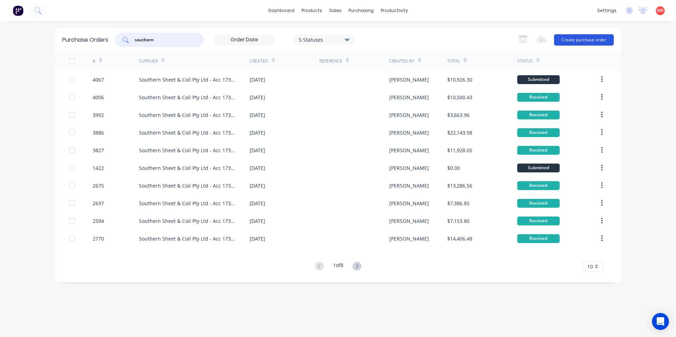
type input "southern"
click at [577, 37] on button "Create purchase order" at bounding box center [584, 39] width 60 height 11
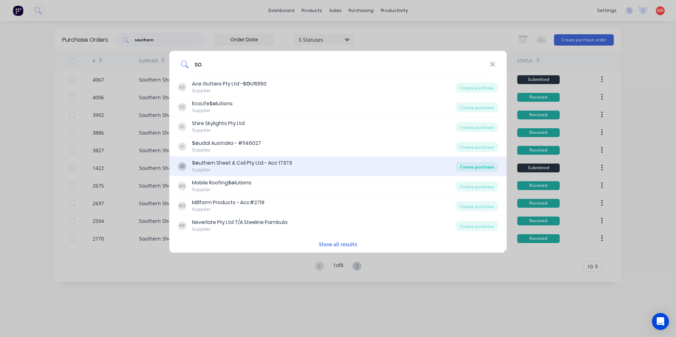
type input "so"
click at [467, 166] on div "Create purchase" at bounding box center [477, 167] width 42 height 10
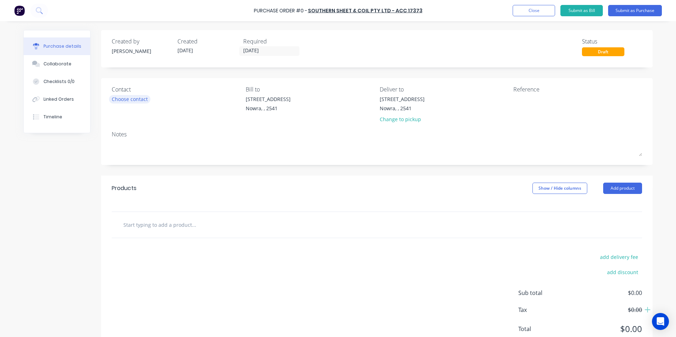
click at [115, 97] on div "Choose contact" at bounding box center [130, 98] width 36 height 7
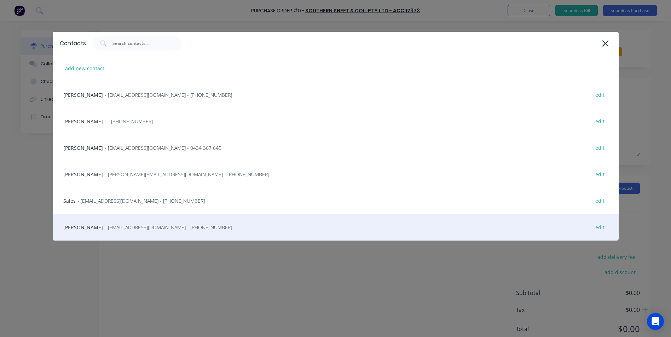
click at [123, 227] on span "- [EMAIL_ADDRESS][DOMAIN_NAME] - [PHONE_NUMBER]" at bounding box center [168, 227] width 127 height 7
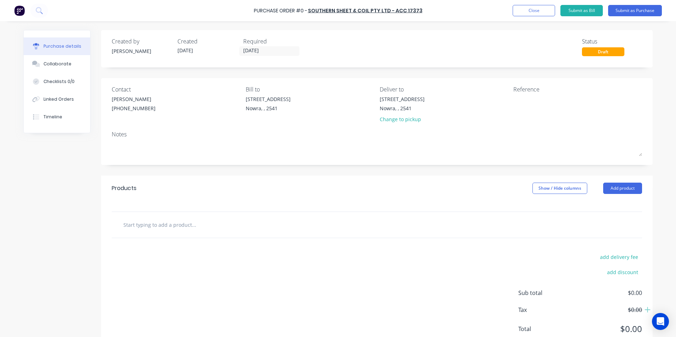
click at [178, 228] on input "text" at bounding box center [193, 225] width 141 height 14
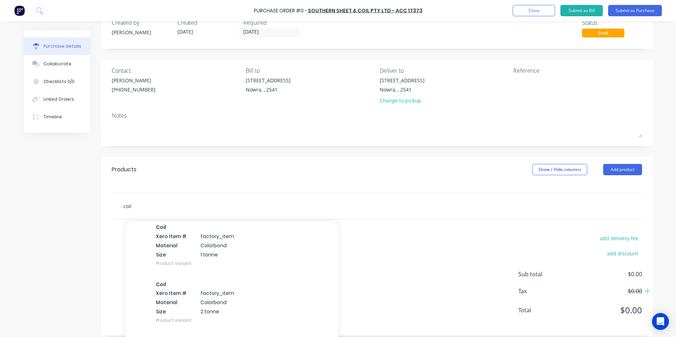
scroll to position [34, 0]
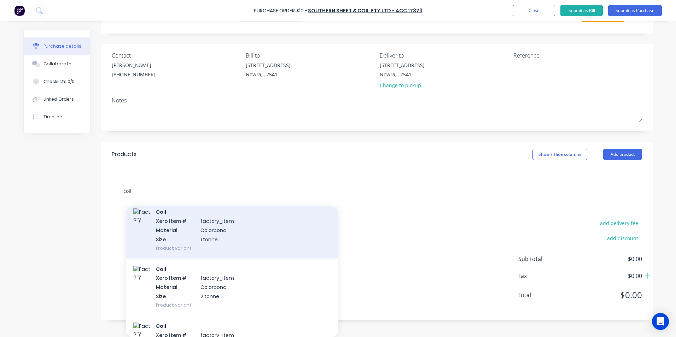
type input "coil"
click at [187, 247] on div "Coil Xero Item # factory_item Material Colorbond Size 1 tonne Product variant" at bounding box center [232, 229] width 212 height 57
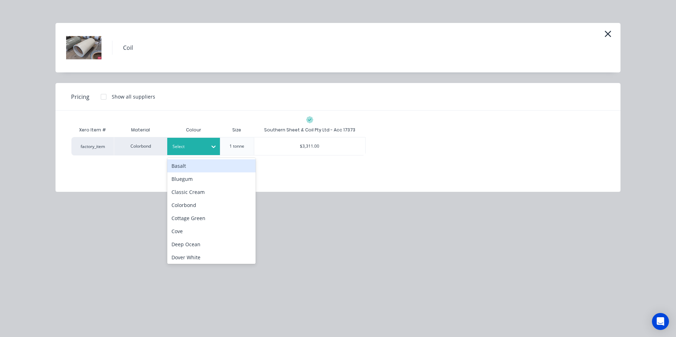
click at [194, 144] on div at bounding box center [188, 147] width 32 height 8
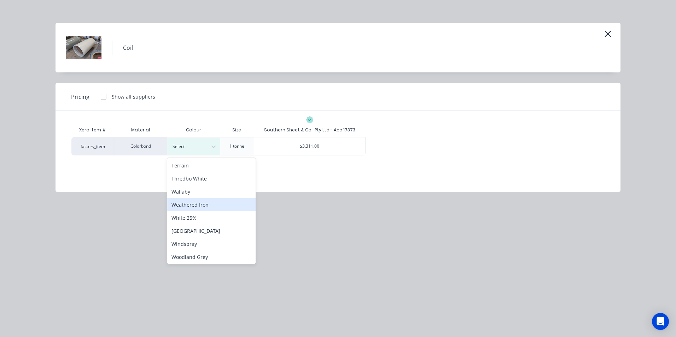
scroll to position [289, 0]
click at [197, 245] on div "Windspray" at bounding box center [211, 242] width 88 height 13
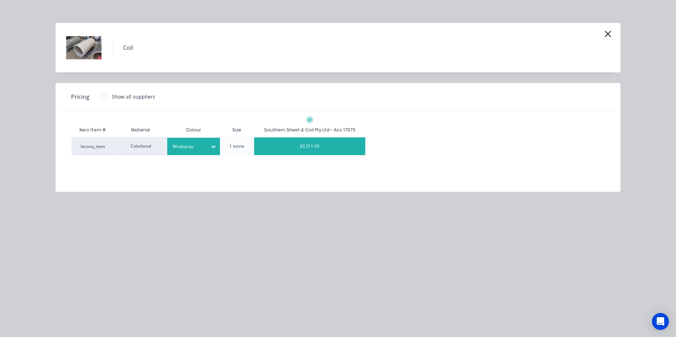
click at [321, 149] on div "$3,311.00" at bounding box center [309, 147] width 111 height 18
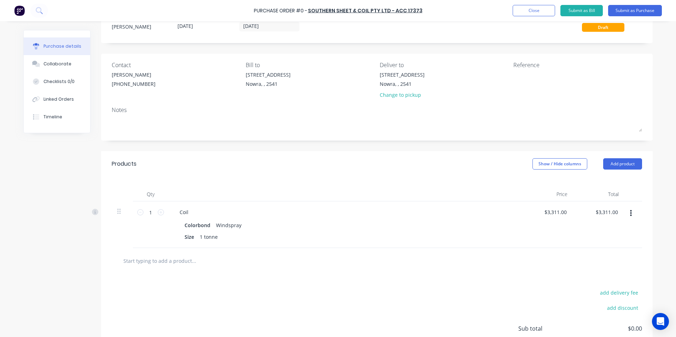
scroll to position [34, 0]
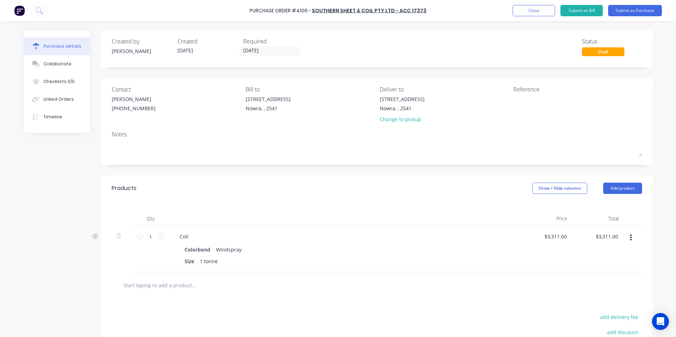
click at [147, 282] on input "text" at bounding box center [193, 285] width 141 height 14
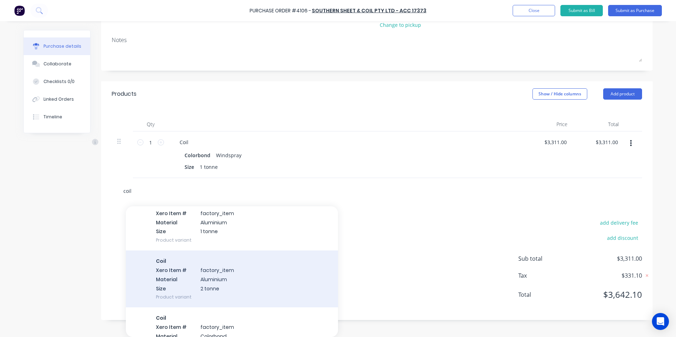
scroll to position [106, 0]
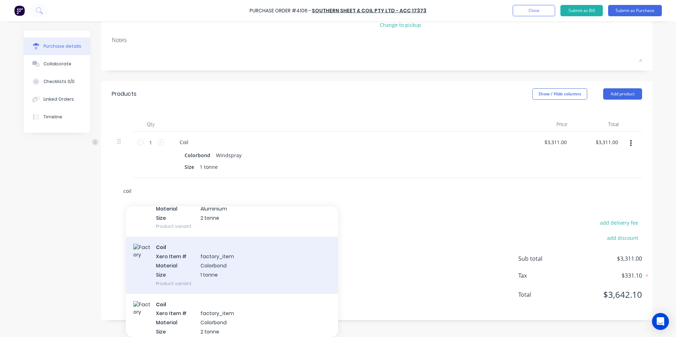
type input "coil"
click at [172, 264] on div "Coil Xero Item # factory_item Material Colorbond Size 1 tonne Product variant" at bounding box center [232, 265] width 212 height 57
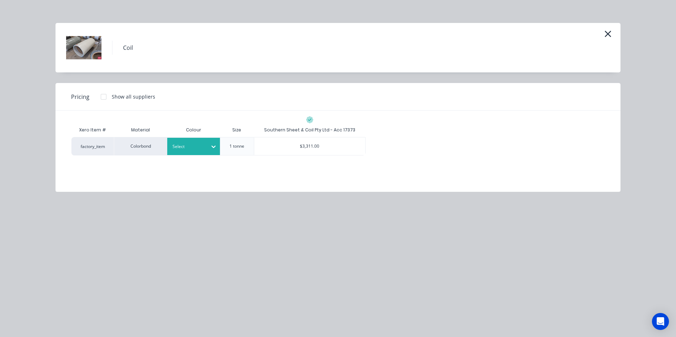
click at [187, 149] on div at bounding box center [188, 147] width 32 height 8
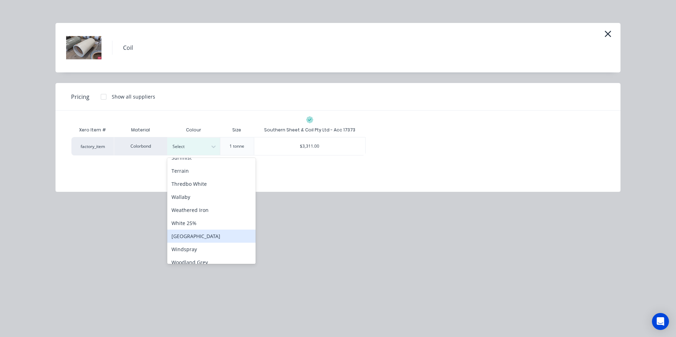
scroll to position [141, 0]
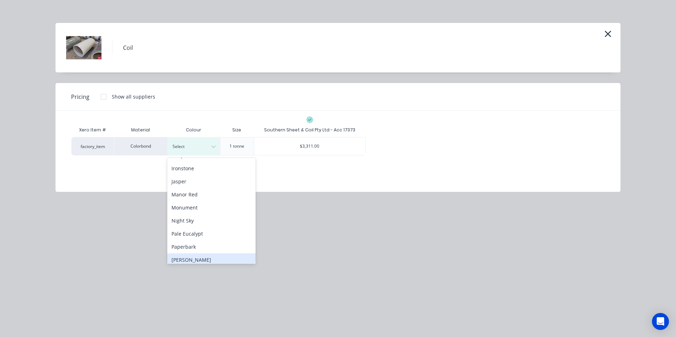
click at [197, 260] on div "[PERSON_NAME]" at bounding box center [211, 259] width 88 height 13
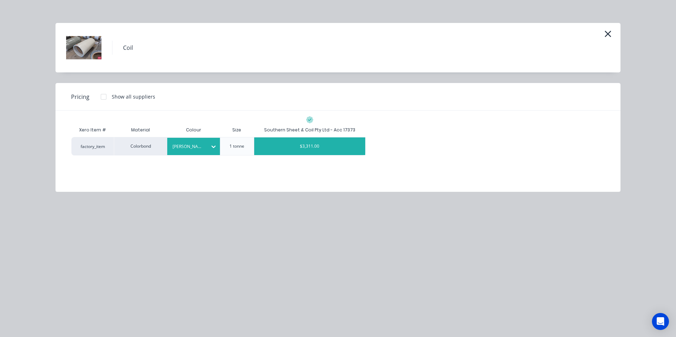
click at [307, 143] on div "$3,311.00" at bounding box center [309, 147] width 111 height 18
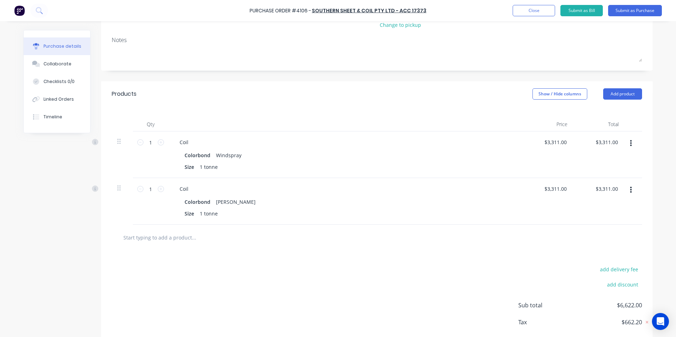
scroll to position [0, 0]
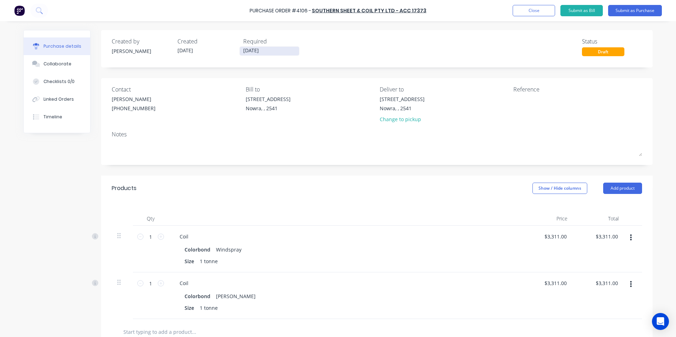
click at [266, 50] on input "[DATE]" at bounding box center [269, 51] width 59 height 9
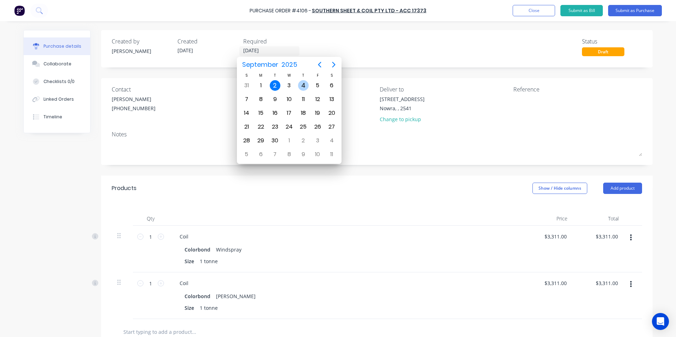
drag, startPoint x: 304, startPoint y: 89, endPoint x: 324, endPoint y: 88, distance: 20.6
click at [304, 89] on div "4" at bounding box center [303, 85] width 11 height 11
type input "[DATE]"
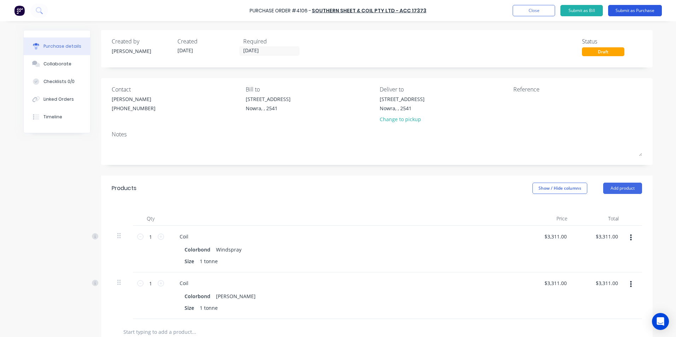
click at [614, 15] on button "Submit as Purchase" at bounding box center [635, 10] width 54 height 11
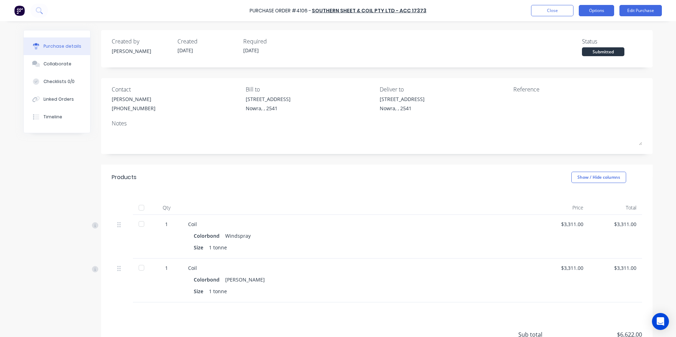
click at [603, 7] on button "Options" at bounding box center [596, 10] width 35 height 11
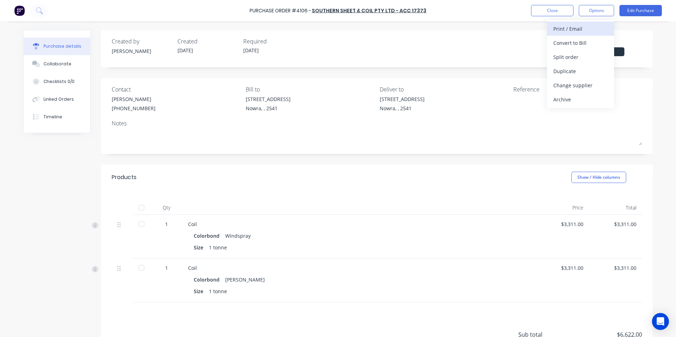
click at [557, 30] on div "Print / Email" at bounding box center [580, 29] width 54 height 10
click at [565, 42] on div "With pricing" at bounding box center [580, 43] width 54 height 10
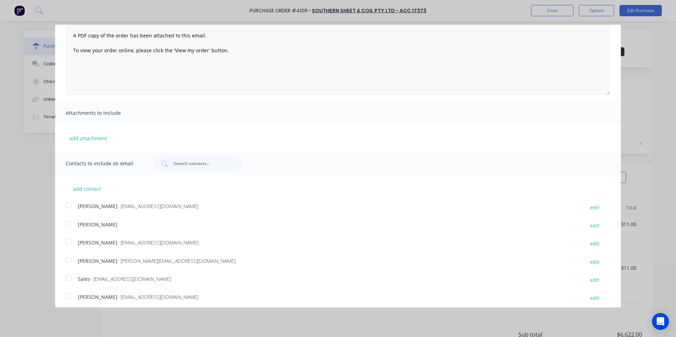
scroll to position [57, 0]
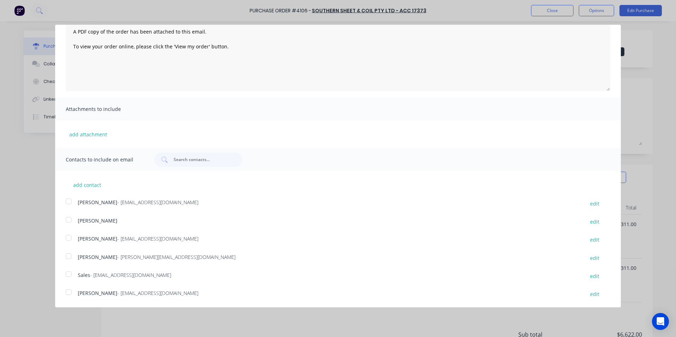
click at [72, 272] on div at bounding box center [69, 274] width 14 height 14
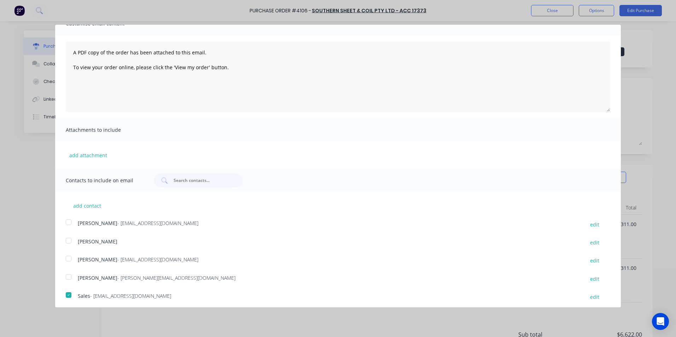
scroll to position [0, 0]
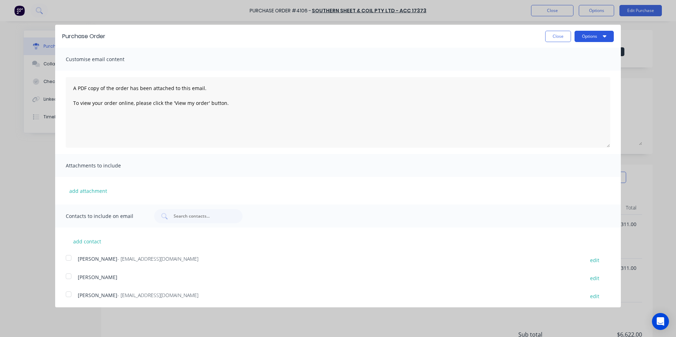
click at [579, 41] on button "Options" at bounding box center [593, 36] width 39 height 11
click at [572, 65] on div "Email" at bounding box center [580, 68] width 54 height 10
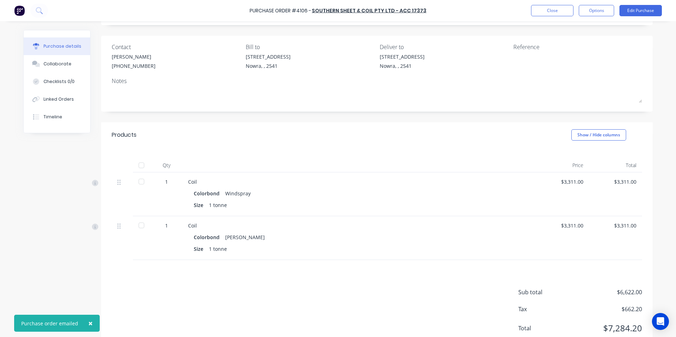
scroll to position [66, 0]
